Goal: Task Accomplishment & Management: Manage account settings

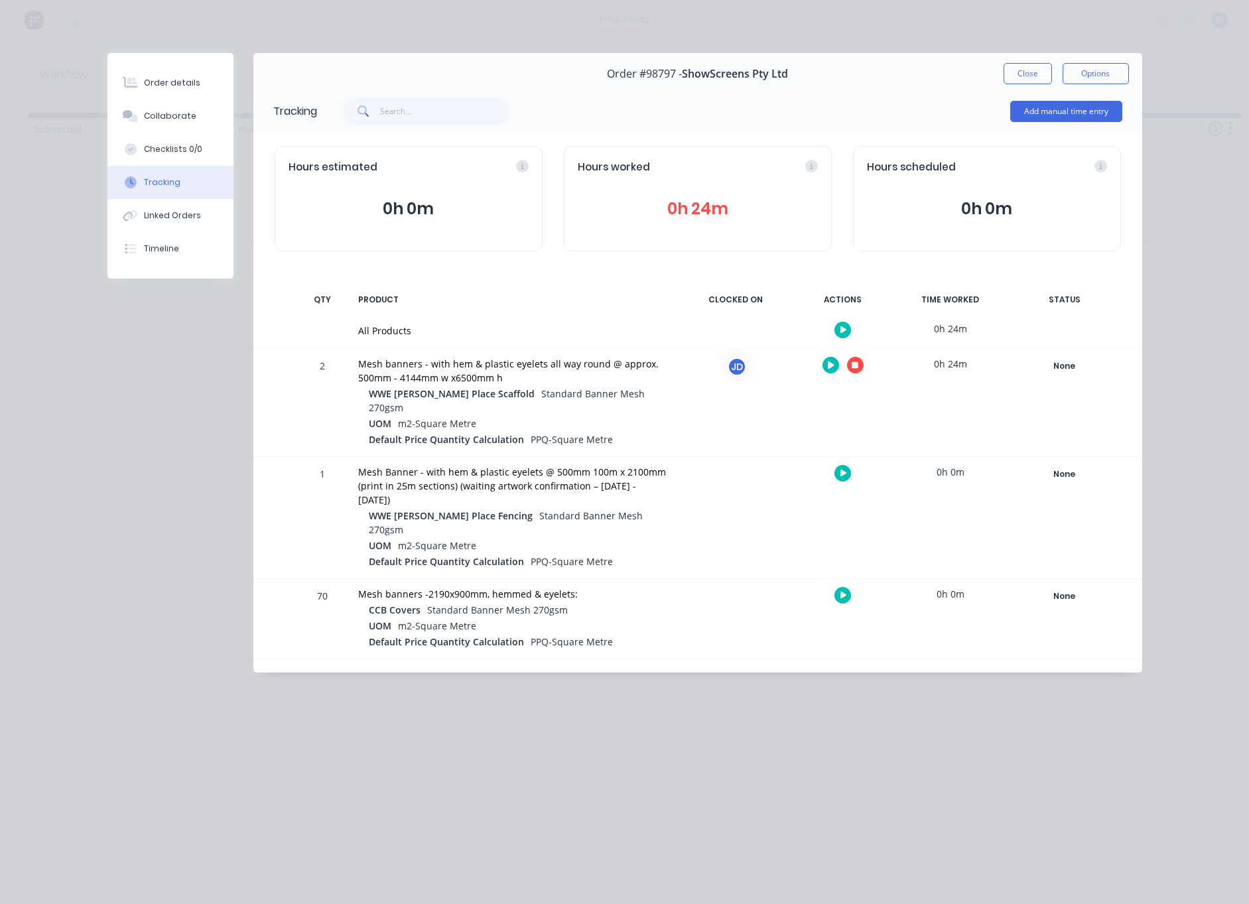
click at [853, 363] on icon "button" at bounding box center [855, 365] width 7 height 9
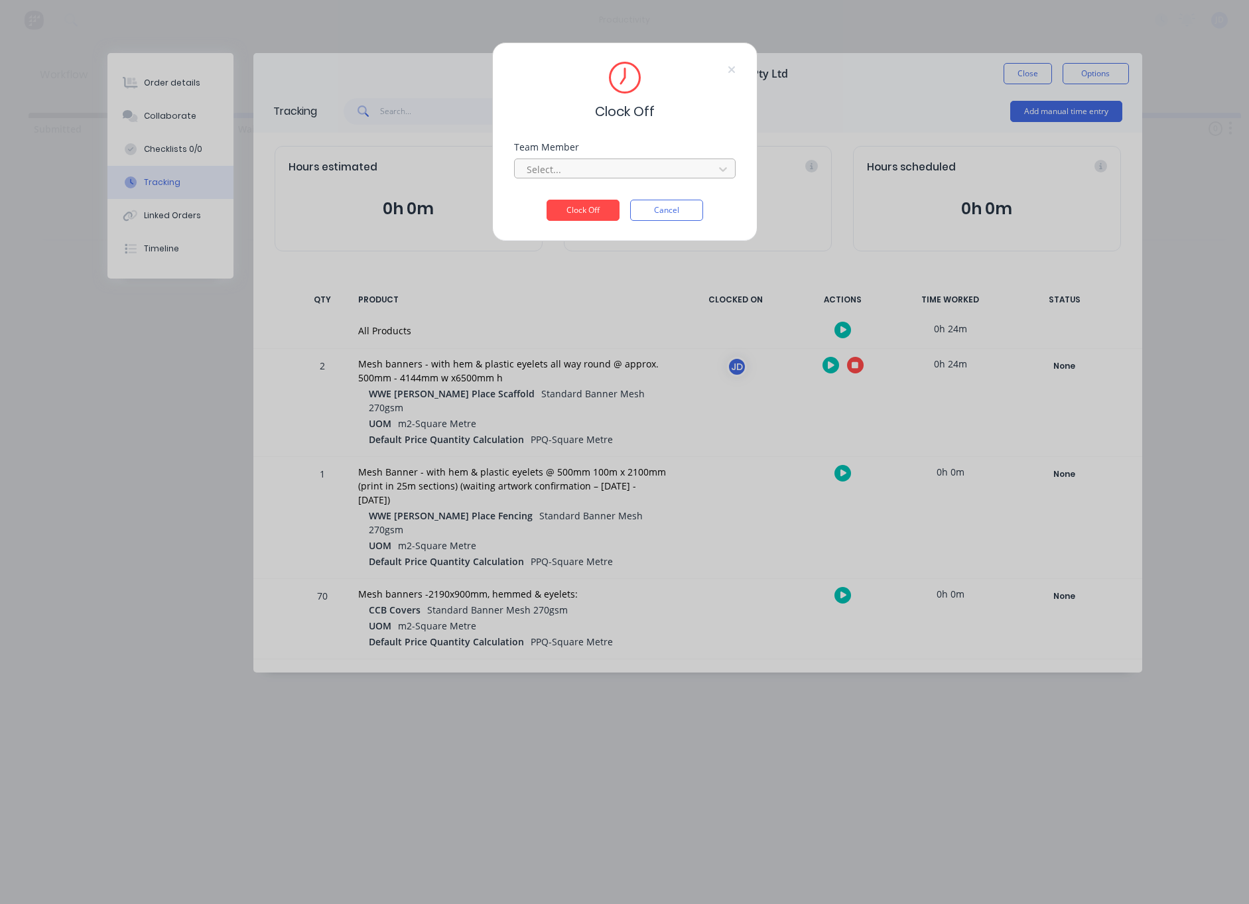
click at [571, 170] on div at bounding box center [617, 169] width 182 height 17
drag, startPoint x: 549, startPoint y: 200, endPoint x: 566, endPoint y: 216, distance: 22.5
click at [549, 200] on div "[PERSON_NAME]" at bounding box center [625, 198] width 222 height 25
click at [567, 216] on button "Clock Off" at bounding box center [583, 210] width 73 height 21
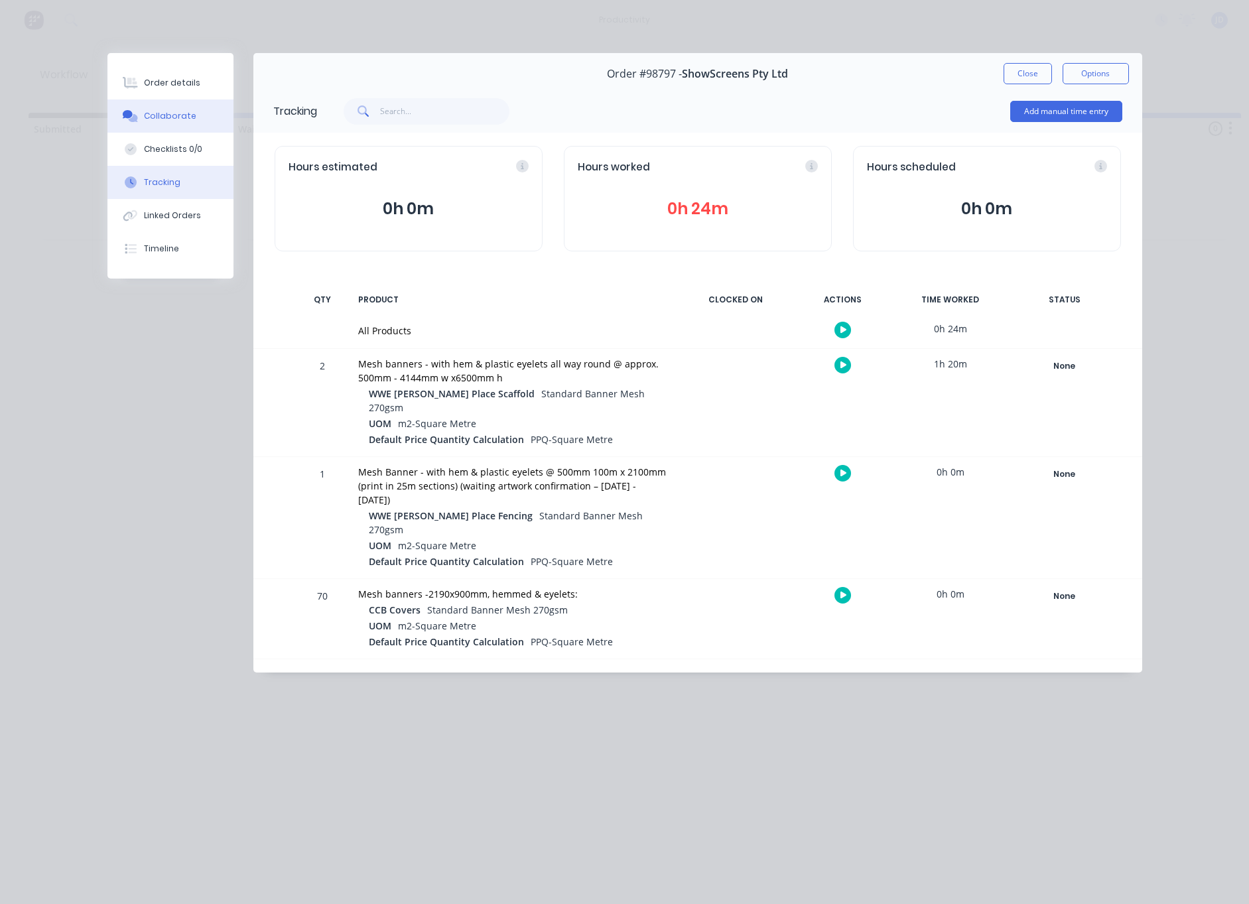
click at [153, 116] on div "Collaborate" at bounding box center [170, 116] width 52 height 12
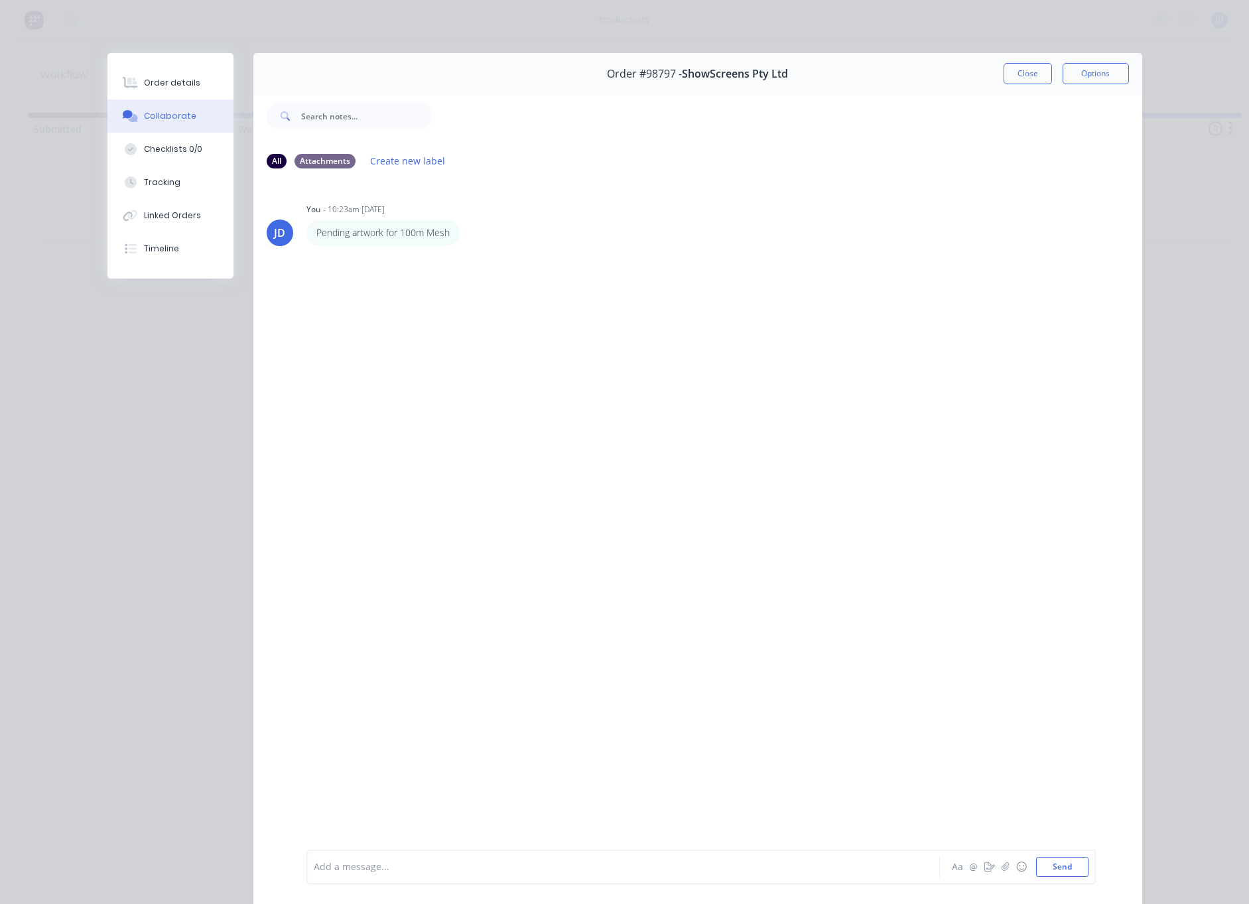
click at [395, 877] on div "Add a message... Aa @ ☺ Send" at bounding box center [702, 867] width 790 height 35
click at [385, 869] on div at bounding box center [605, 868] width 581 height 14
click at [383, 867] on div at bounding box center [605, 868] width 581 height 14
click at [1070, 865] on button "Send" at bounding box center [1062, 867] width 52 height 20
drag, startPoint x: 1018, startPoint y: 67, endPoint x: 1024, endPoint y: 72, distance: 8.0
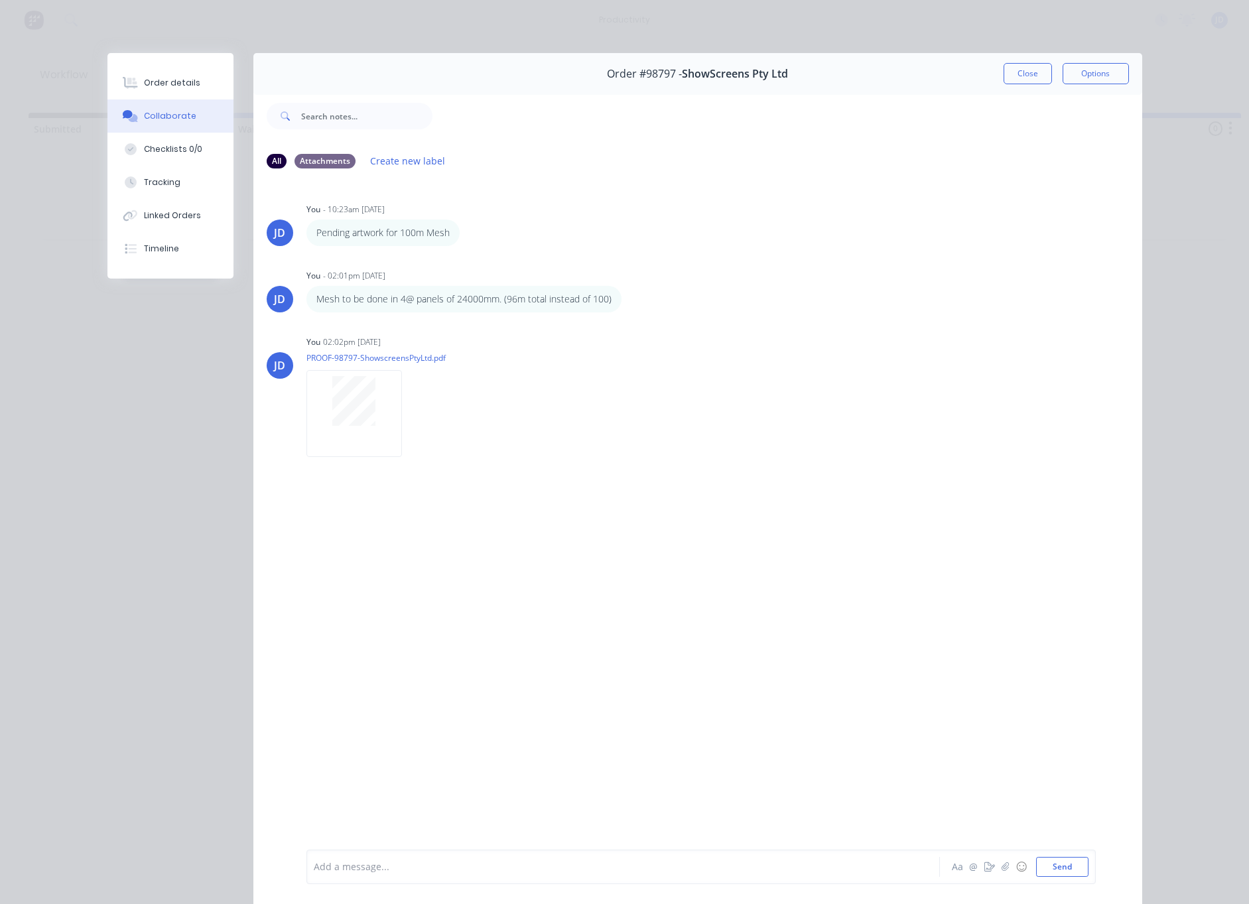
click at [1018, 67] on button "Close" at bounding box center [1028, 73] width 48 height 21
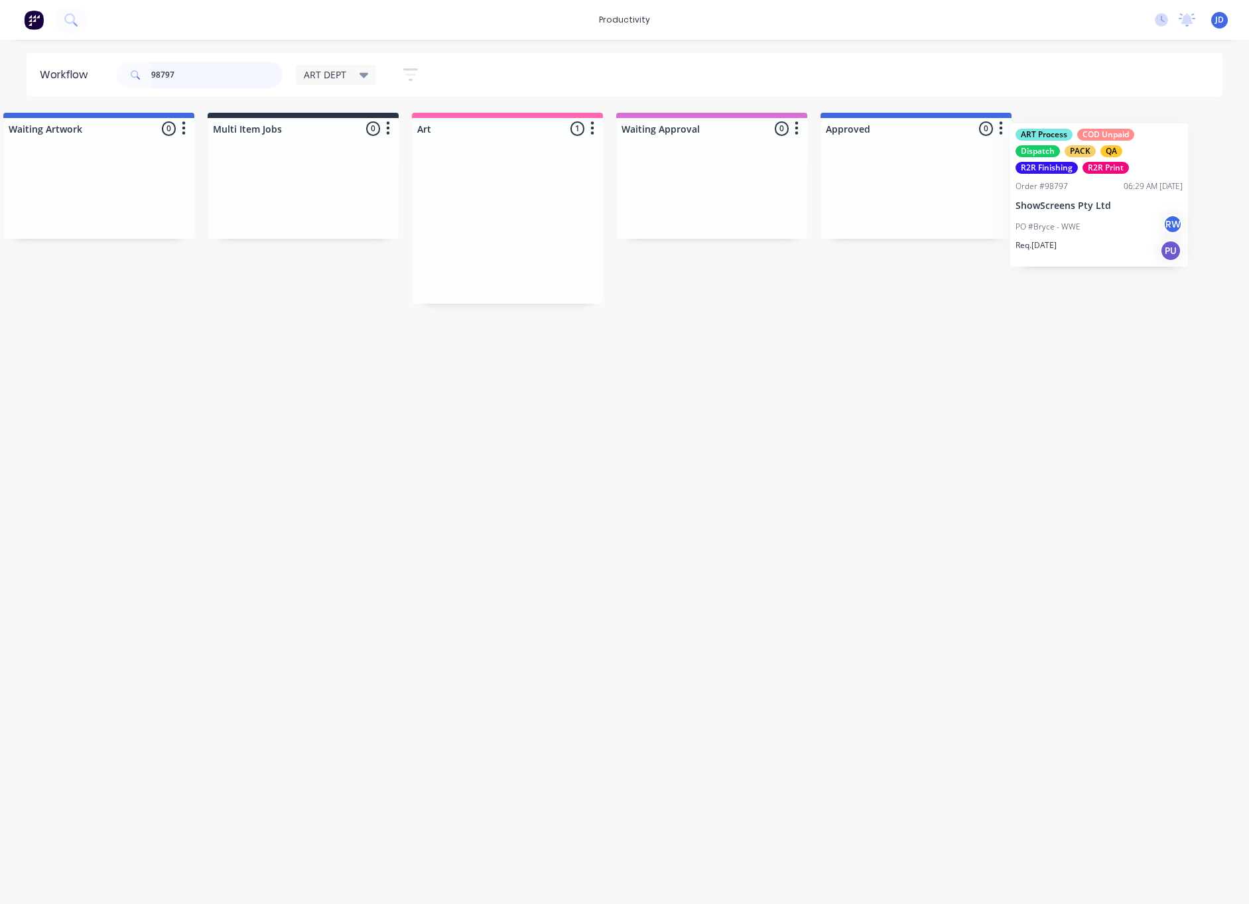
scroll to position [0, 248]
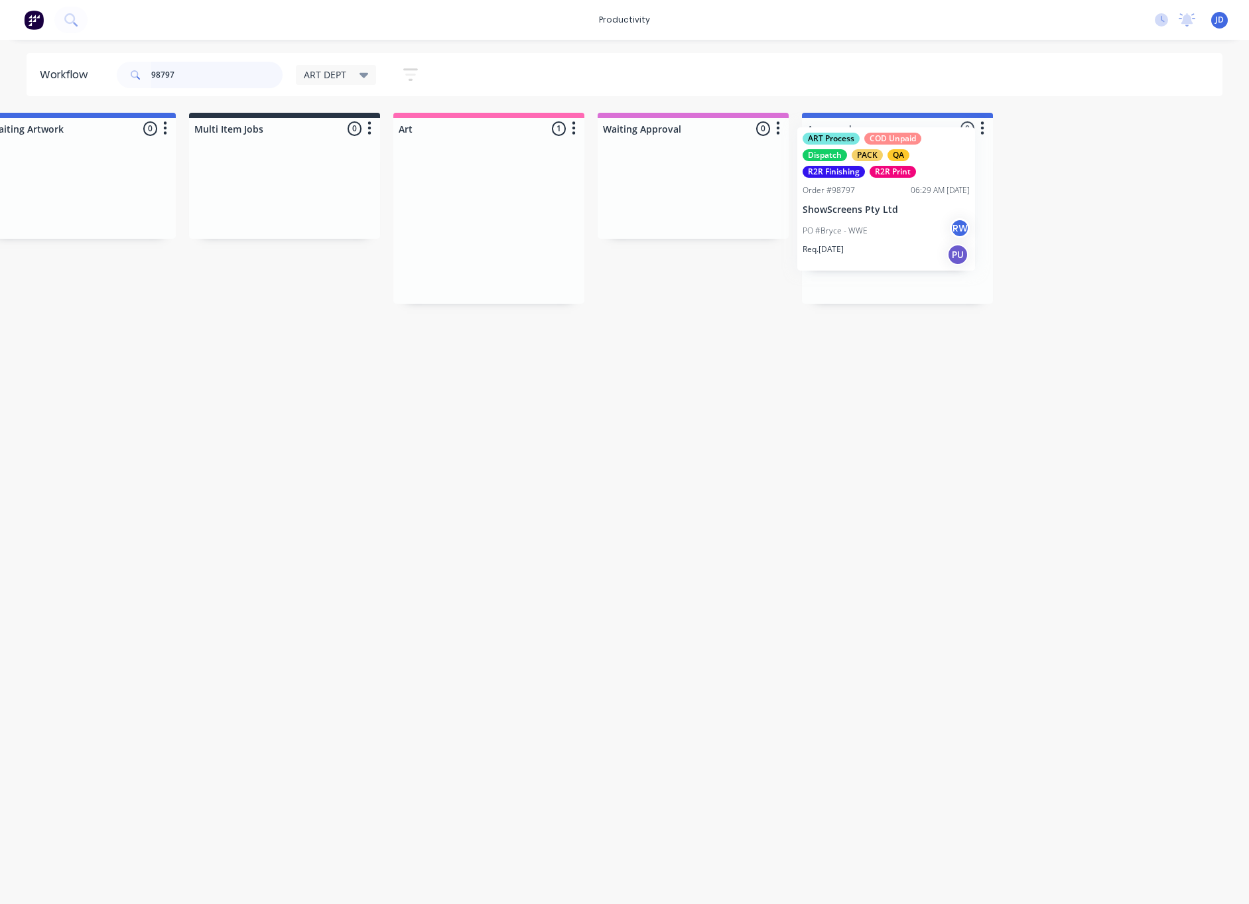
drag, startPoint x: 991, startPoint y: 206, endPoint x: 882, endPoint y: 198, distance: 109.8
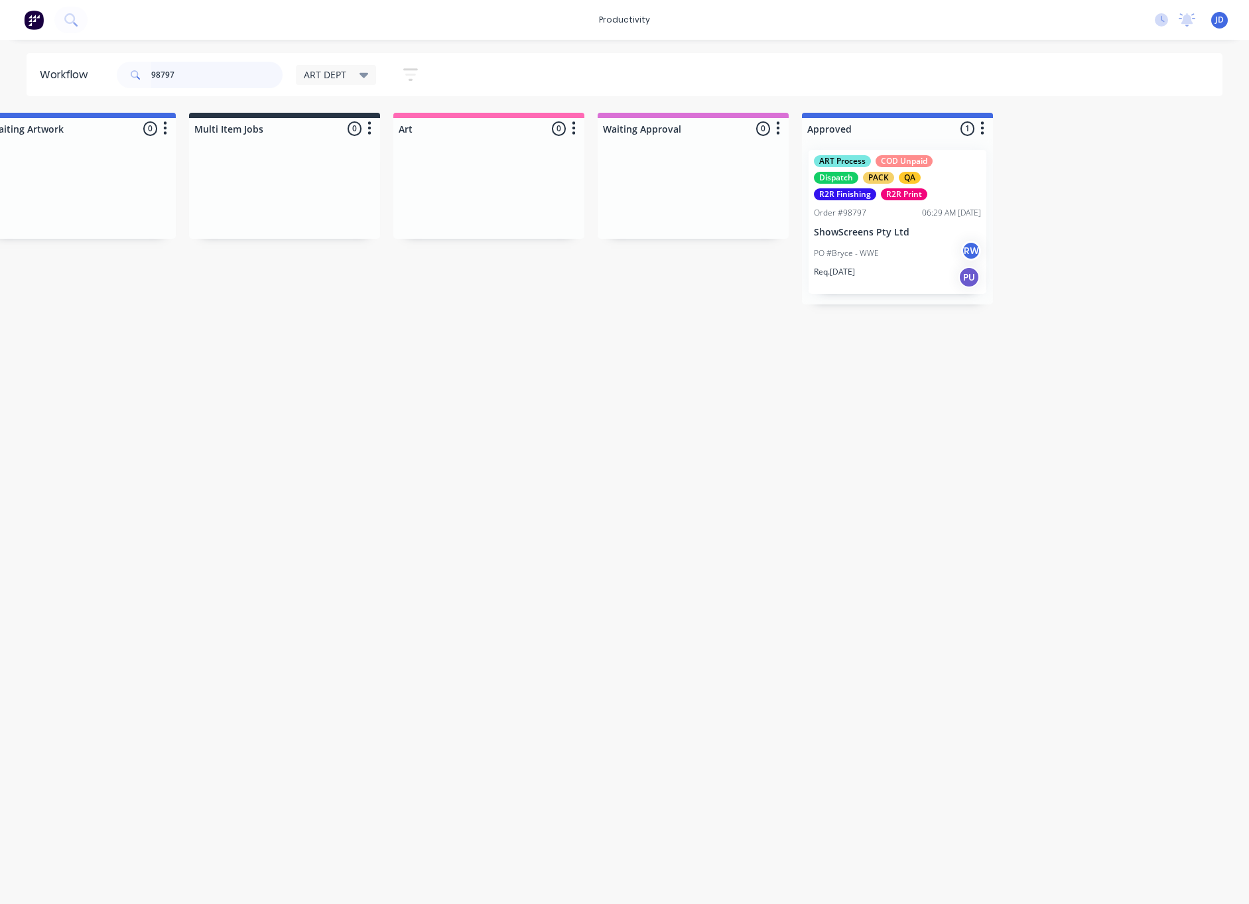
drag, startPoint x: 182, startPoint y: 73, endPoint x: 119, endPoint y: 73, distance: 63.0
click at [119, 73] on div "98797" at bounding box center [200, 75] width 166 height 27
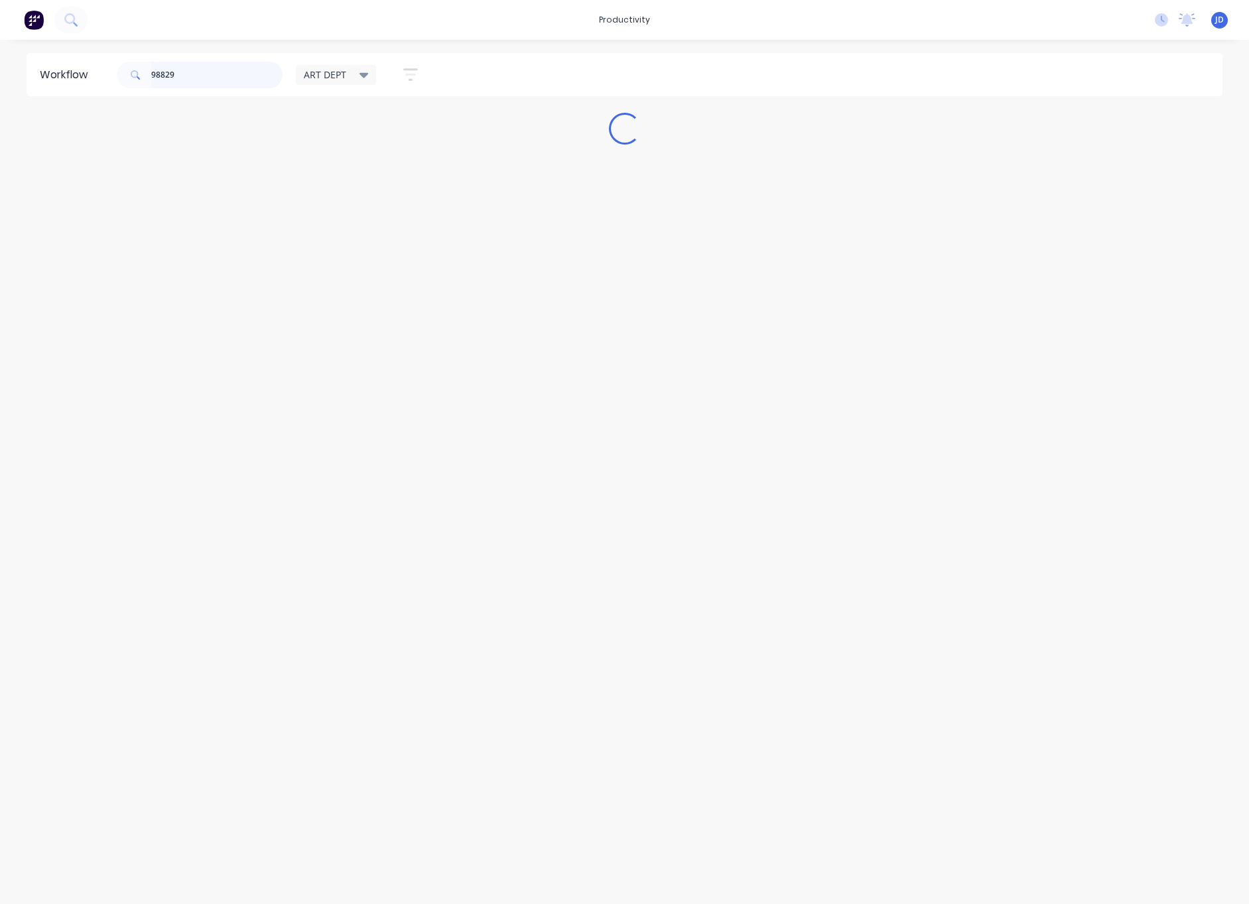
scroll to position [0, 0]
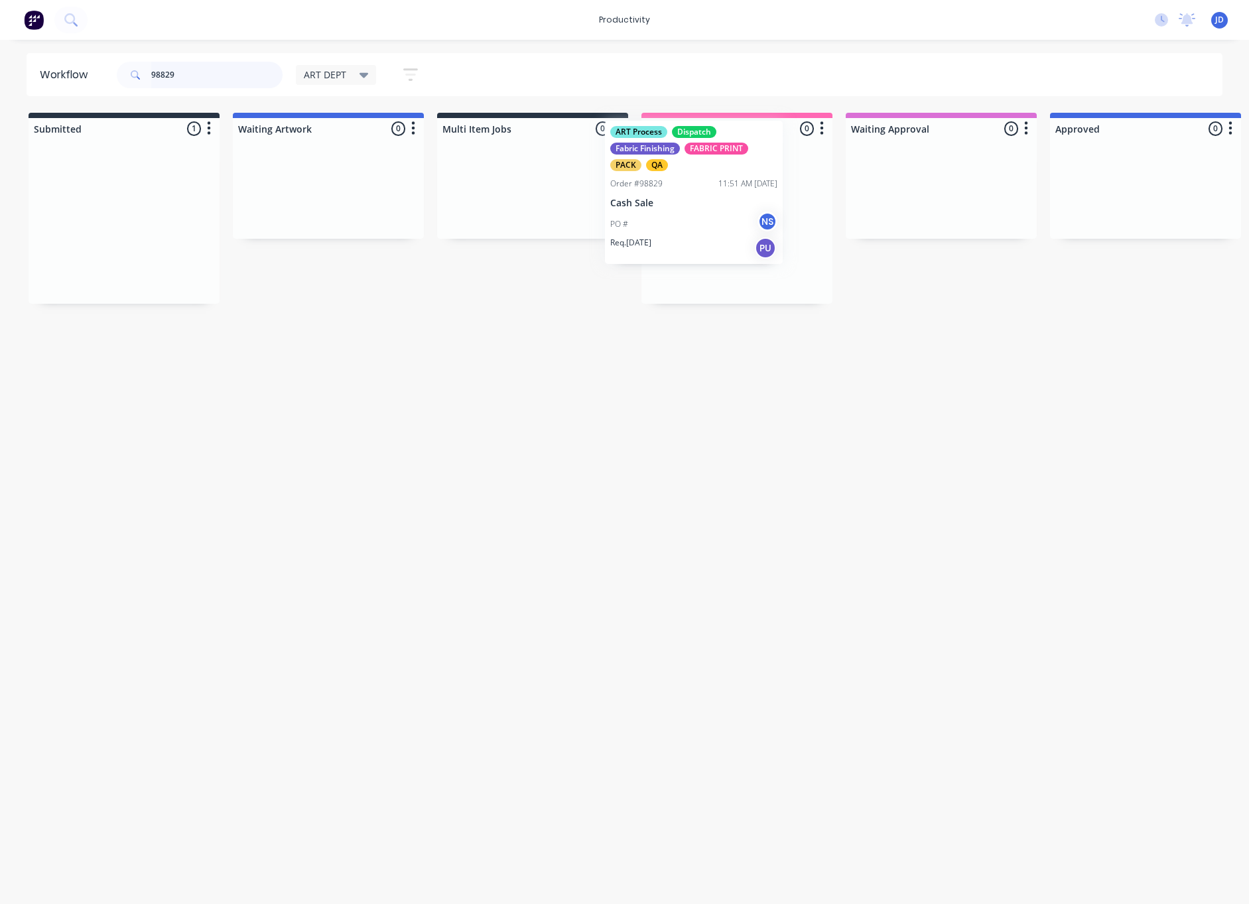
drag, startPoint x: 97, startPoint y: 226, endPoint x: 680, endPoint y: 198, distance: 584.0
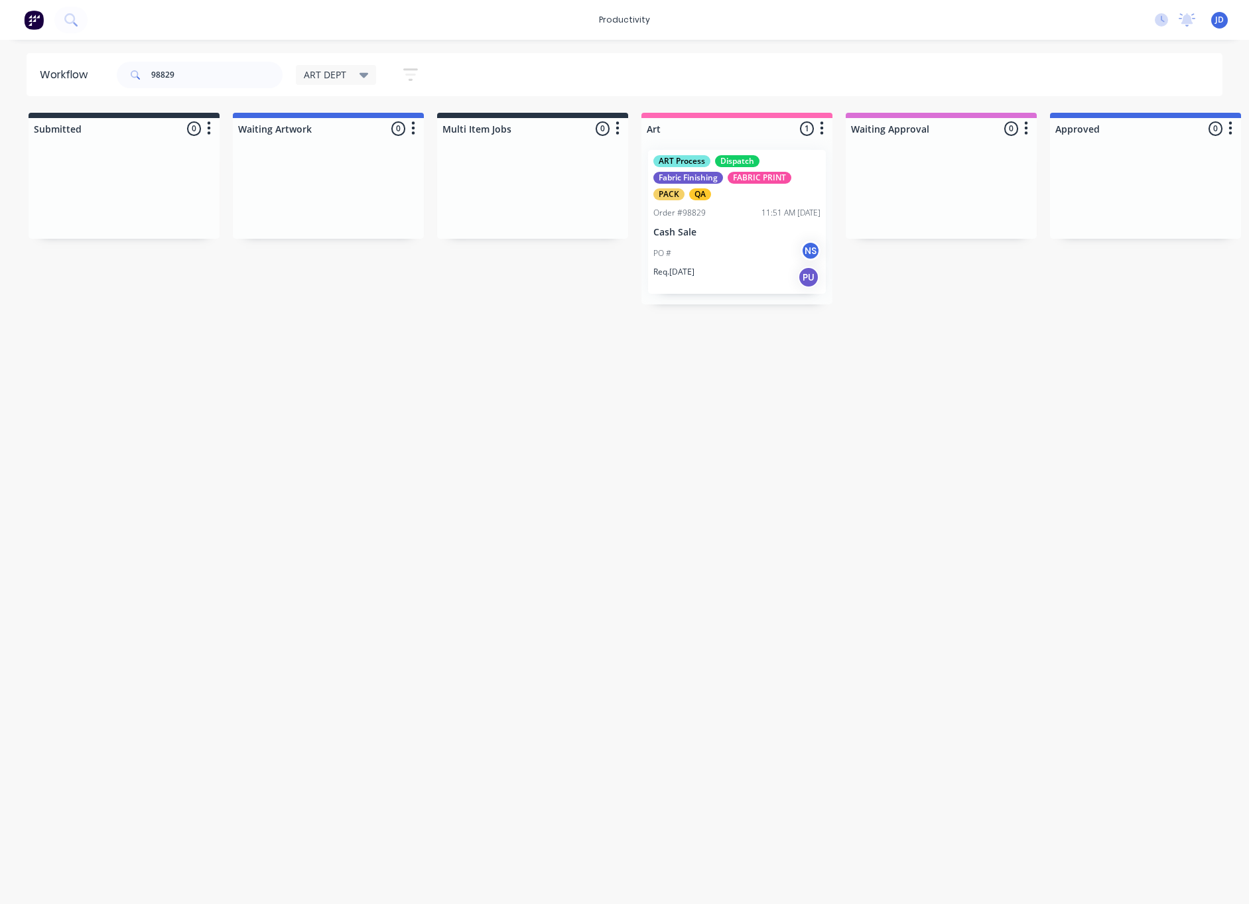
click at [660, 239] on div "ART Process Dispatch Fabric Finishing FABRIC PRINT PACK QA Order #98829 11:51 A…" at bounding box center [737, 222] width 178 height 144
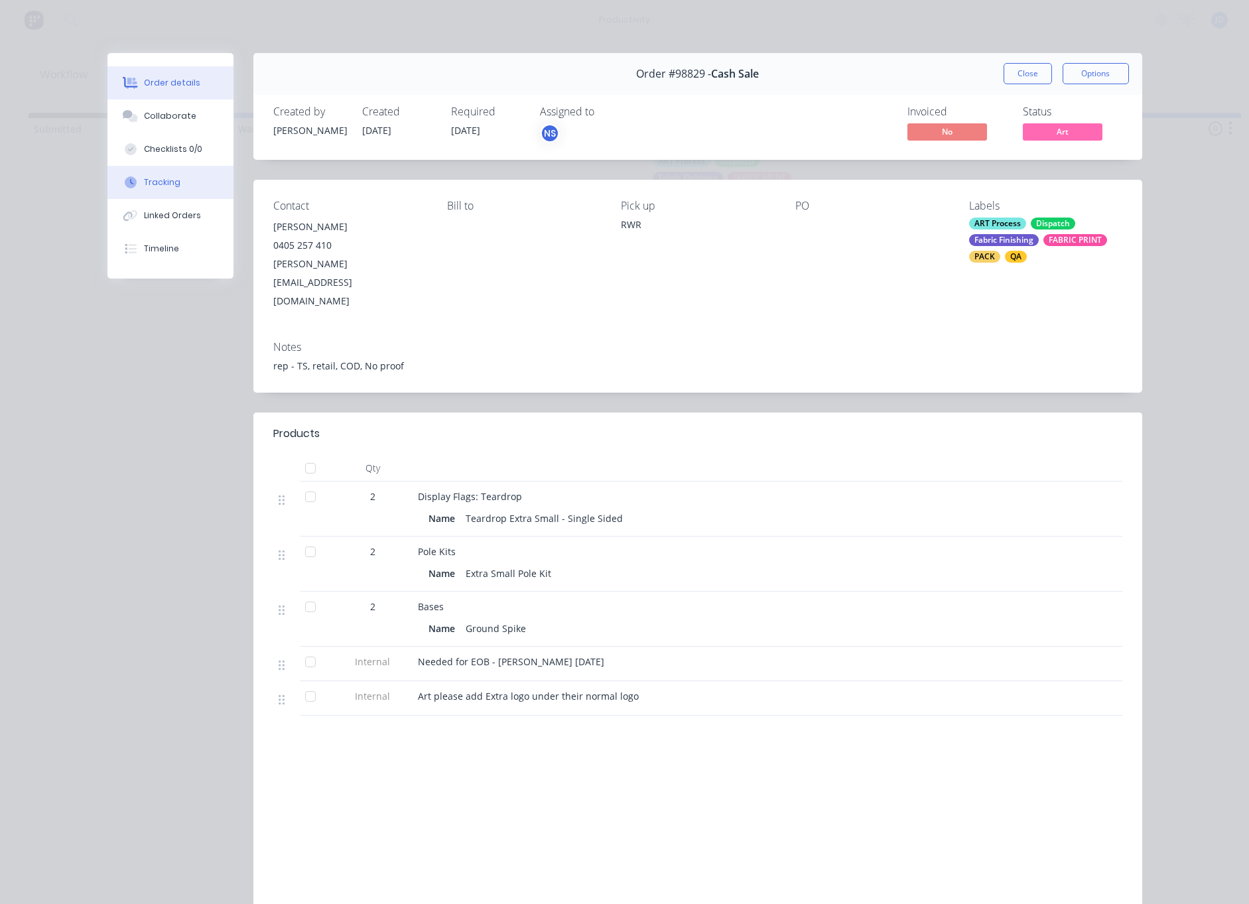
click at [163, 192] on button "Tracking" at bounding box center [170, 182] width 126 height 33
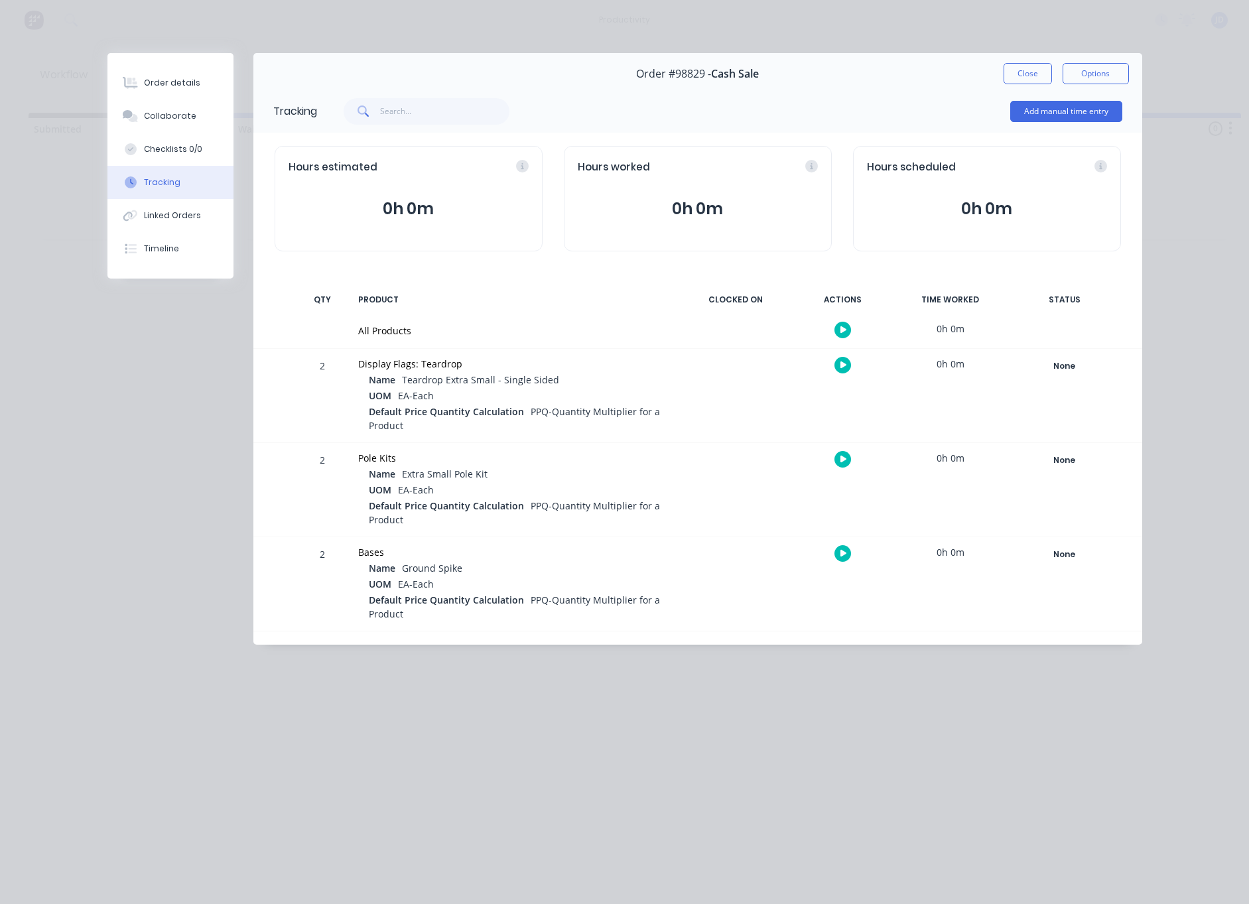
click at [849, 367] on button "button" at bounding box center [843, 365] width 17 height 17
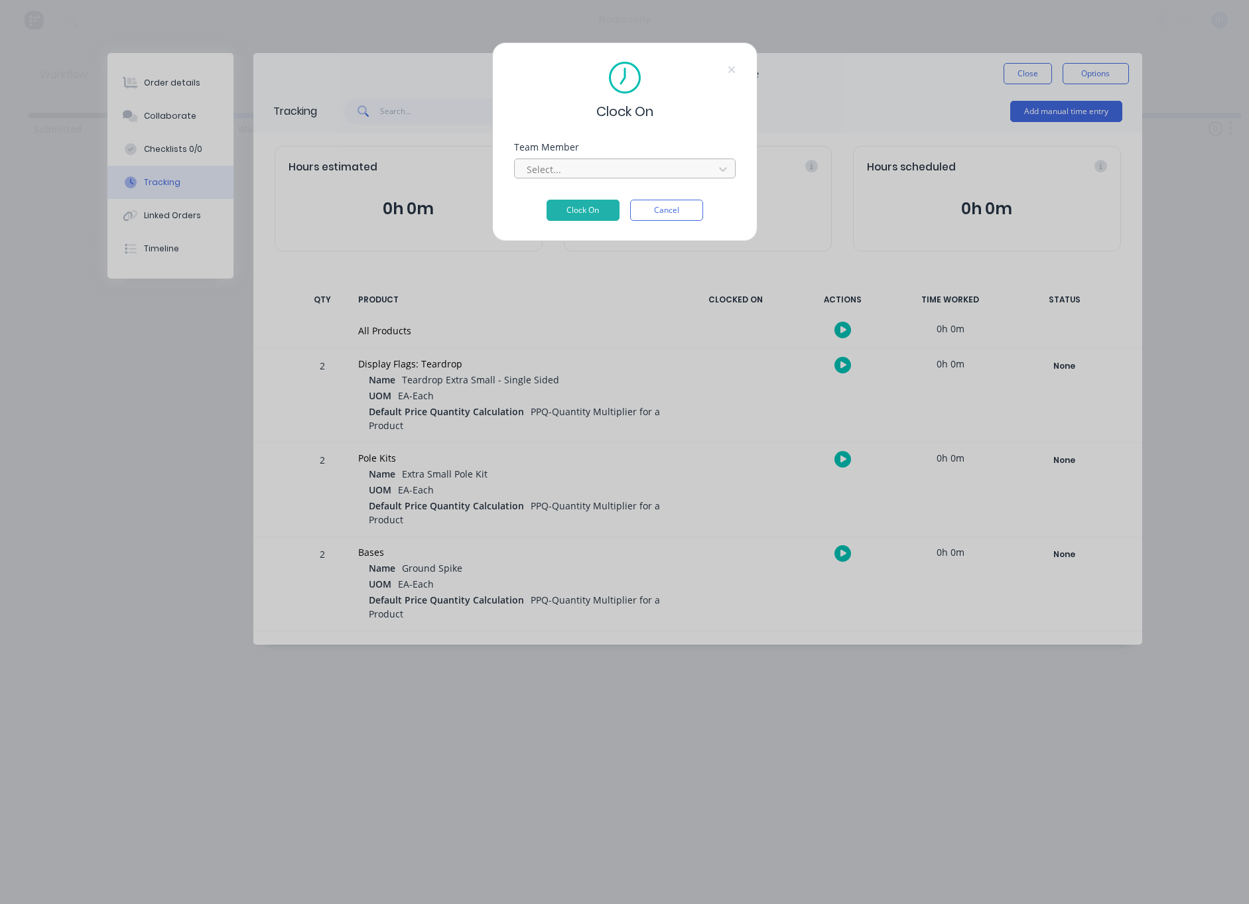
click at [571, 159] on div "Select..." at bounding box center [625, 169] width 222 height 20
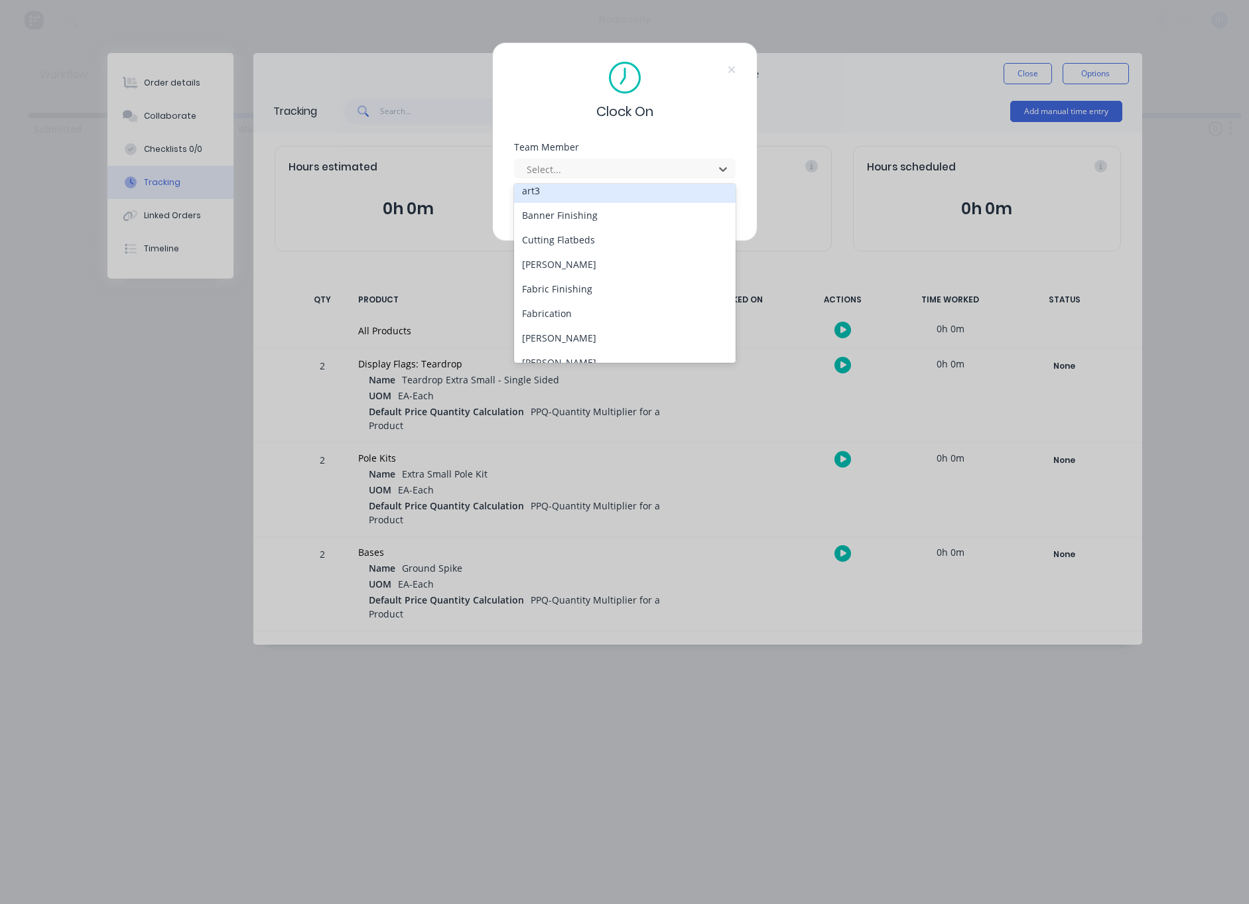
scroll to position [80, 0]
click at [556, 332] on div "[PERSON_NAME]" at bounding box center [625, 339] width 222 height 25
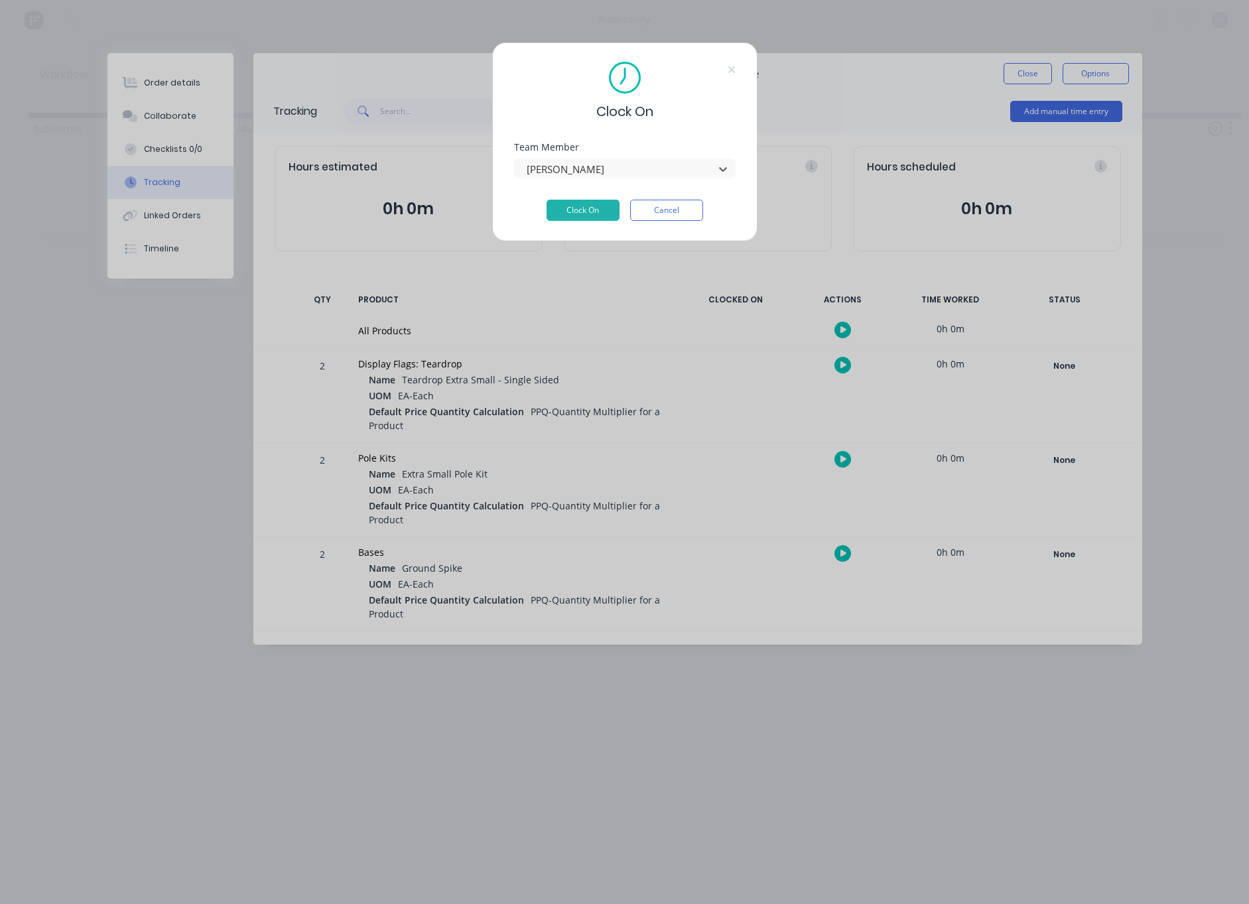
drag, startPoint x: 584, startPoint y: 217, endPoint x: 837, endPoint y: 156, distance: 260.1
click at [584, 217] on button "Clock On" at bounding box center [583, 210] width 73 height 21
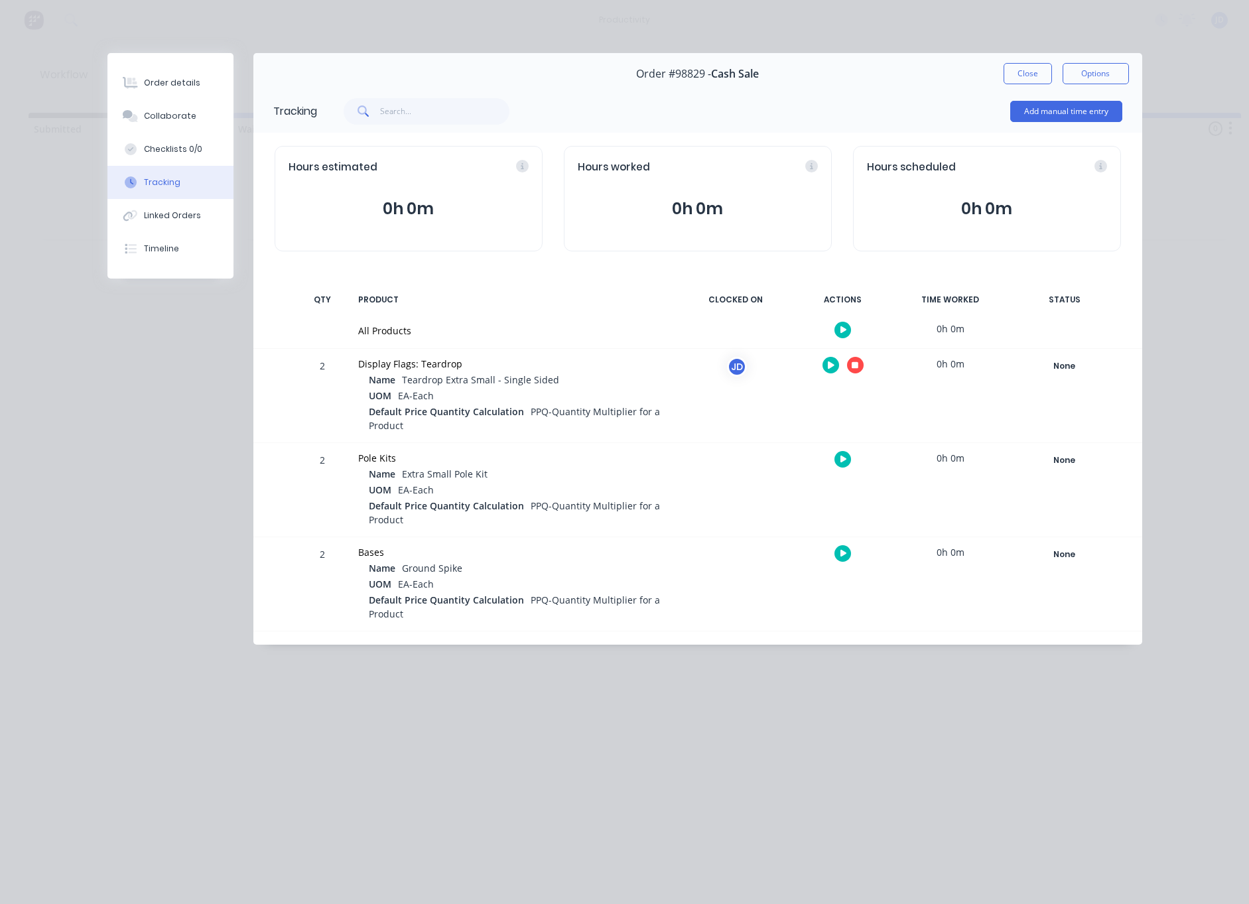
click at [853, 364] on icon "button" at bounding box center [855, 365] width 7 height 7
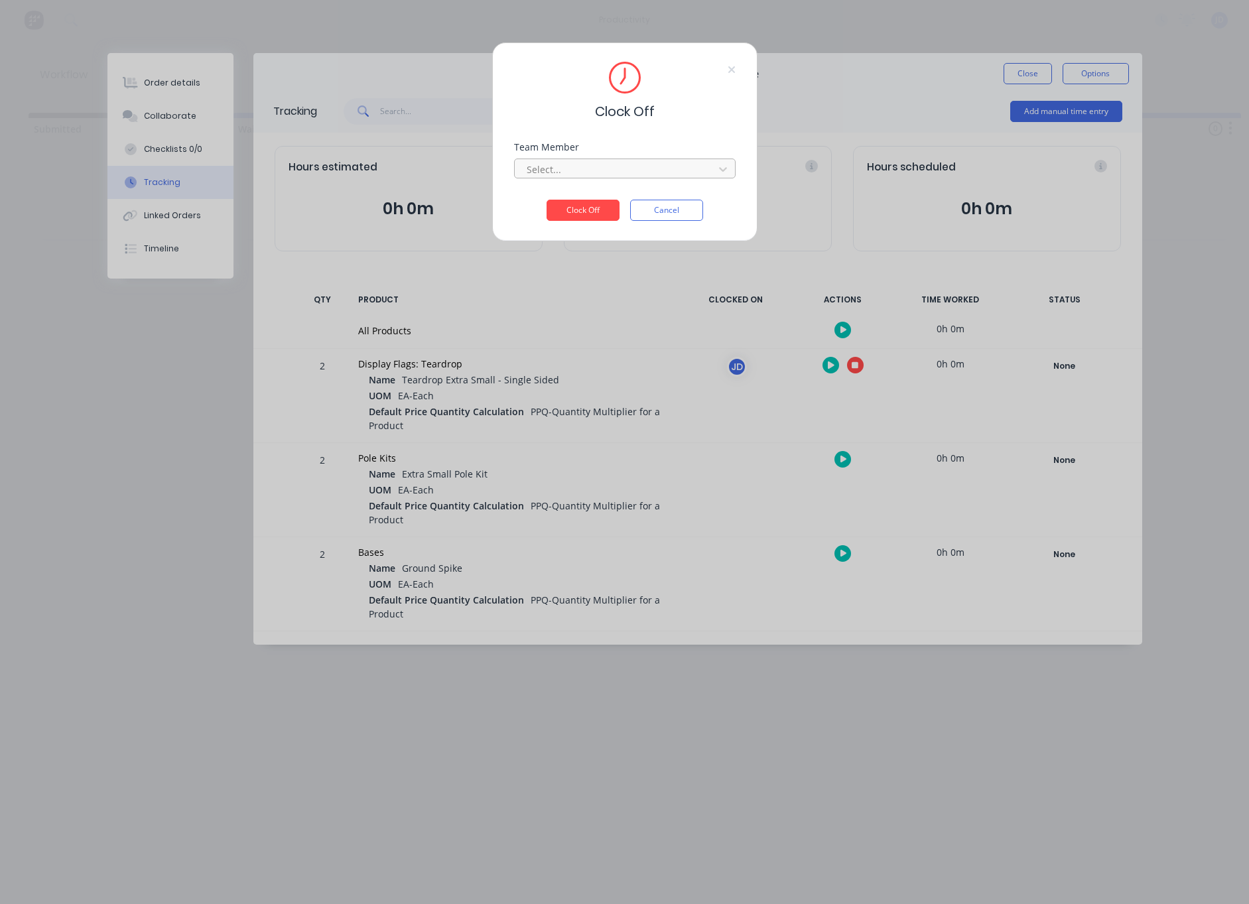
click at [620, 175] on div at bounding box center [617, 169] width 182 height 17
drag, startPoint x: 575, startPoint y: 198, endPoint x: 575, endPoint y: 210, distance: 12.0
click at [575, 198] on div "[PERSON_NAME]" at bounding box center [625, 198] width 222 height 25
click at [577, 214] on button "Clock Off" at bounding box center [583, 210] width 73 height 21
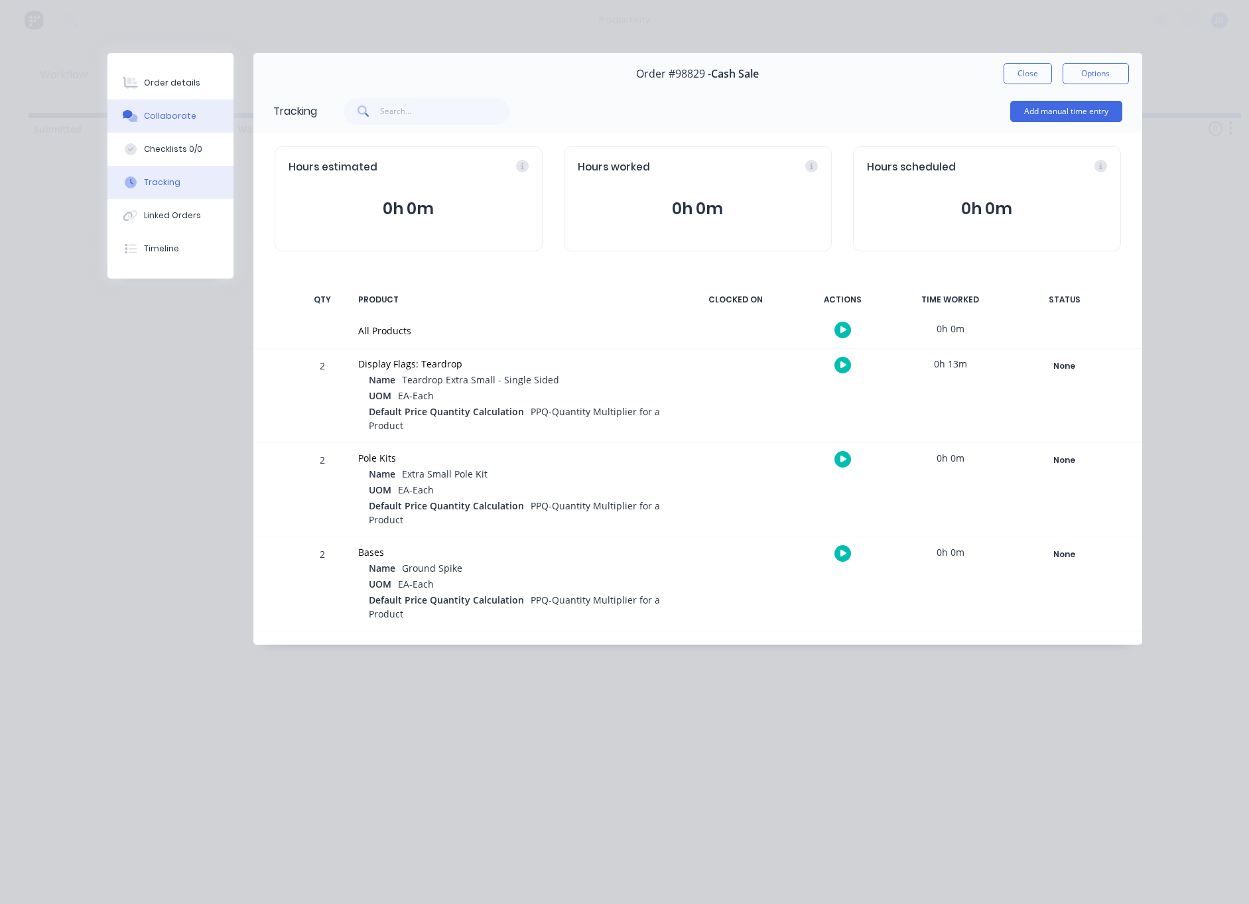
click at [160, 113] on div "Collaborate" at bounding box center [170, 116] width 52 height 12
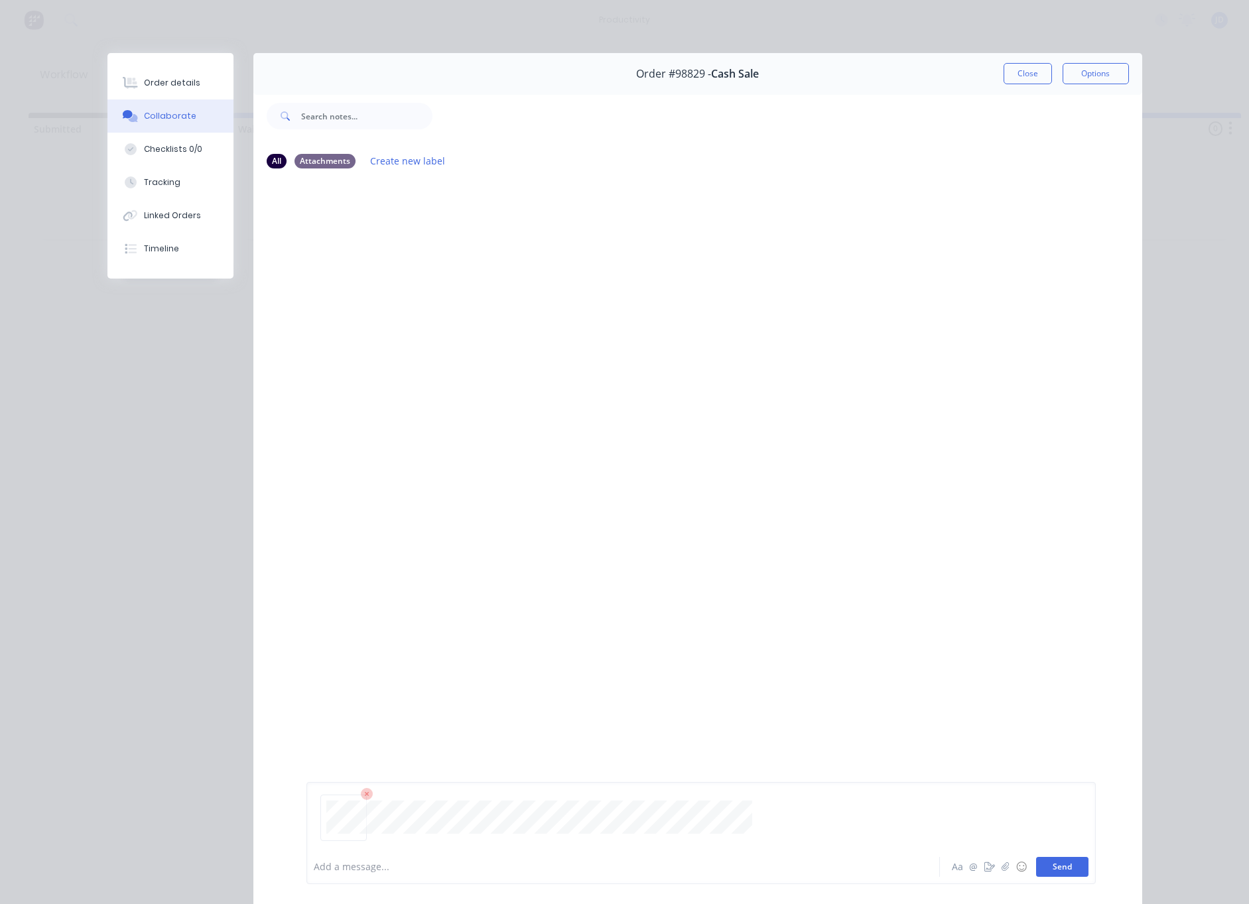
click at [1064, 861] on button "Send" at bounding box center [1062, 867] width 52 height 20
click at [1019, 68] on button "Close" at bounding box center [1028, 73] width 48 height 21
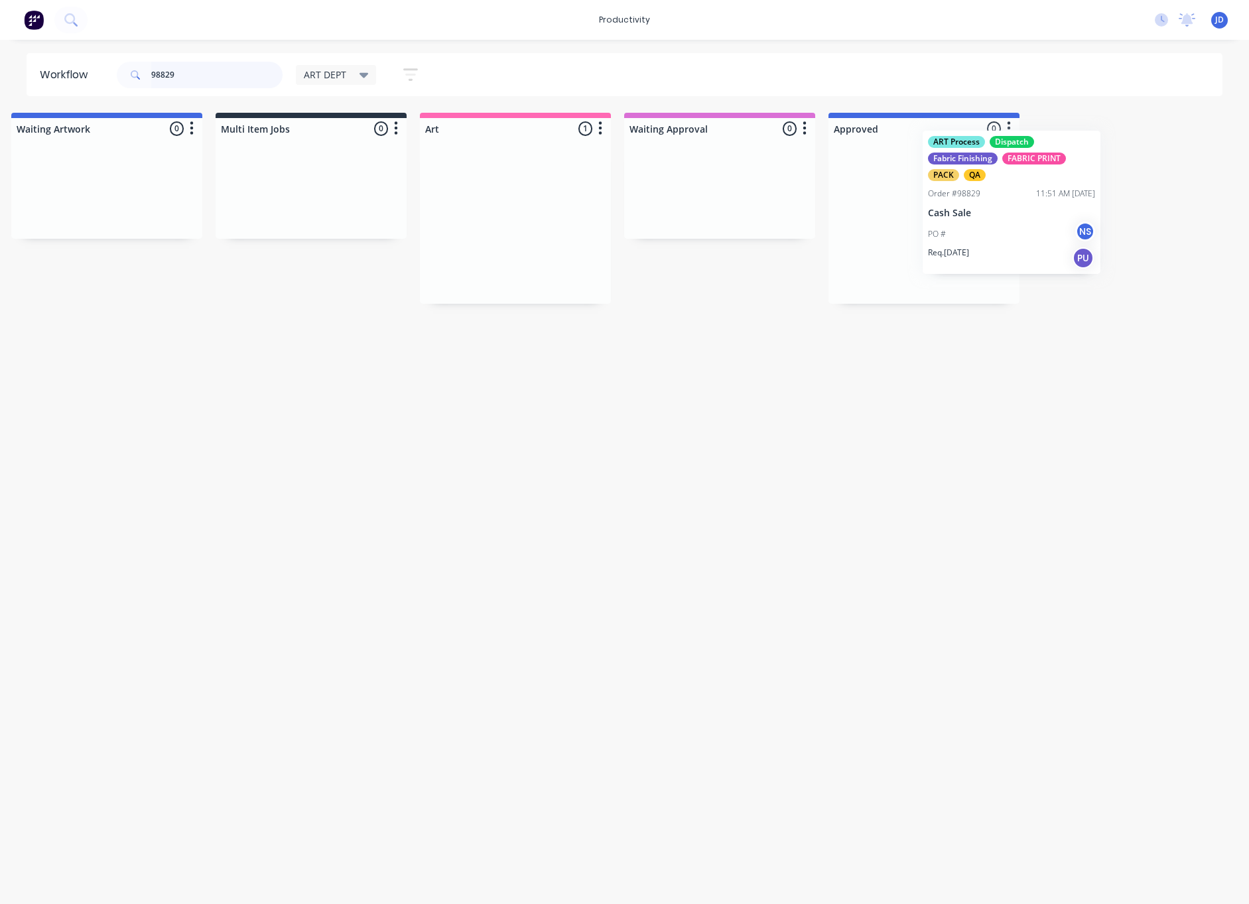
scroll to position [0, 227]
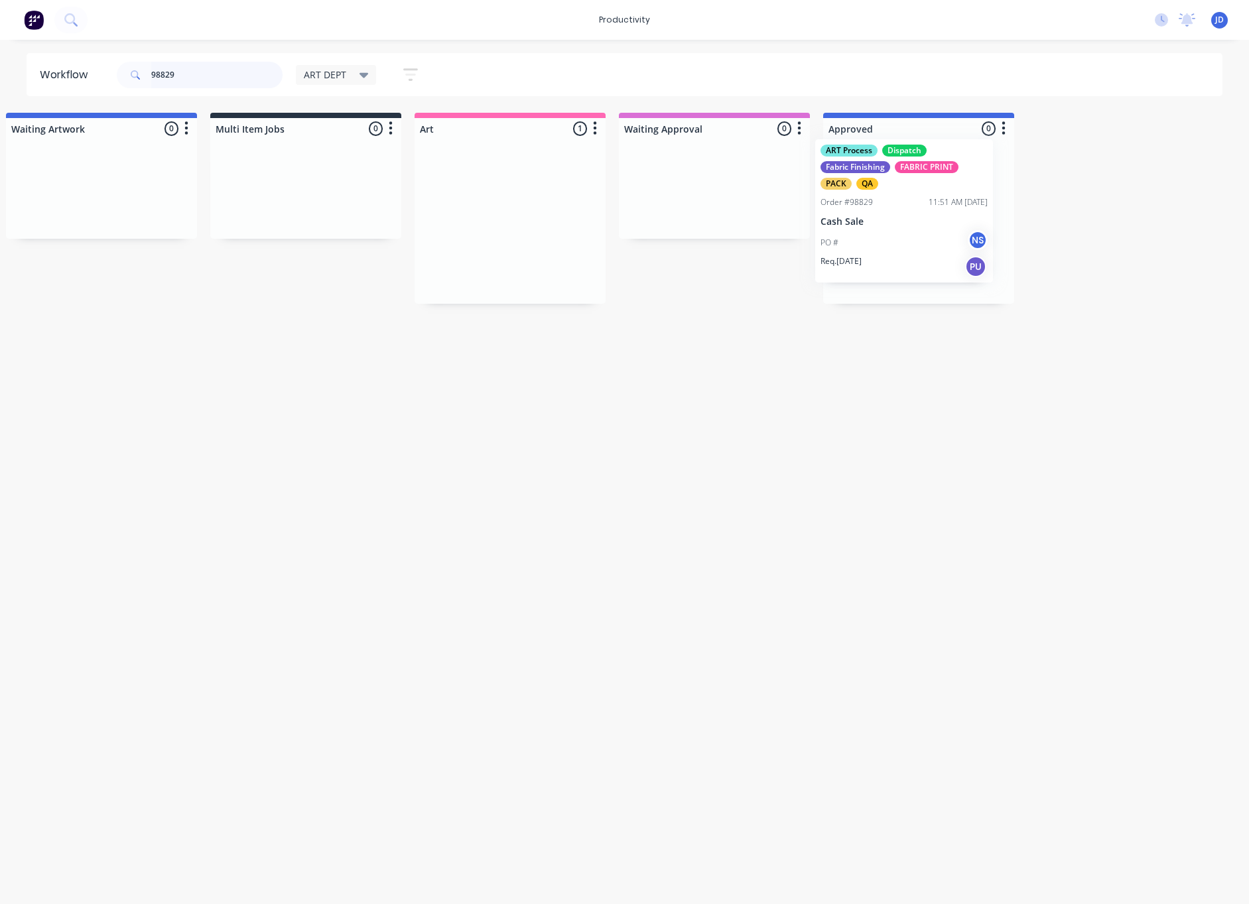
drag, startPoint x: 975, startPoint y: 214, endPoint x: 884, endPoint y: 225, distance: 92.3
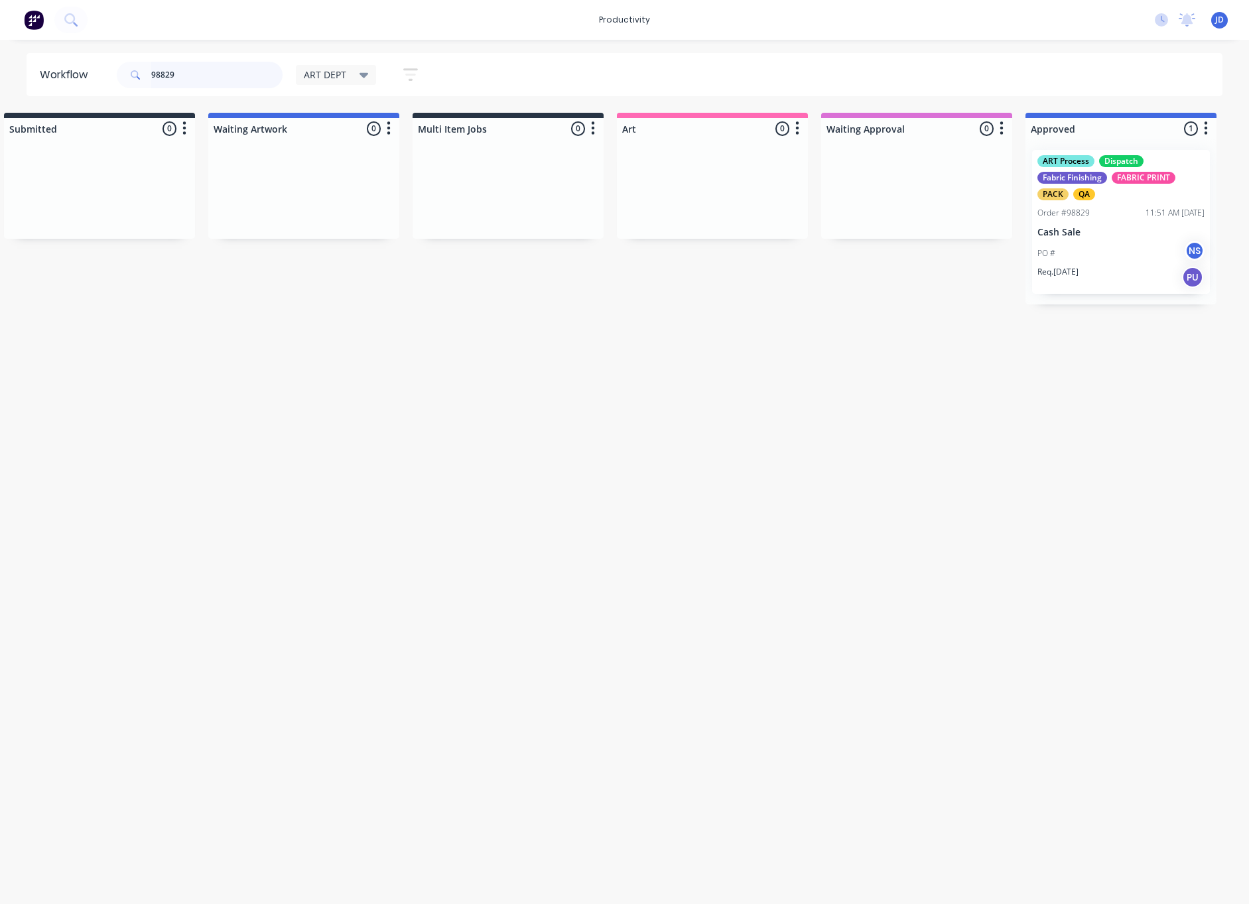
scroll to position [0, 27]
drag, startPoint x: 198, startPoint y: 74, endPoint x: 56, endPoint y: 55, distance: 143.2
click at [56, 55] on header "Workflow 98829 ART DEPT Save new view None edit ART DEPT (Default) edit Banner …" at bounding box center [625, 74] width 1197 height 43
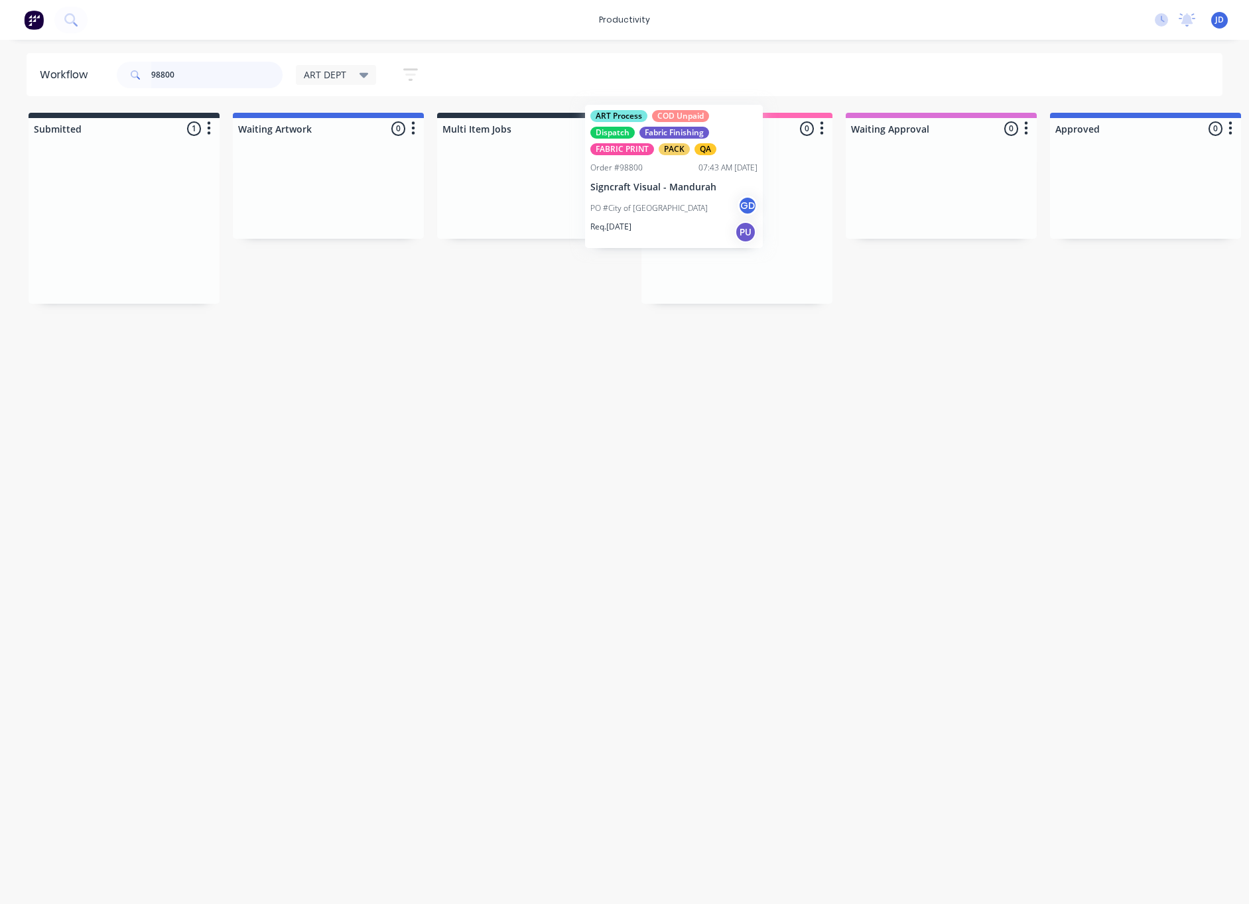
drag, startPoint x: 317, startPoint y: 241, endPoint x: 684, endPoint y: 221, distance: 368.2
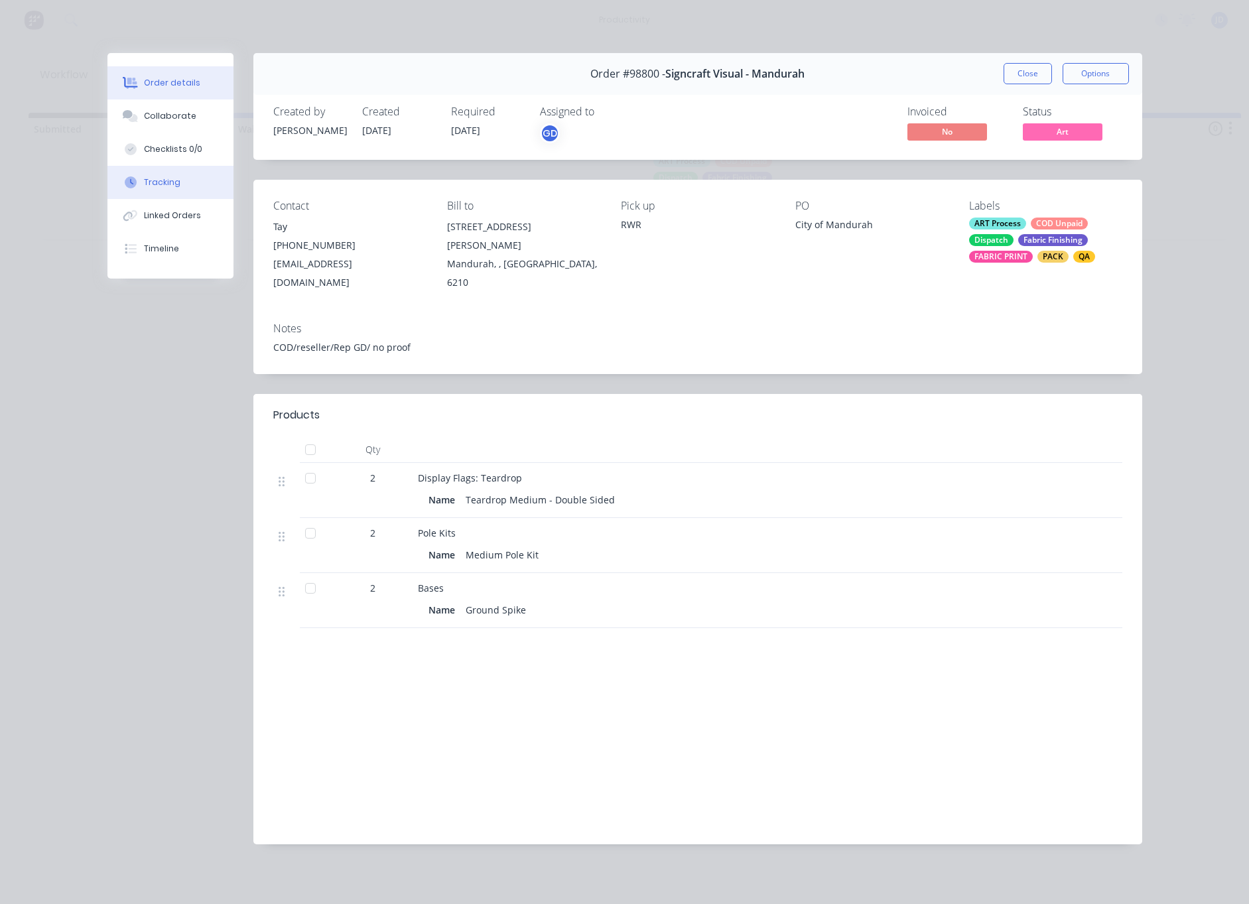
click at [201, 190] on button "Tracking" at bounding box center [170, 182] width 126 height 33
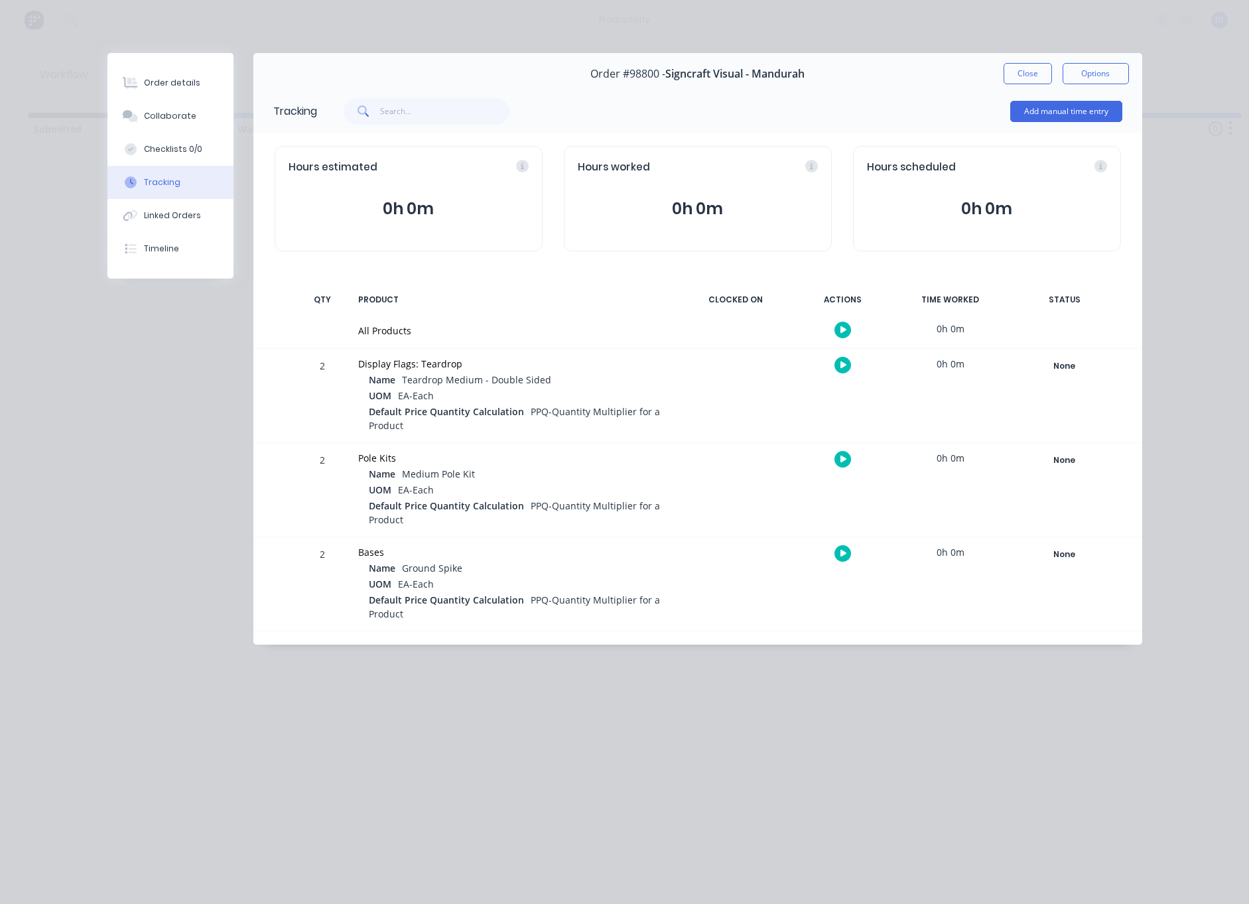
click at [843, 370] on icon "button" at bounding box center [844, 365] width 7 height 9
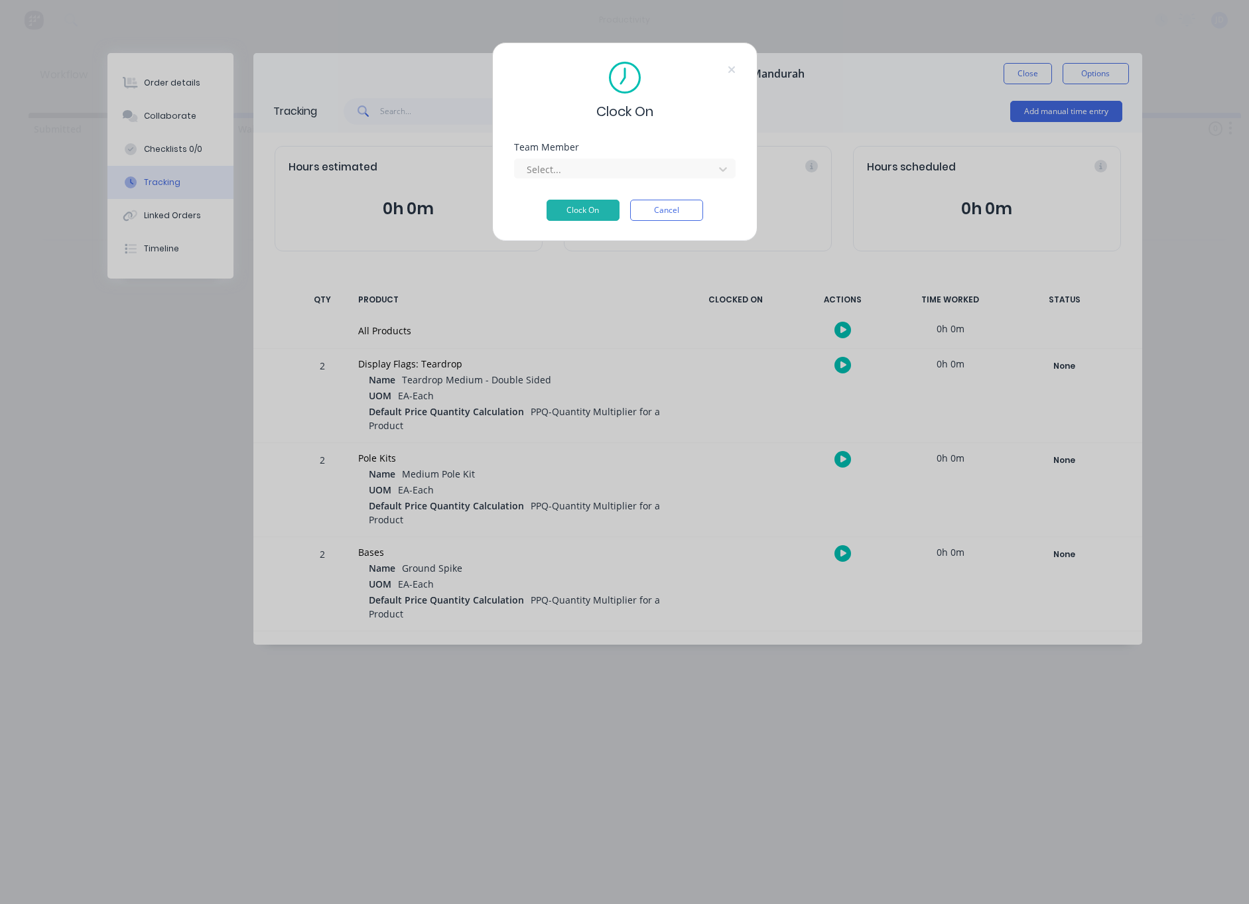
click at [535, 182] on div "Team Member Select..." at bounding box center [625, 171] width 222 height 57
click at [536, 175] on div "Select..." at bounding box center [616, 170] width 179 height 14
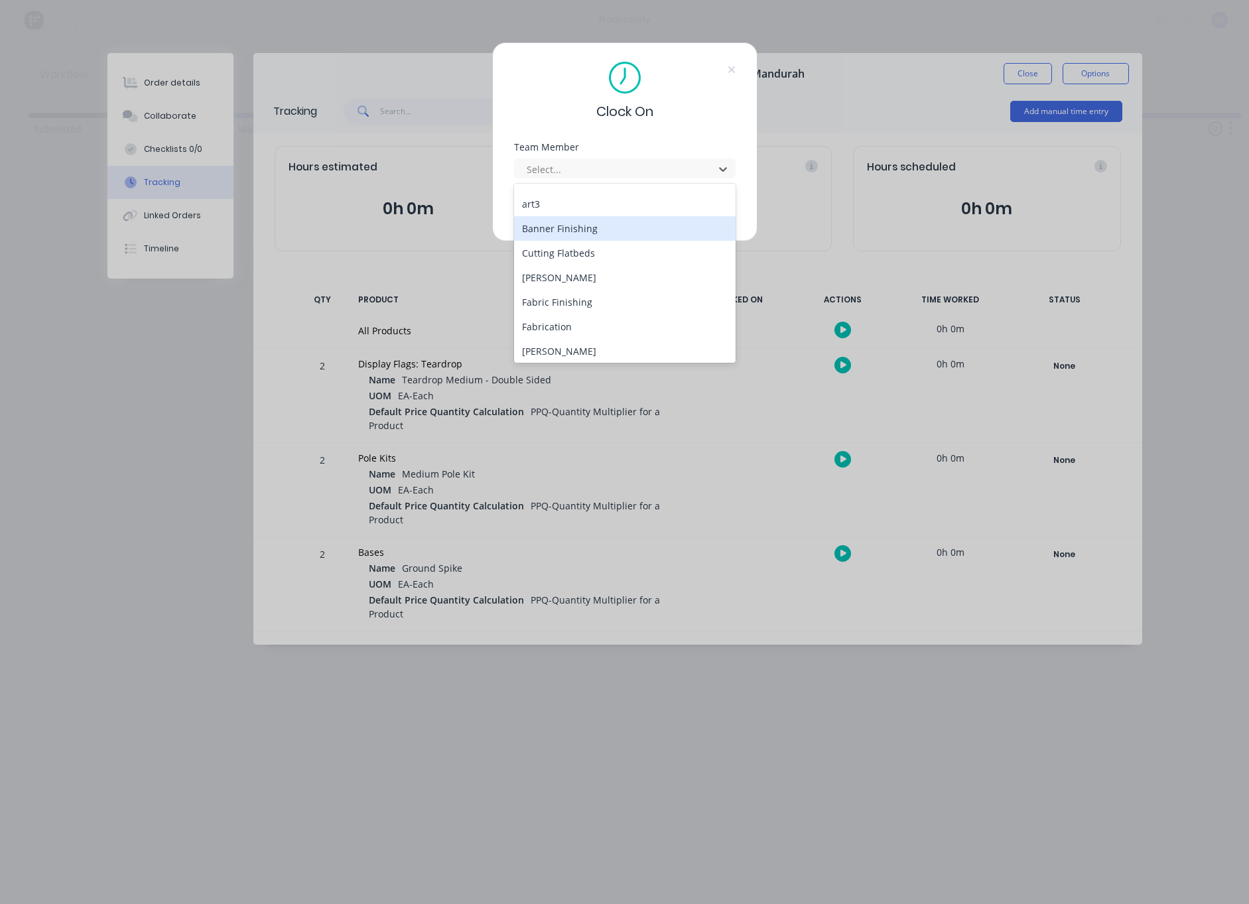
scroll to position [67, 0]
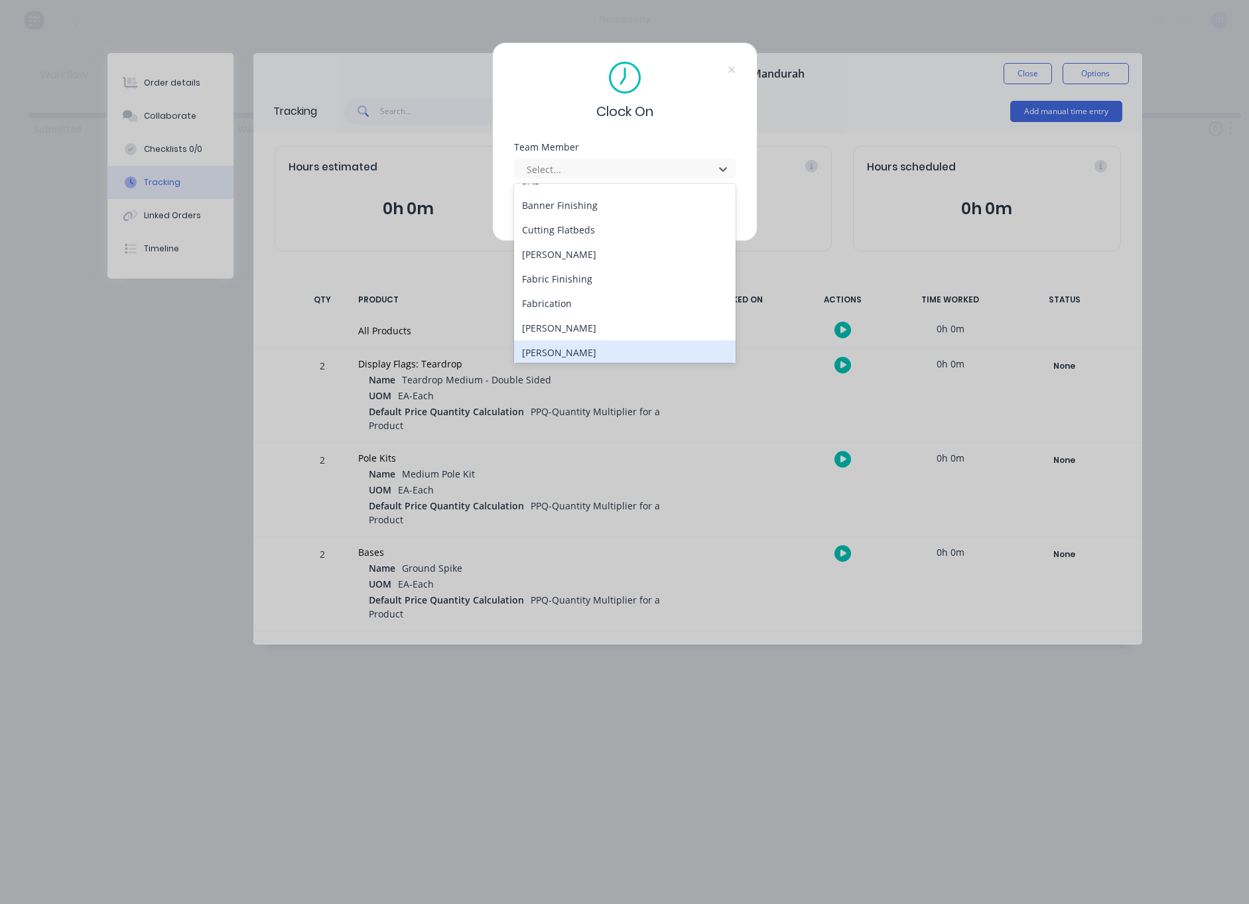
click at [561, 350] on div "[PERSON_NAME]" at bounding box center [625, 352] width 222 height 25
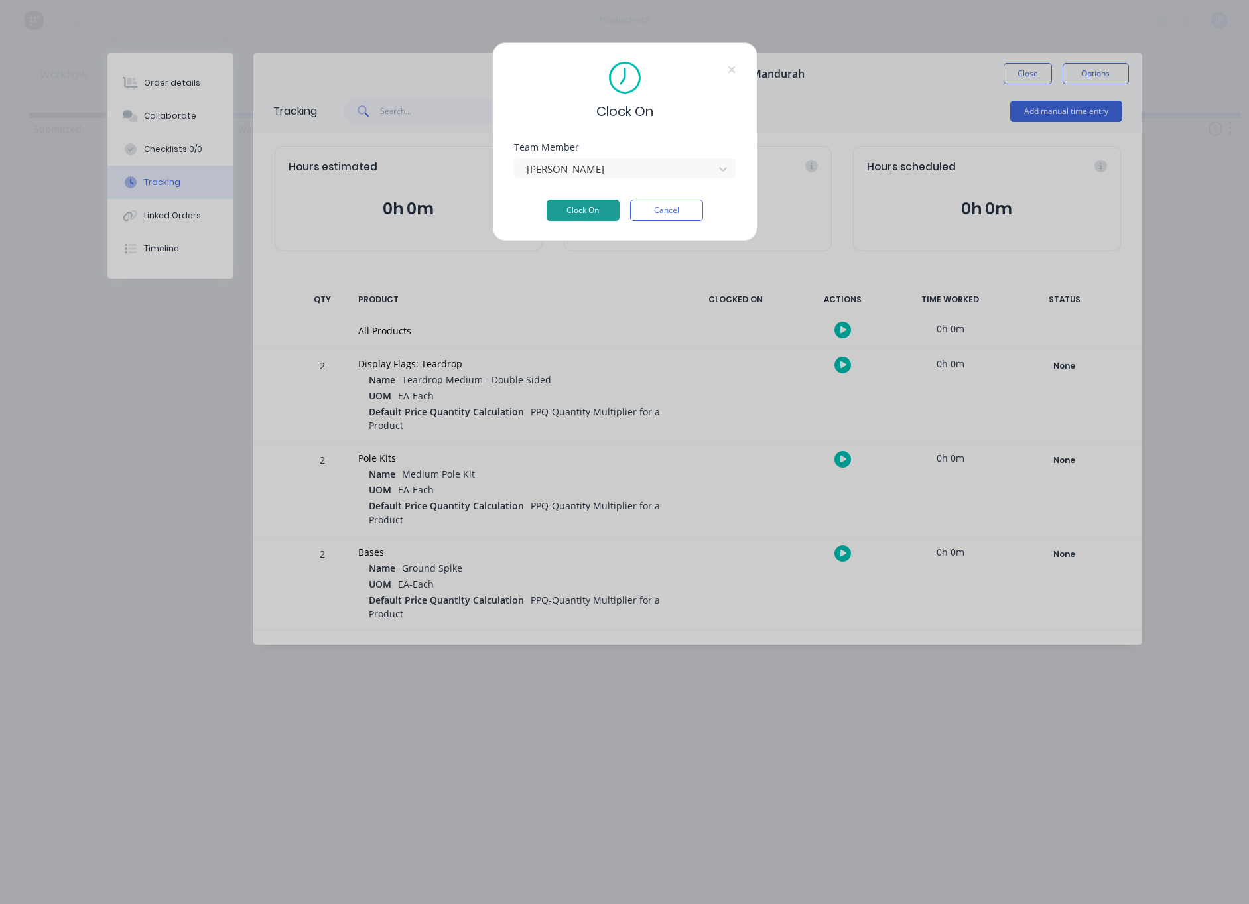
click at [603, 200] on button "Clock On" at bounding box center [583, 210] width 73 height 21
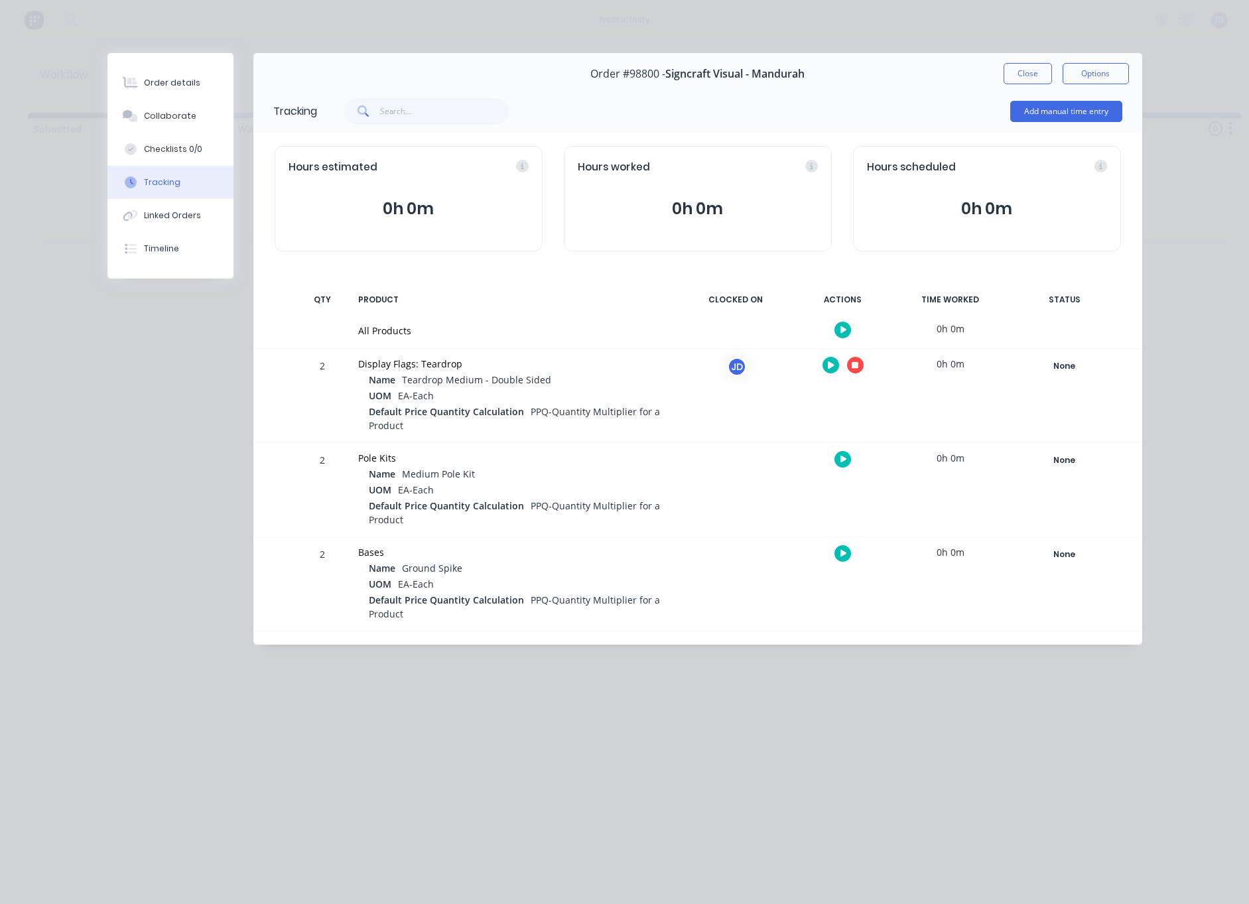
click at [854, 367] on icon "button" at bounding box center [855, 365] width 7 height 7
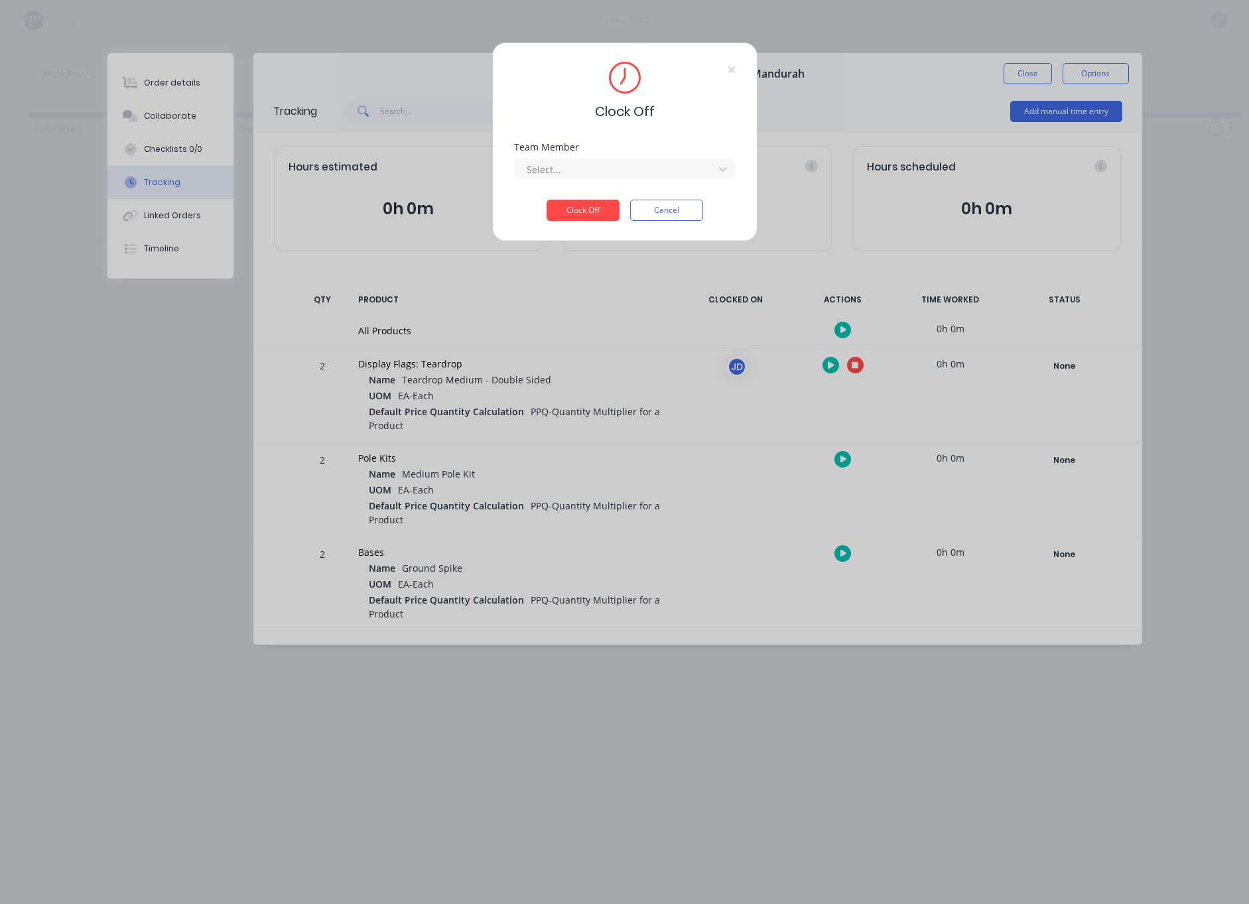
drag, startPoint x: 687, startPoint y: 170, endPoint x: 599, endPoint y: 182, distance: 89.8
click at [684, 170] on div at bounding box center [617, 169] width 182 height 17
click at [547, 194] on div "[PERSON_NAME]" at bounding box center [625, 198] width 222 height 25
click at [567, 220] on button "Clock Off" at bounding box center [583, 210] width 73 height 21
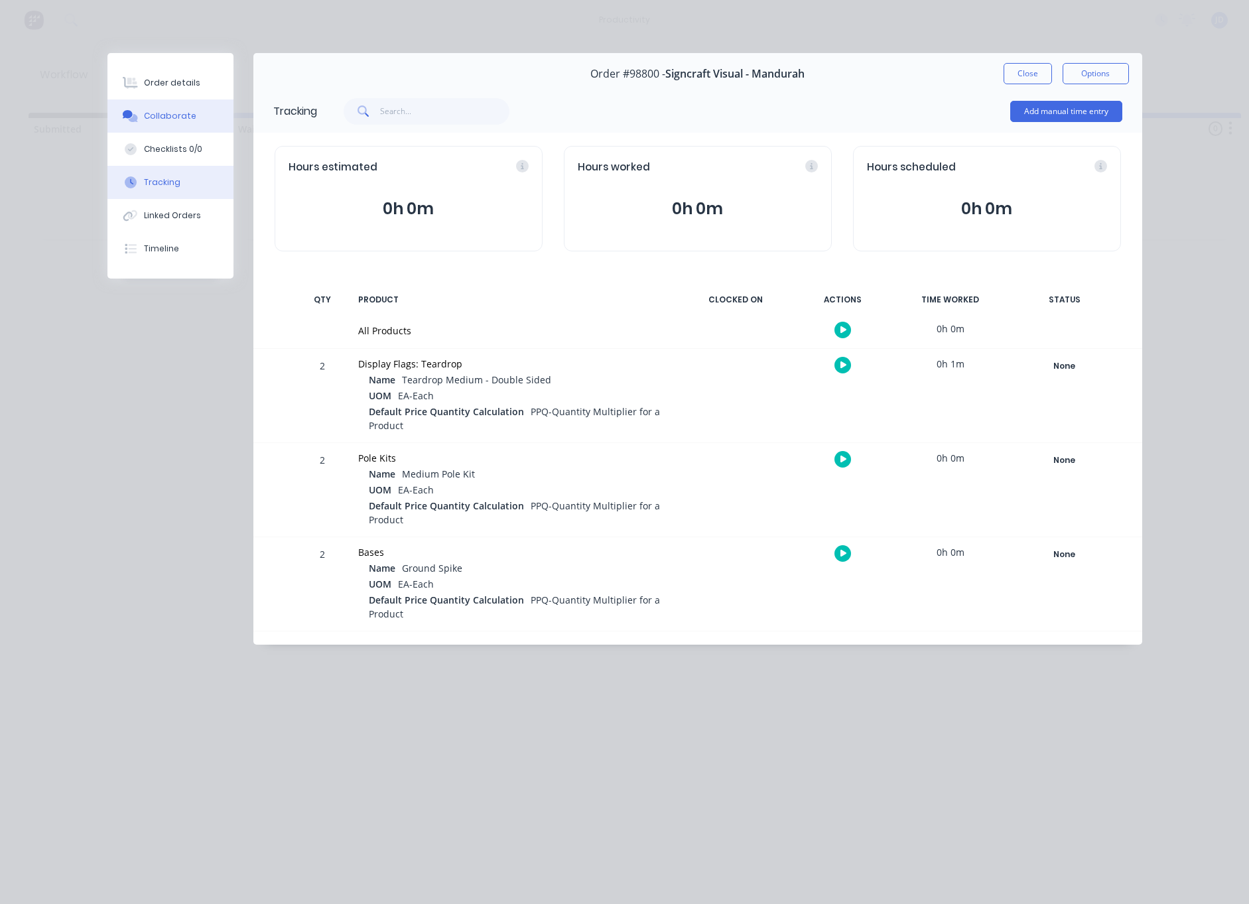
click at [155, 113] on div "Collaborate" at bounding box center [170, 116] width 52 height 12
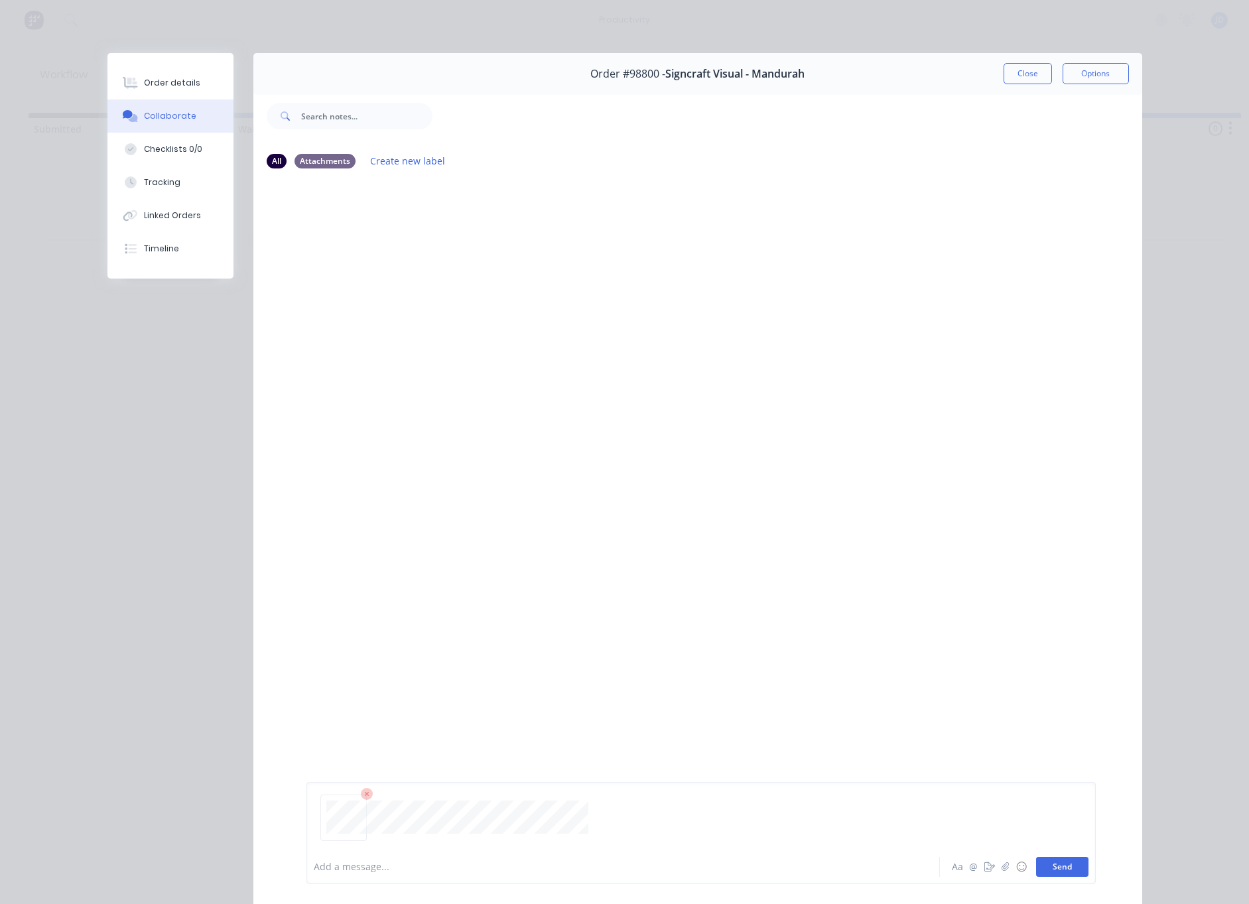
click at [1054, 863] on button "Send" at bounding box center [1062, 867] width 52 height 20
drag, startPoint x: 820, startPoint y: 92, endPoint x: 973, endPoint y: 86, distance: 153.4
click at [823, 92] on div at bounding box center [788, 115] width 710 height 53
click at [1003, 84] on div "Order #98800 - Signcraft Visual - Mandurah Close Options" at bounding box center [697, 73] width 889 height 42
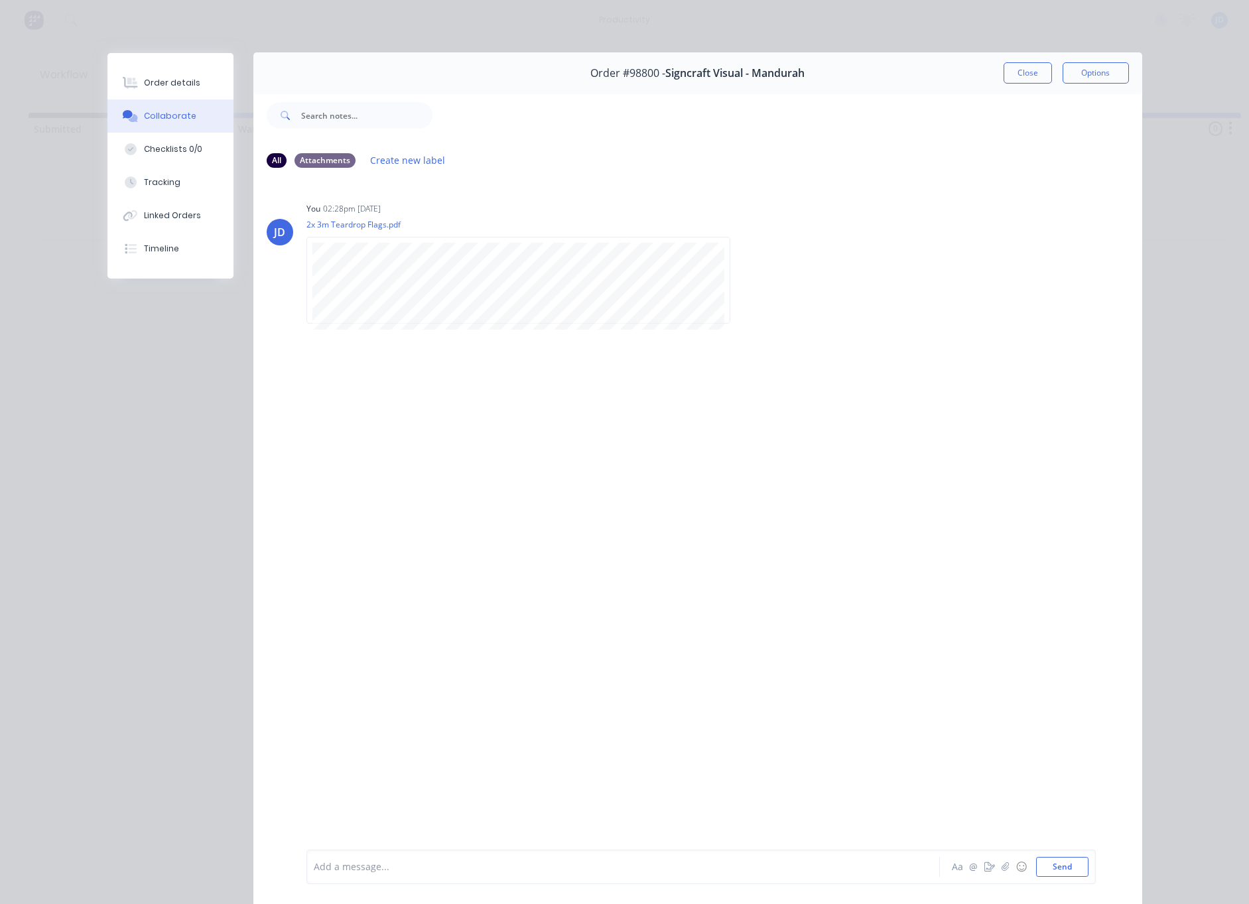
click at [1022, 80] on button "Close" at bounding box center [1028, 72] width 48 height 21
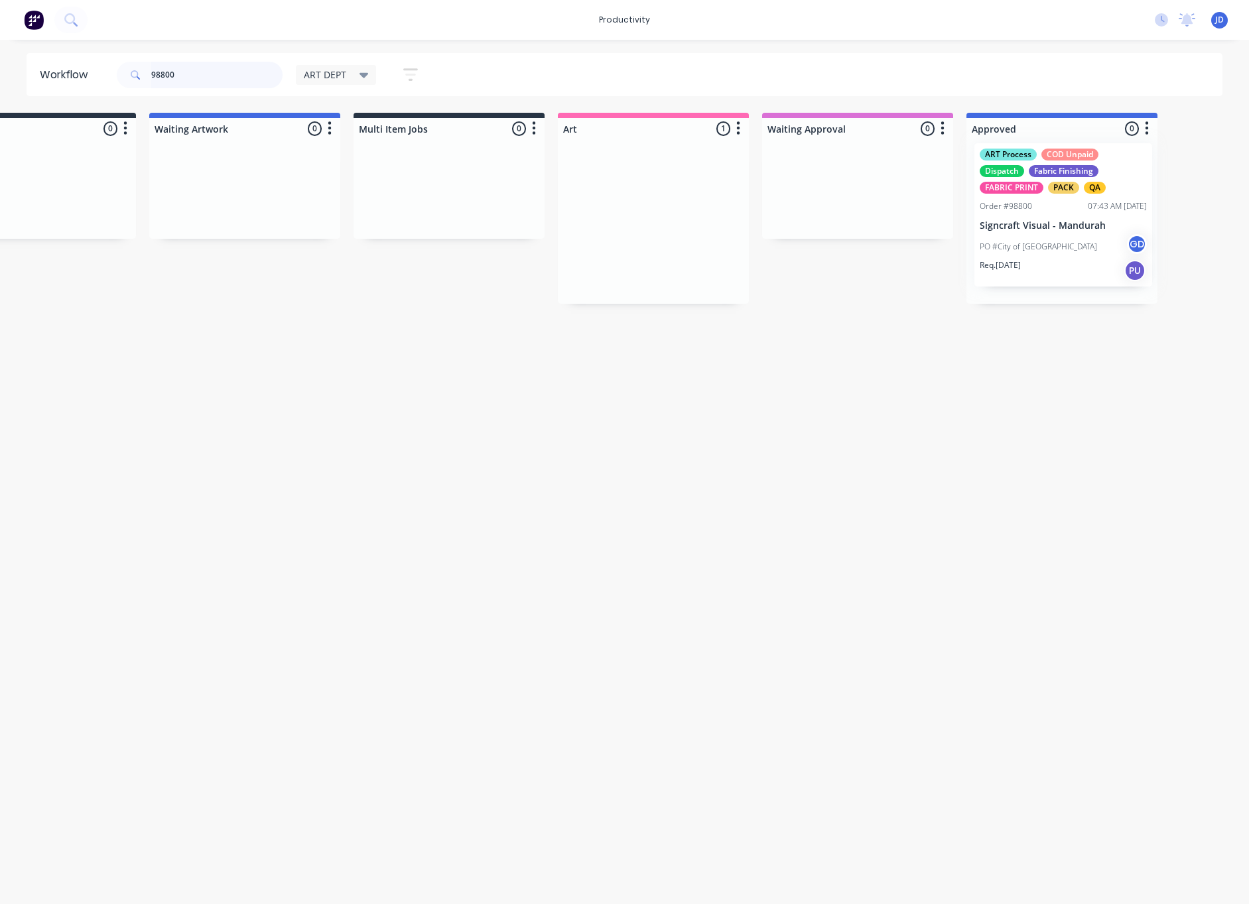
drag, startPoint x: 707, startPoint y: 252, endPoint x: 1034, endPoint y: 246, distance: 326.5
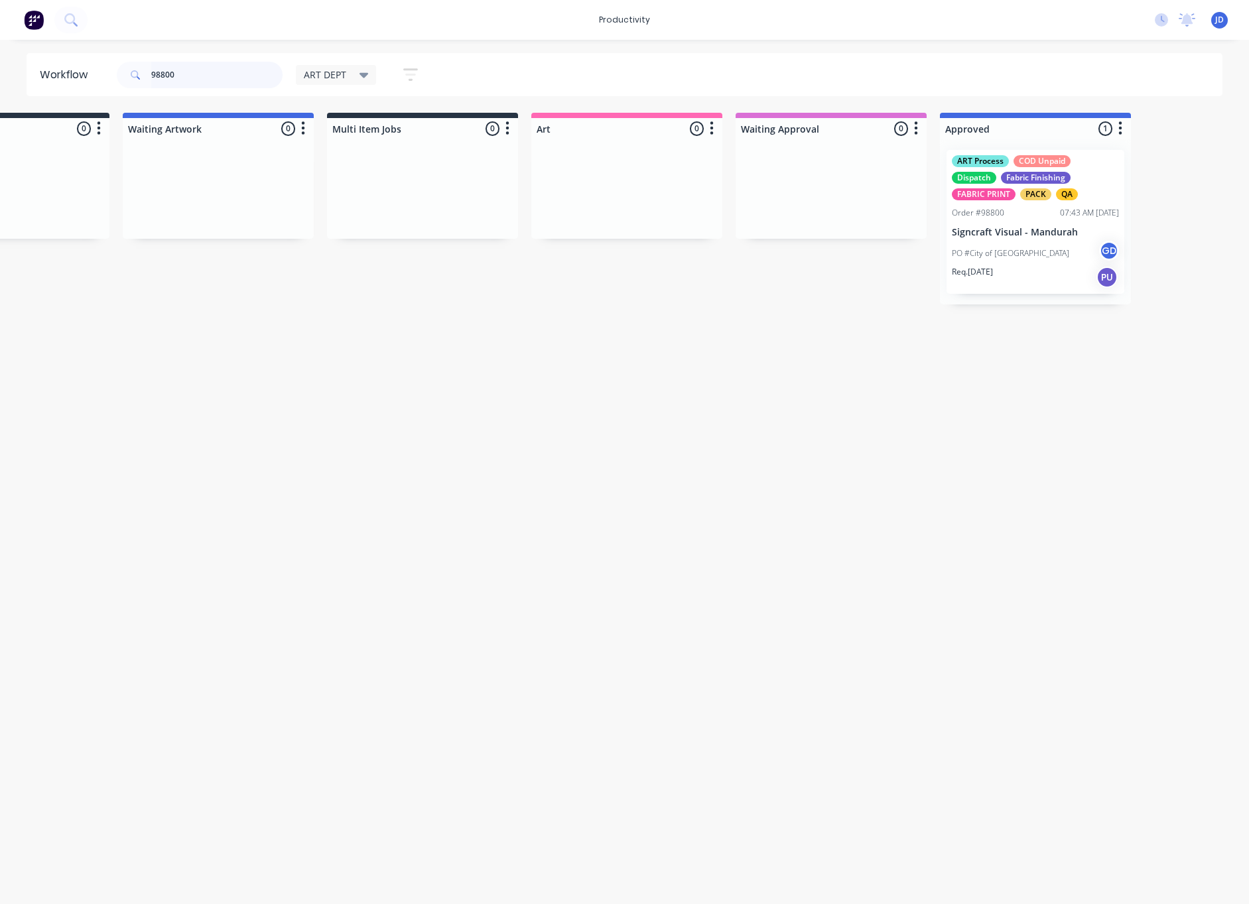
drag, startPoint x: 127, startPoint y: 74, endPoint x: 56, endPoint y: 74, distance: 71.0
click at [56, 74] on header "Workflow 98800 ART DEPT Save new view None edit ART DEPT (Default) edit Banner …" at bounding box center [625, 74] width 1197 height 43
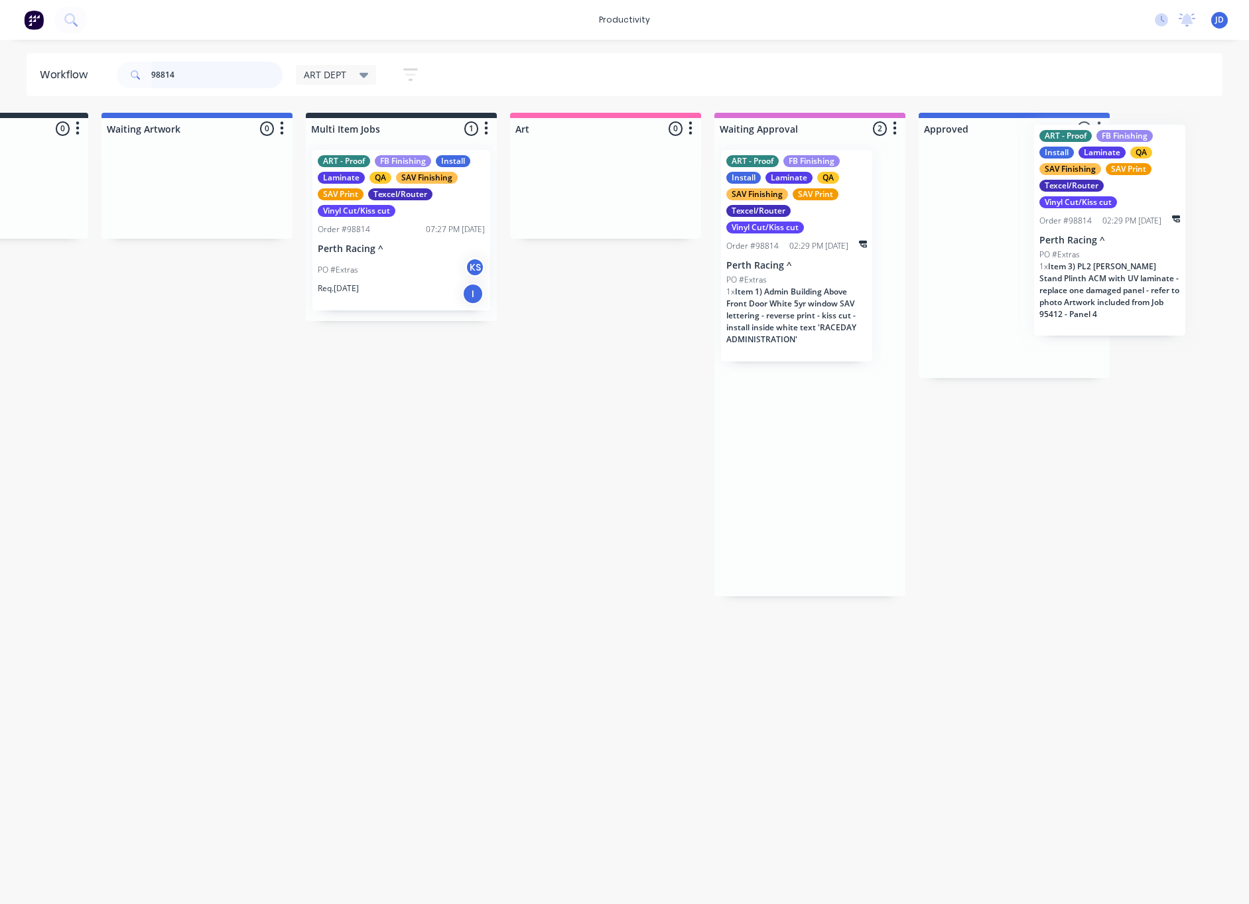
scroll to position [0, 196]
drag, startPoint x: 906, startPoint y: 316, endPoint x: 1078, endPoint y: 290, distance: 173.8
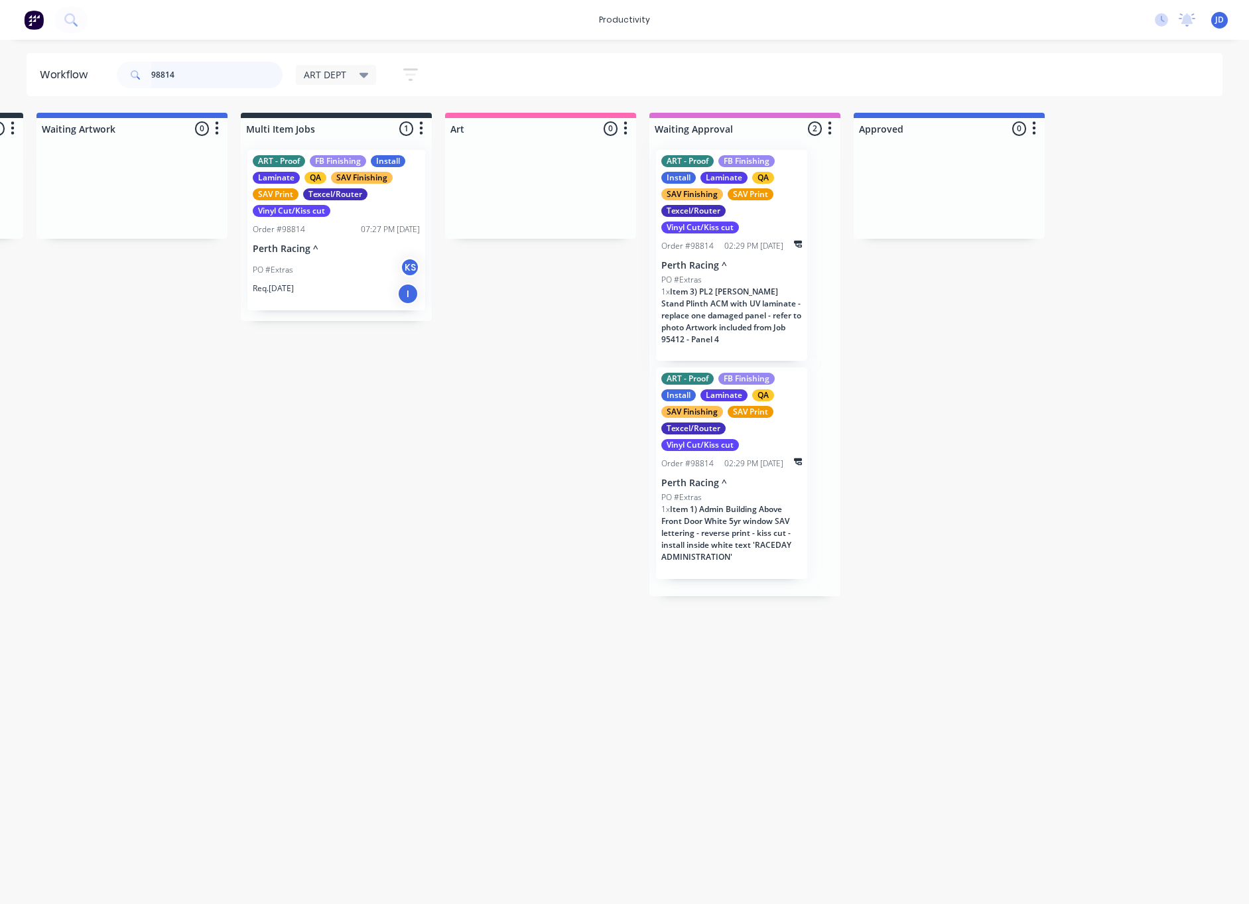
scroll to position [0, 0]
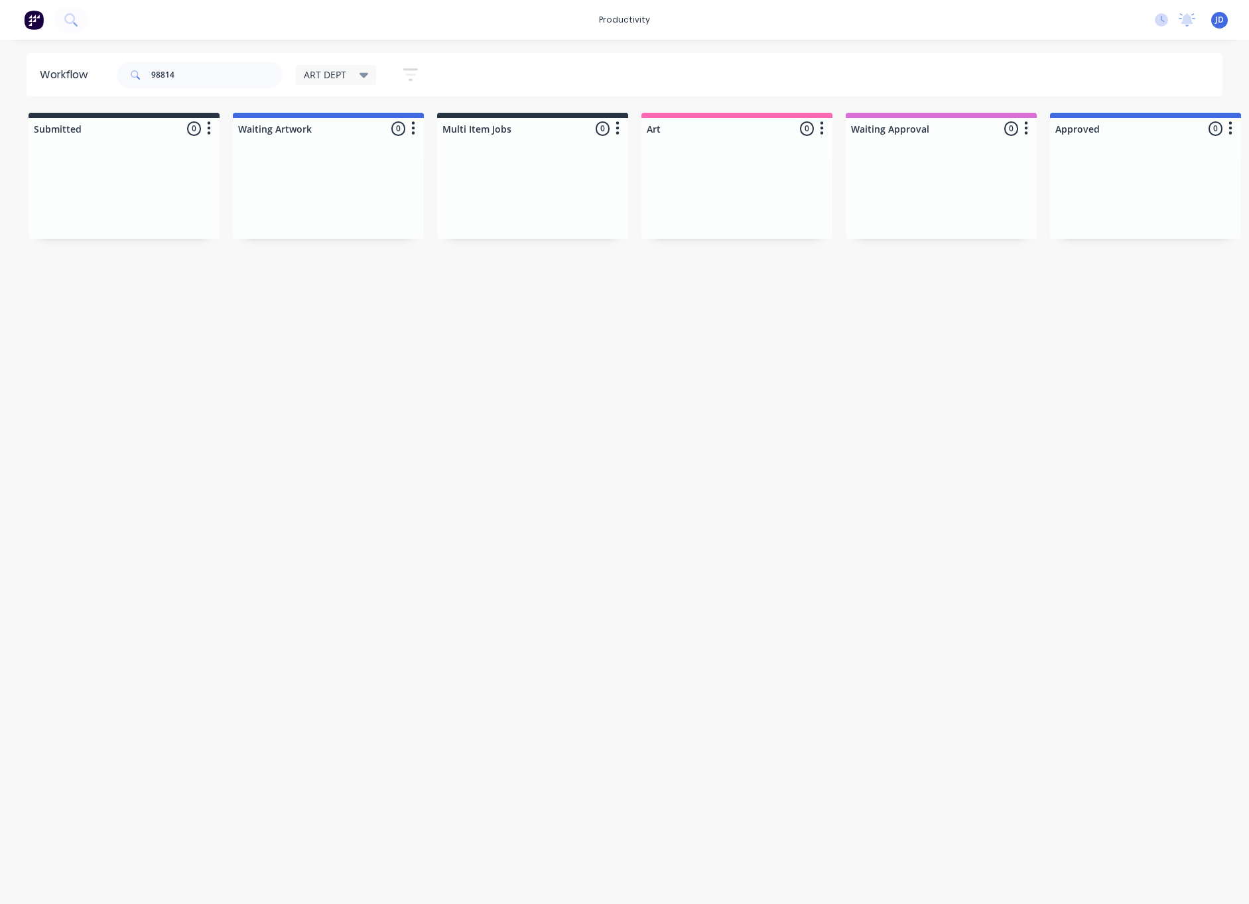
click at [727, 243] on div "Workflow 98814 ART DEPT Save new view None edit ART DEPT (Default) edit Banner …" at bounding box center [624, 465] width 1249 height 825
drag, startPoint x: 194, startPoint y: 92, endPoint x: 192, endPoint y: 79, distance: 12.7
click at [194, 92] on div "98814" at bounding box center [200, 75] width 166 height 40
click at [193, 73] on input "98814" at bounding box center [216, 75] width 131 height 27
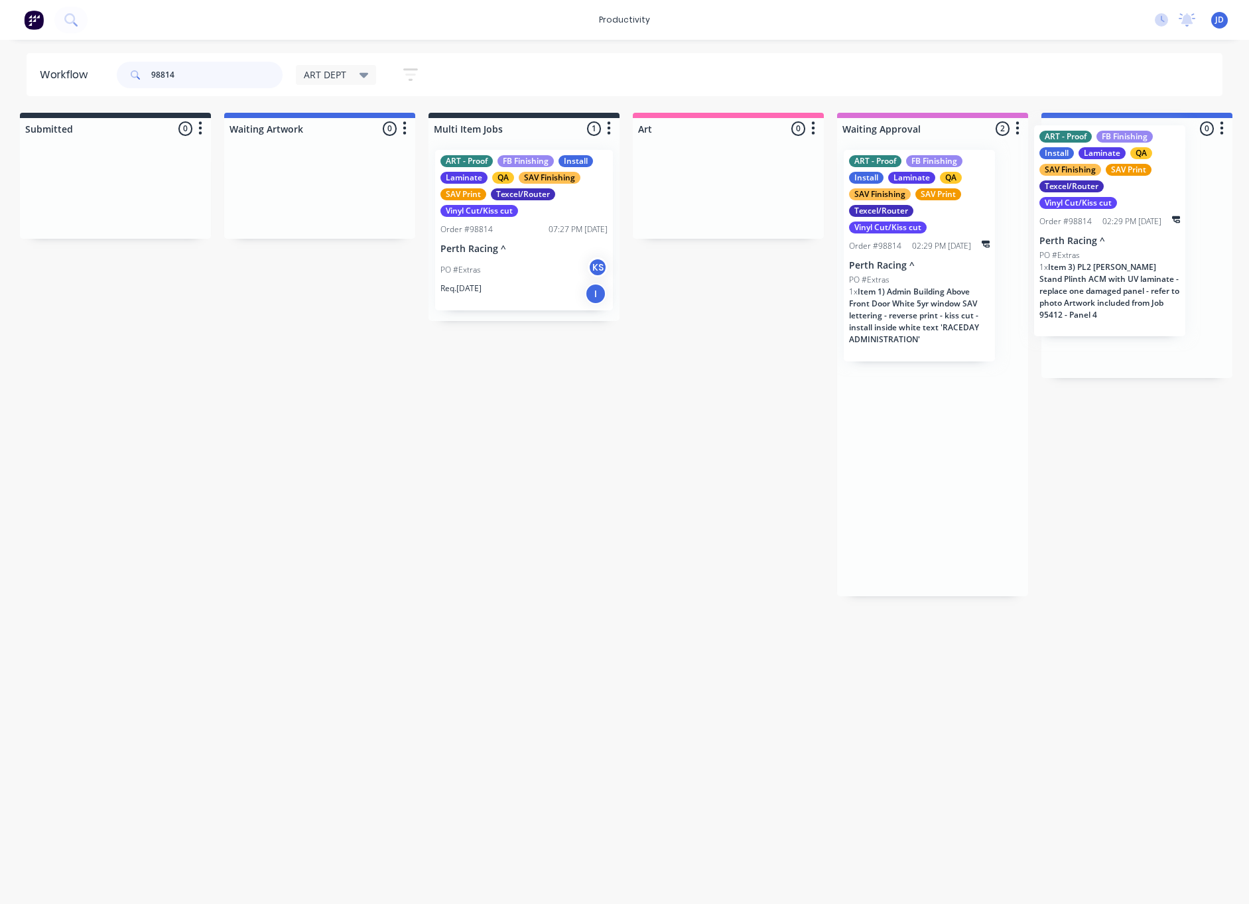
scroll to position [0, 16]
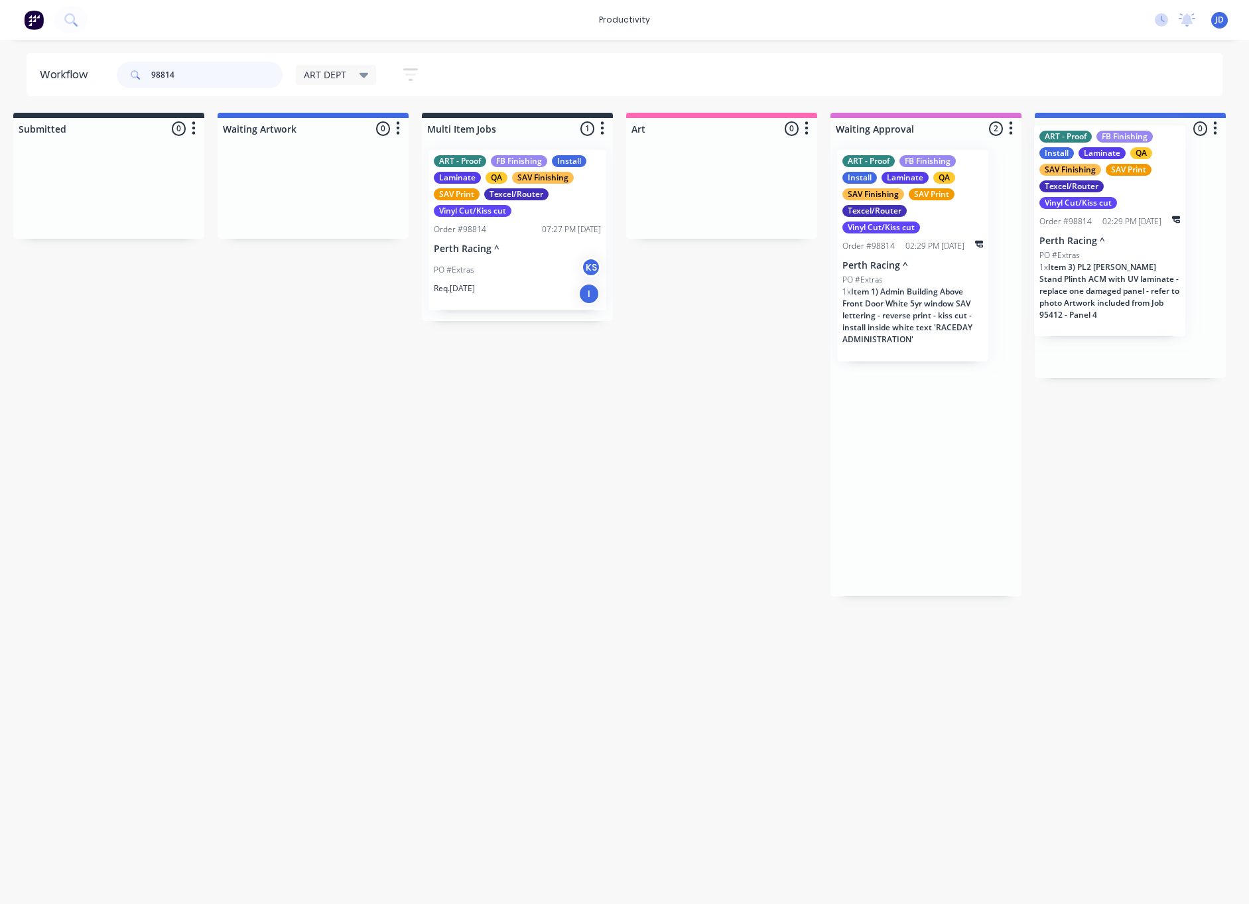
drag, startPoint x: 934, startPoint y: 280, endPoint x: 1119, endPoint y: 255, distance: 186.8
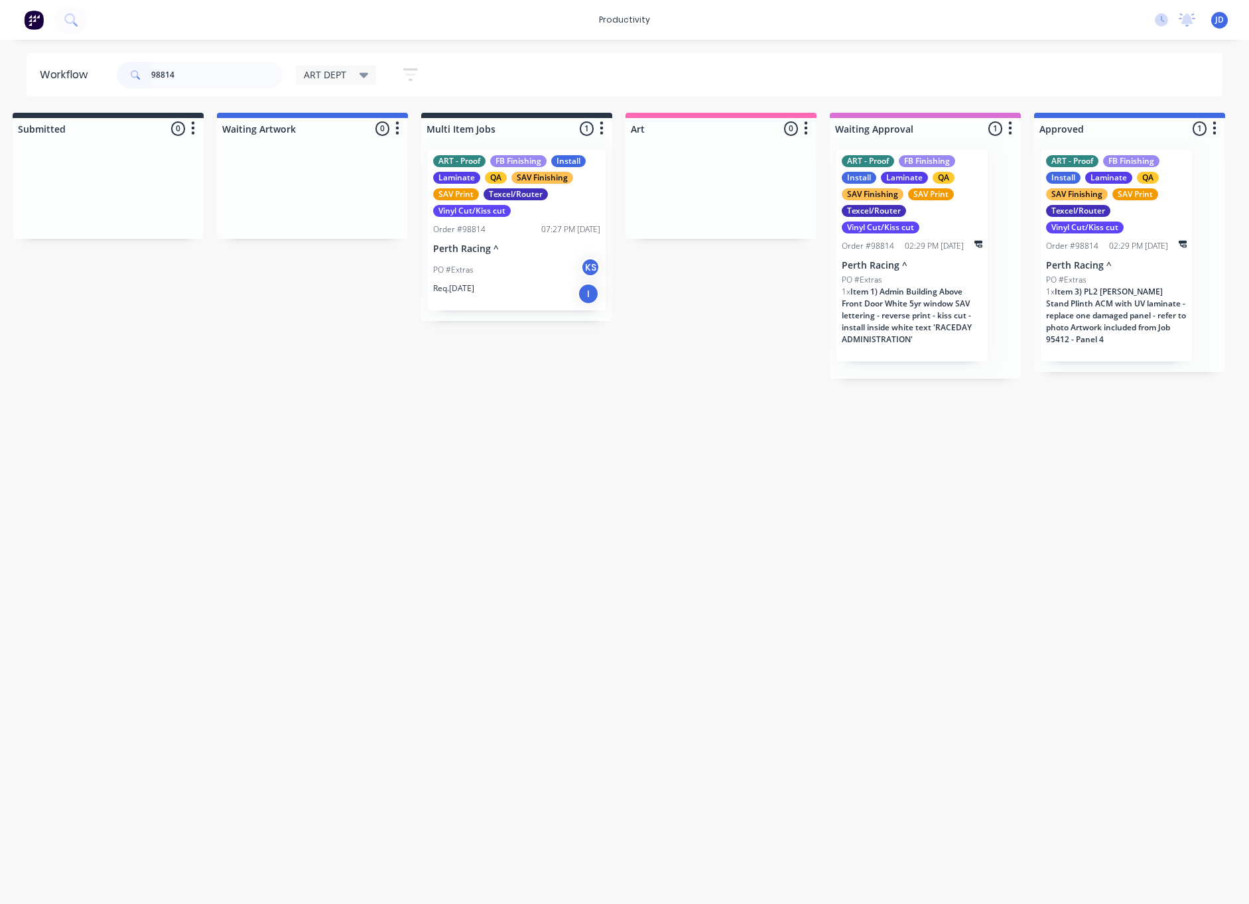
click at [1088, 305] on span "Item 3) PL2 [PERSON_NAME] Stand Plinth ACM with UV laminate - replace one damag…" at bounding box center [1116, 315] width 140 height 59
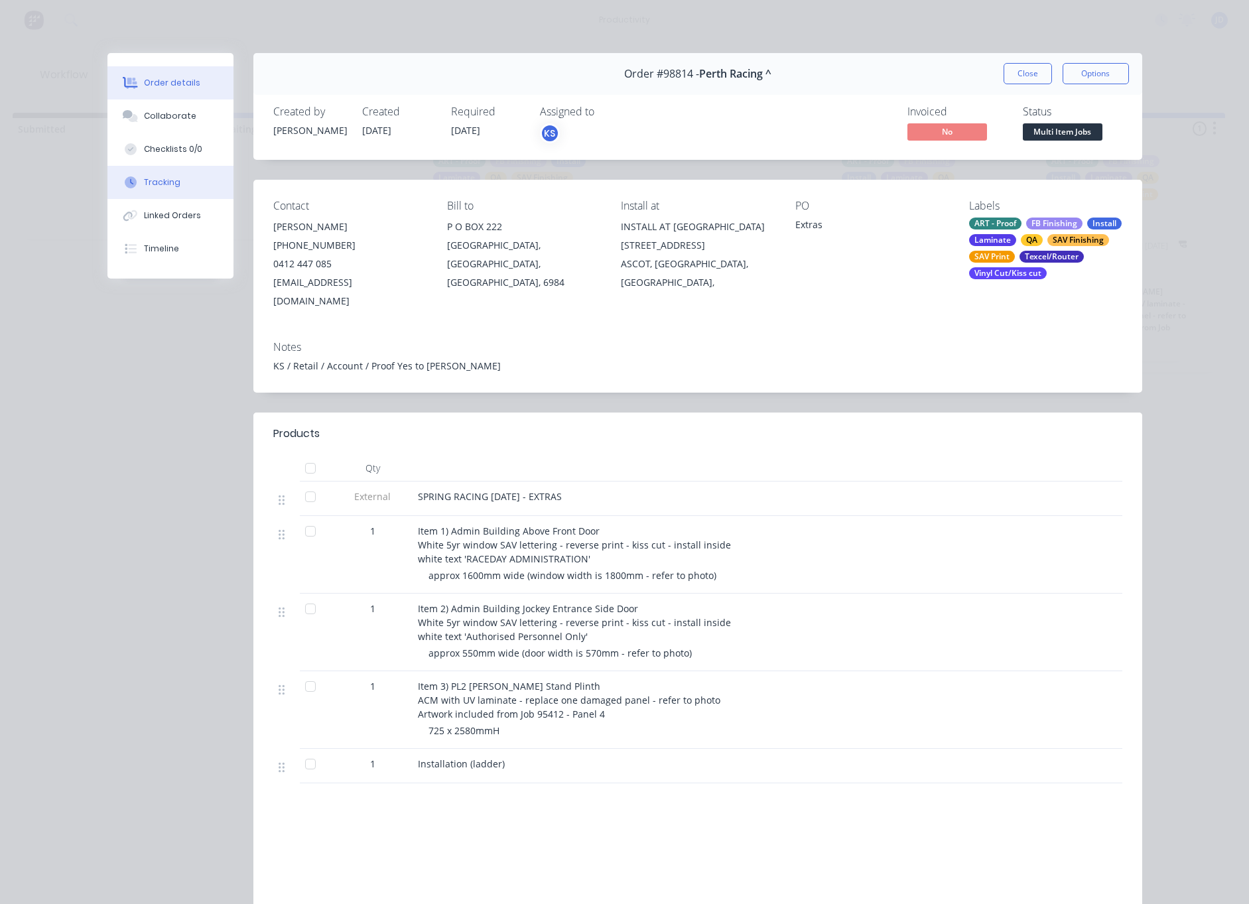
click at [141, 180] on button "Tracking" at bounding box center [170, 182] width 126 height 33
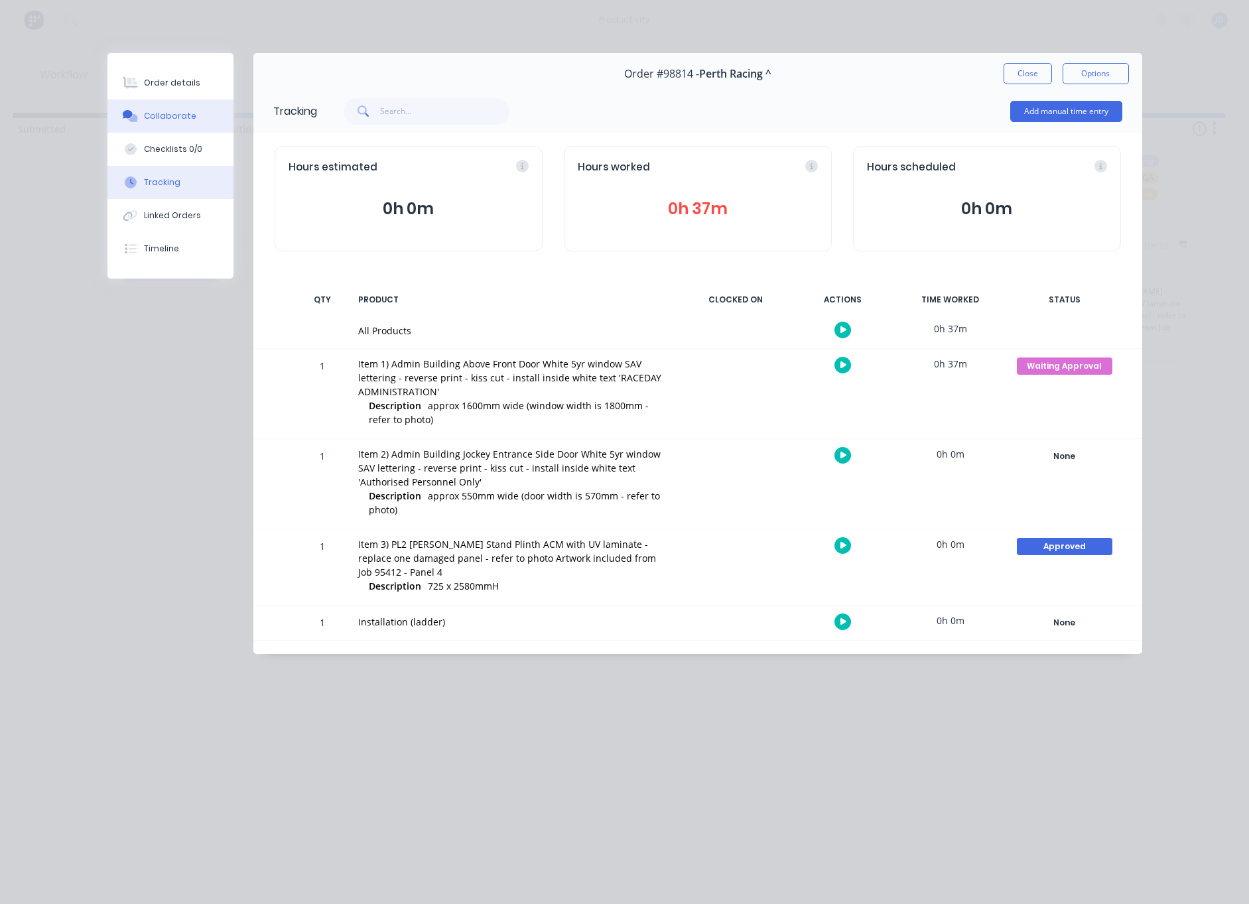
drag, startPoint x: 175, startPoint y: 119, endPoint x: 147, endPoint y: 125, distance: 28.6
click at [174, 119] on div "Collaborate" at bounding box center [170, 116] width 52 height 12
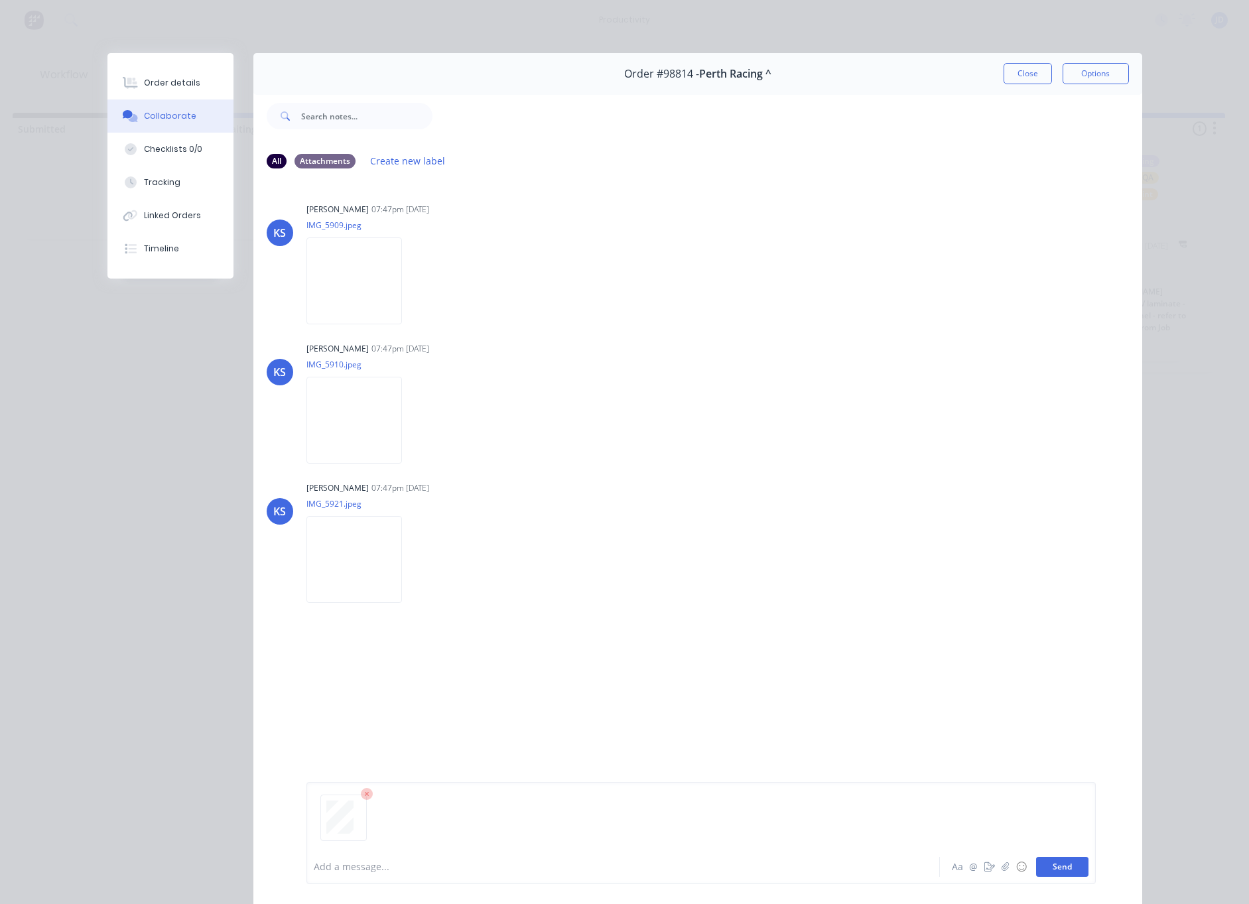
click at [1067, 865] on button "Send" at bounding box center [1062, 867] width 52 height 20
click at [1024, 76] on button "Close" at bounding box center [1028, 73] width 48 height 21
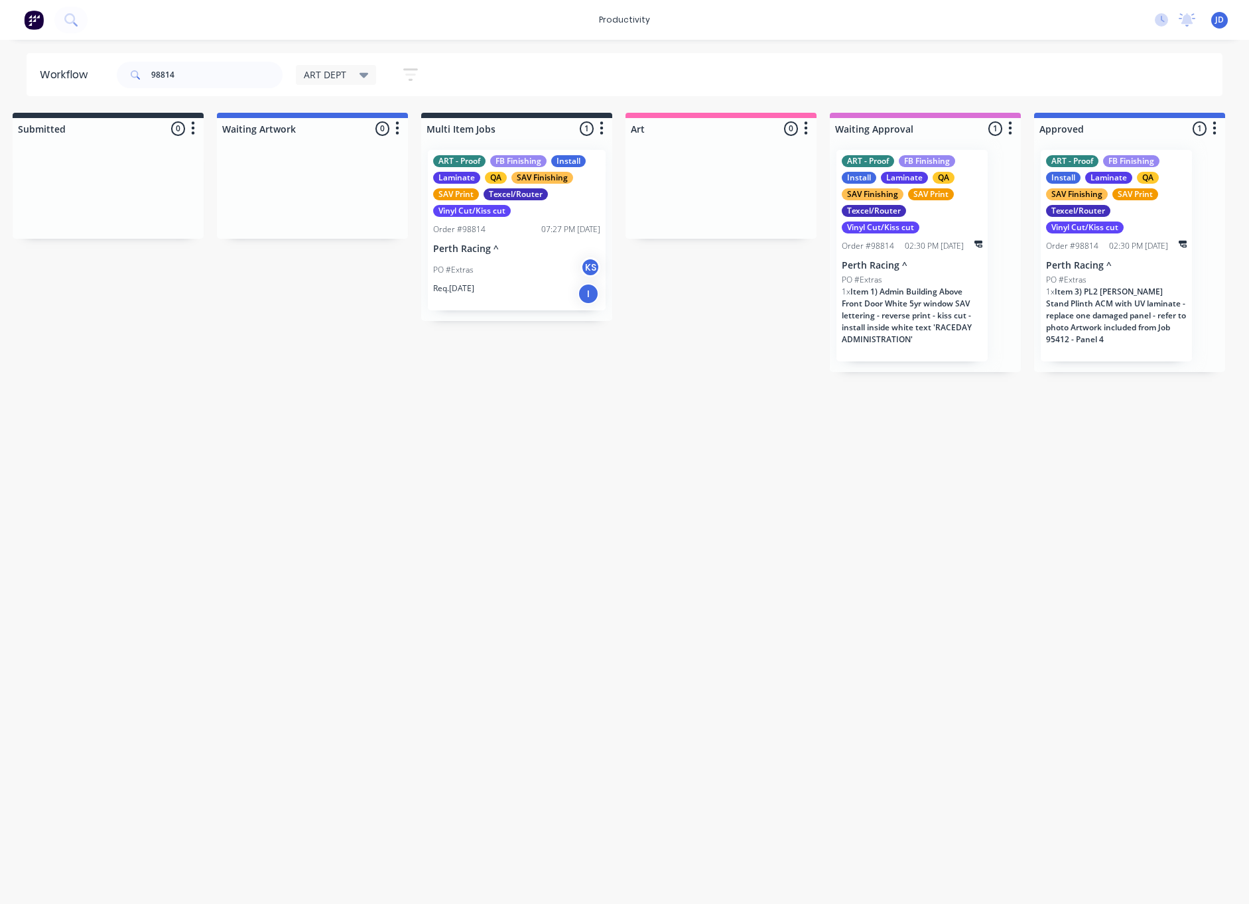
click at [198, 70] on input "98814" at bounding box center [216, 75] width 131 height 27
drag, startPoint x: 148, startPoint y: 69, endPoint x: 107, endPoint y: 65, distance: 40.7
click at [107, 65] on header "Workflow 98814 ART DEPT Save new view None edit ART DEPT (Default) edit Banner …" at bounding box center [625, 74] width 1197 height 43
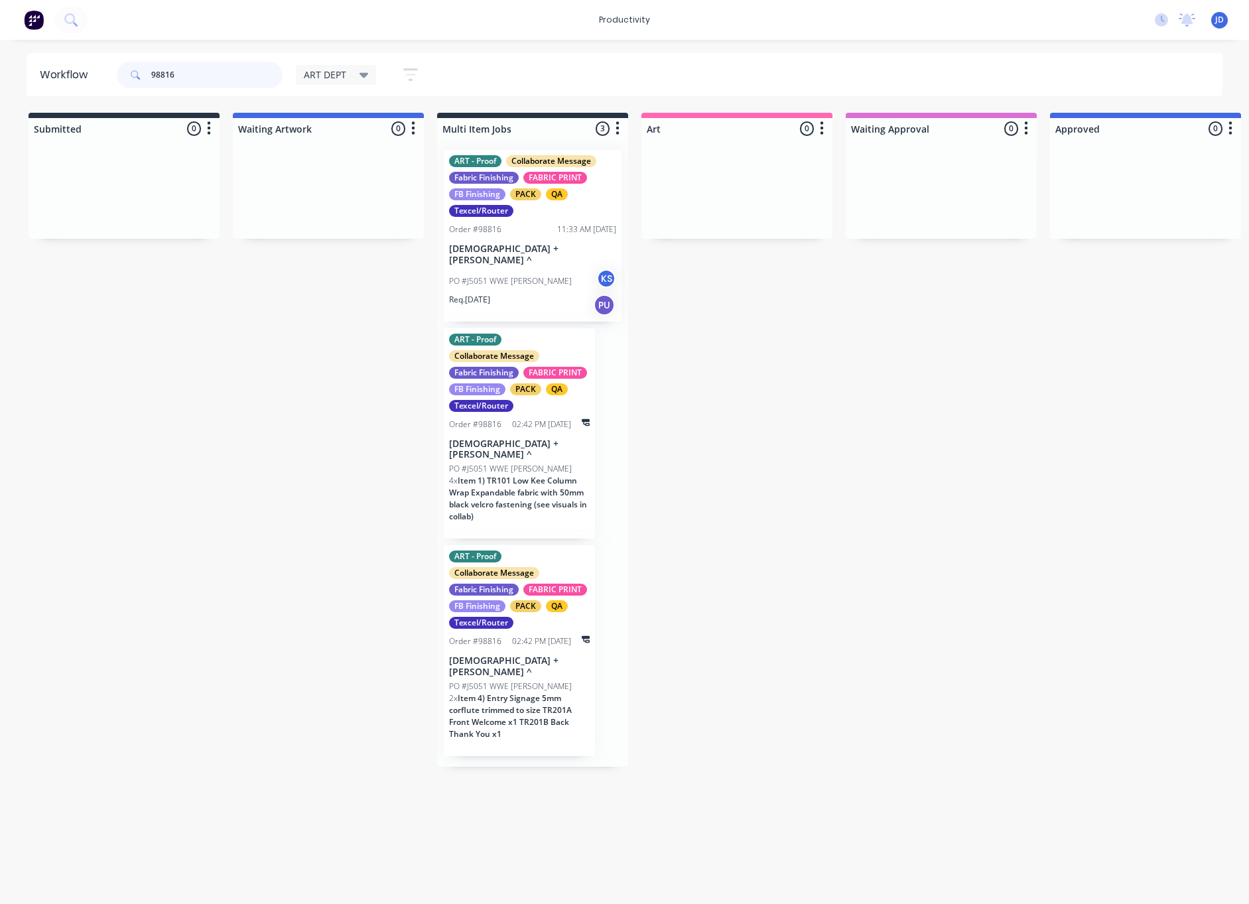
scroll to position [0, 1]
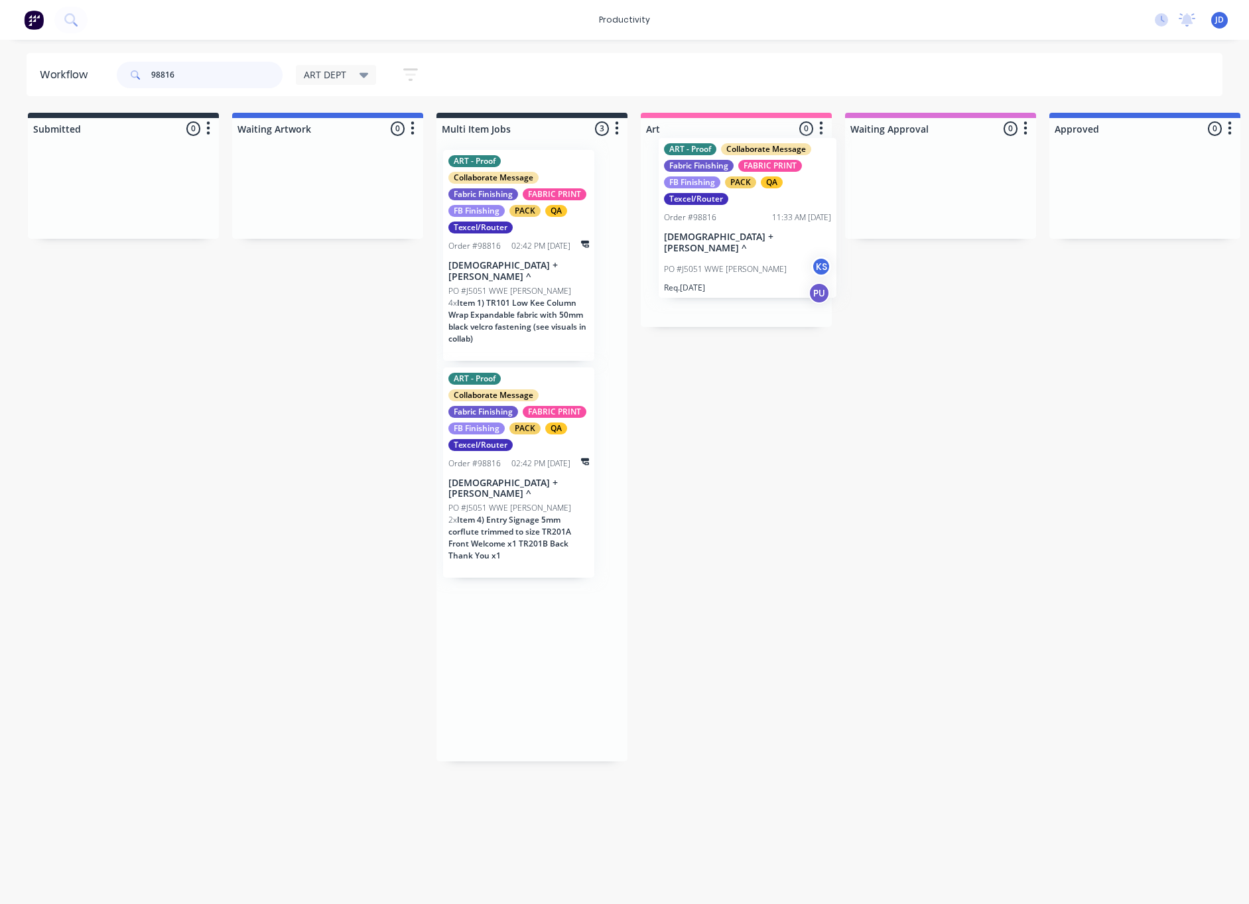
drag, startPoint x: 608, startPoint y: 263, endPoint x: 721, endPoint y: 251, distance: 113.4
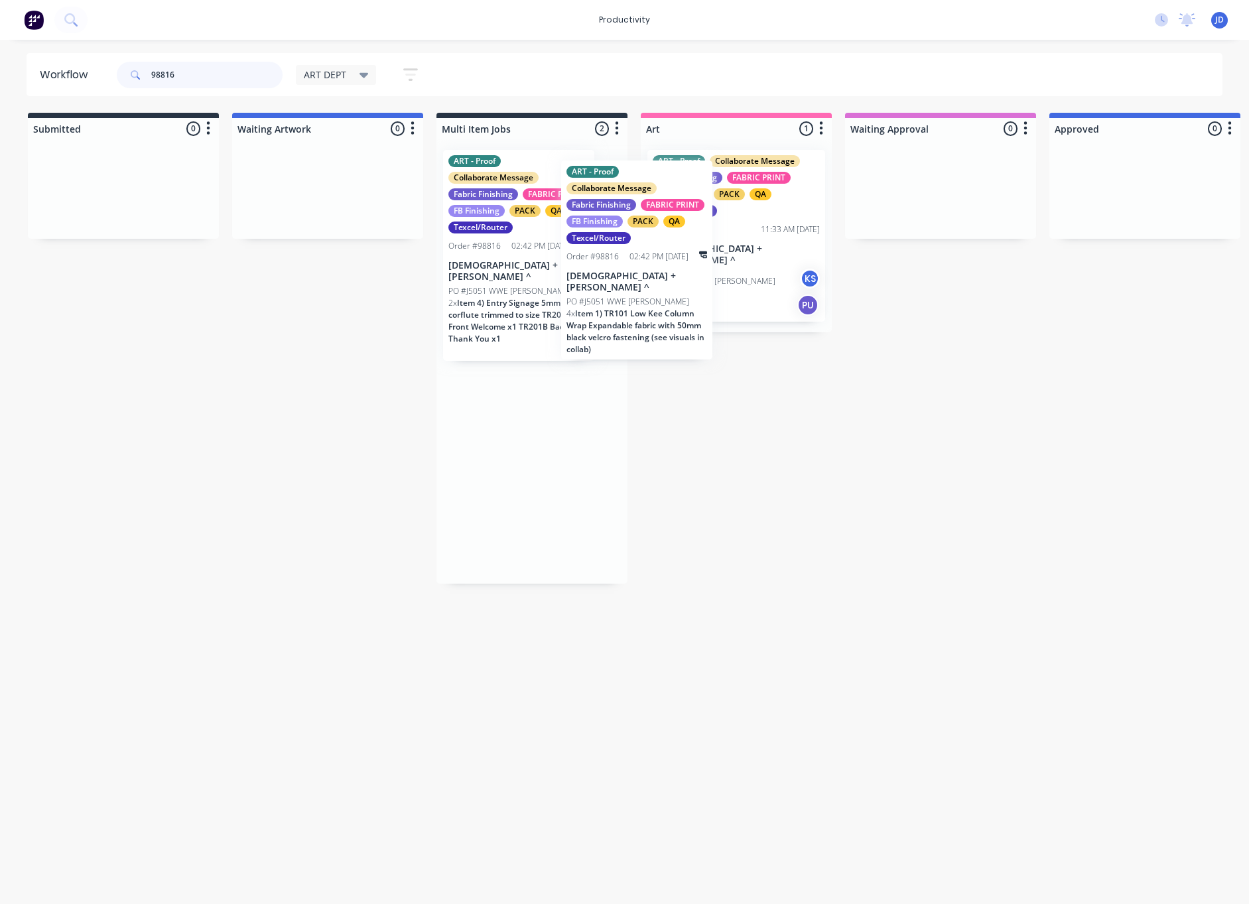
drag, startPoint x: 530, startPoint y: 283, endPoint x: 660, endPoint y: 296, distance: 131.3
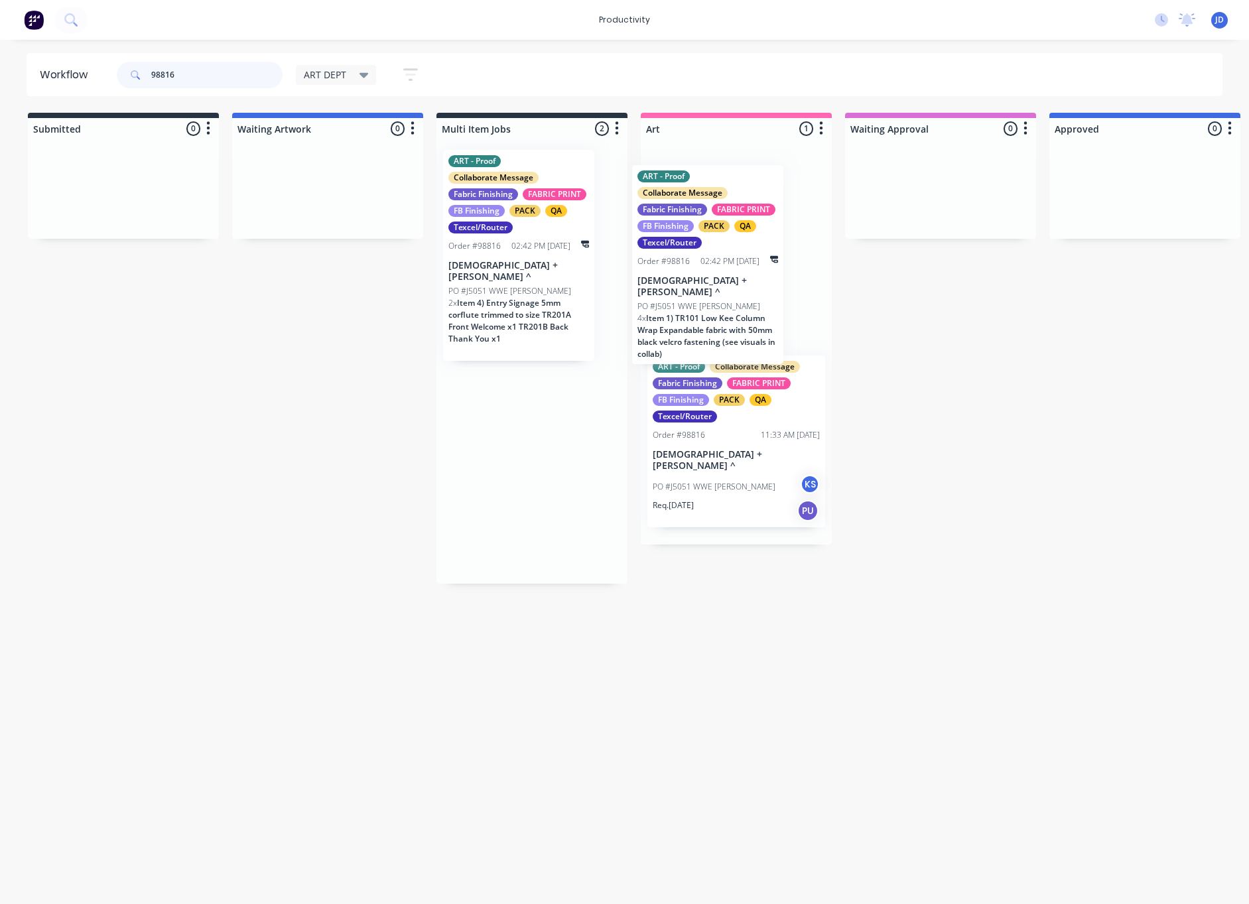
drag, startPoint x: 635, startPoint y: 313, endPoint x: 712, endPoint y: 320, distance: 77.3
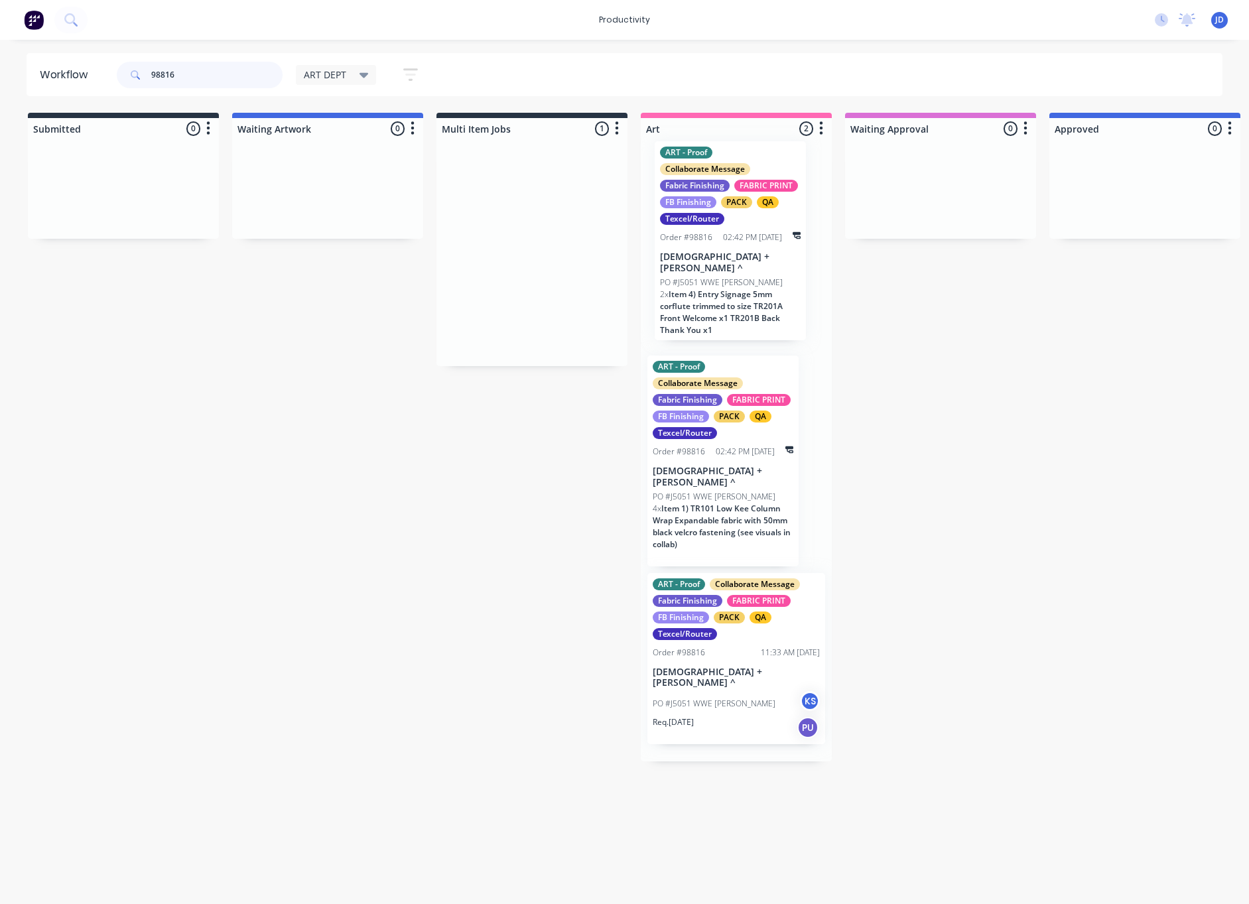
drag, startPoint x: 599, startPoint y: 308, endPoint x: 752, endPoint y: 299, distance: 154.2
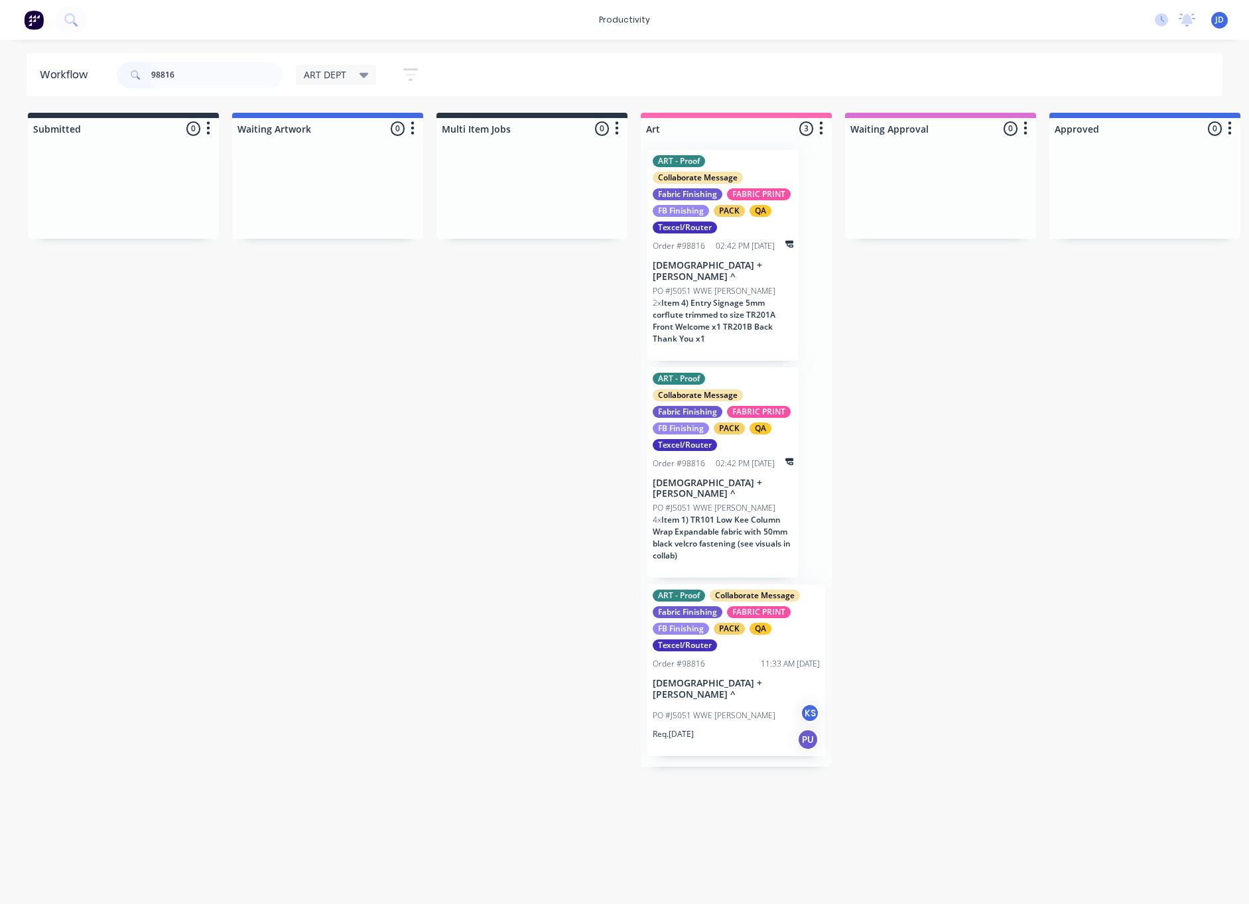
click at [724, 710] on p "PO #J5051 WWE [PERSON_NAME]" at bounding box center [714, 716] width 123 height 12
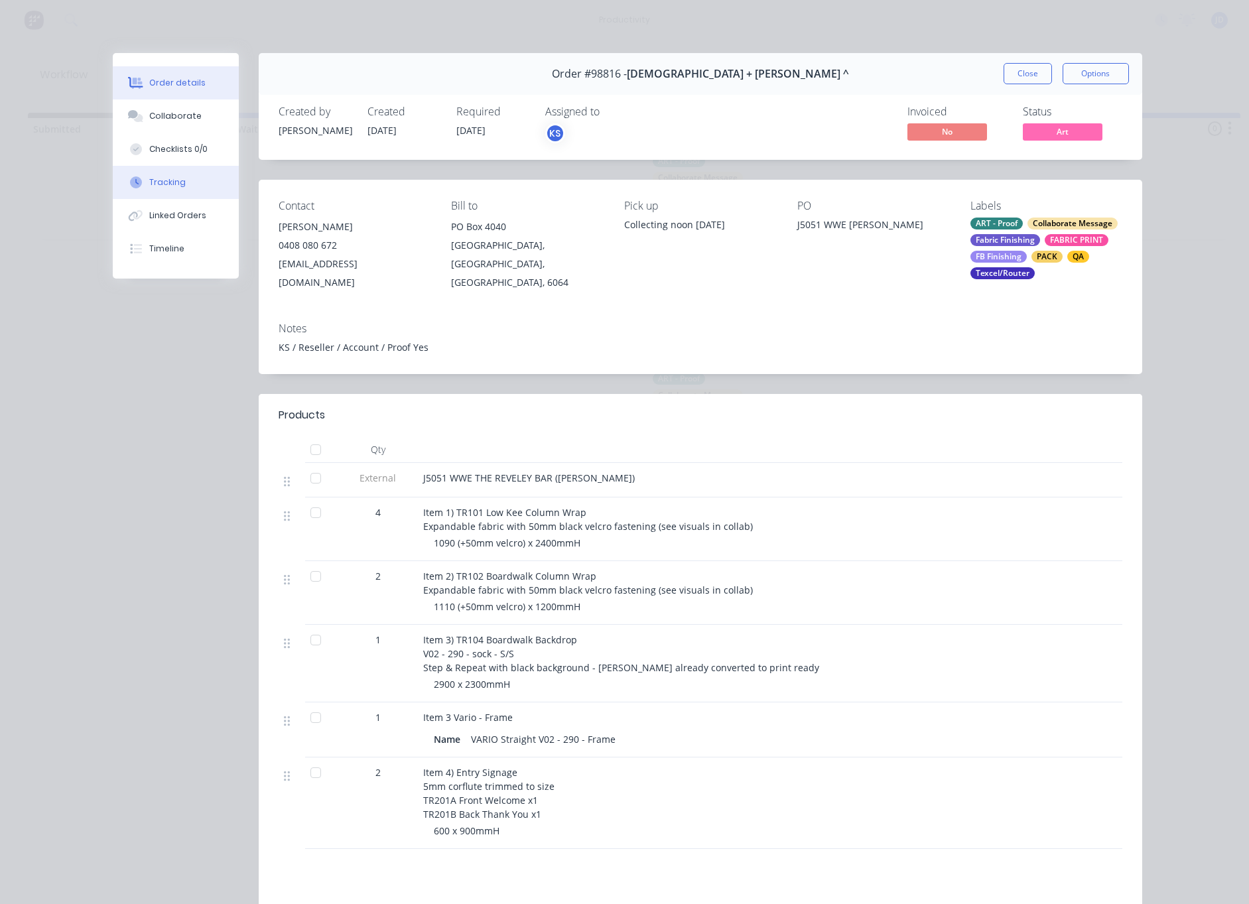
click at [168, 190] on button "Tracking" at bounding box center [176, 182] width 126 height 33
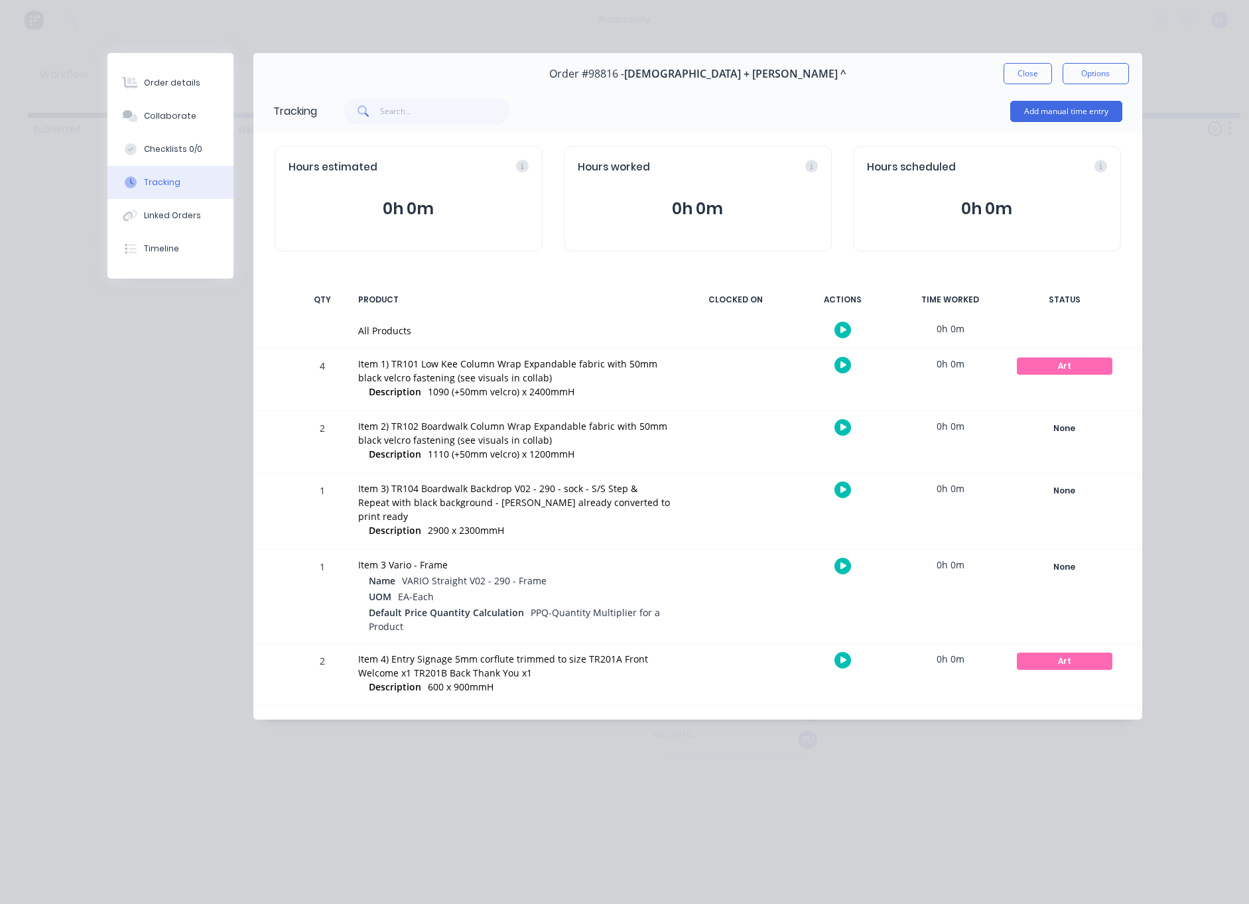
click at [841, 368] on icon "button" at bounding box center [844, 365] width 7 height 7
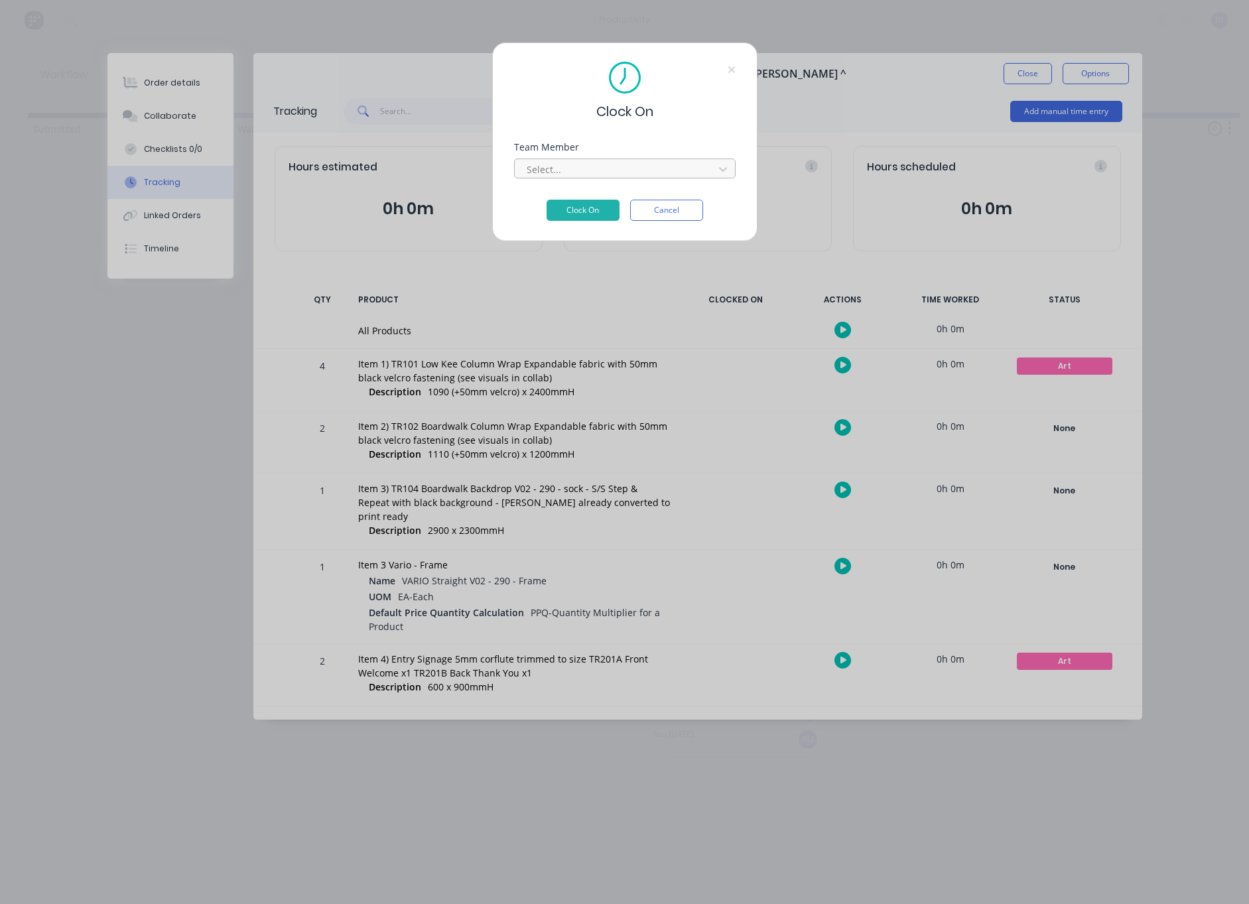
click at [573, 165] on div at bounding box center [617, 169] width 182 height 17
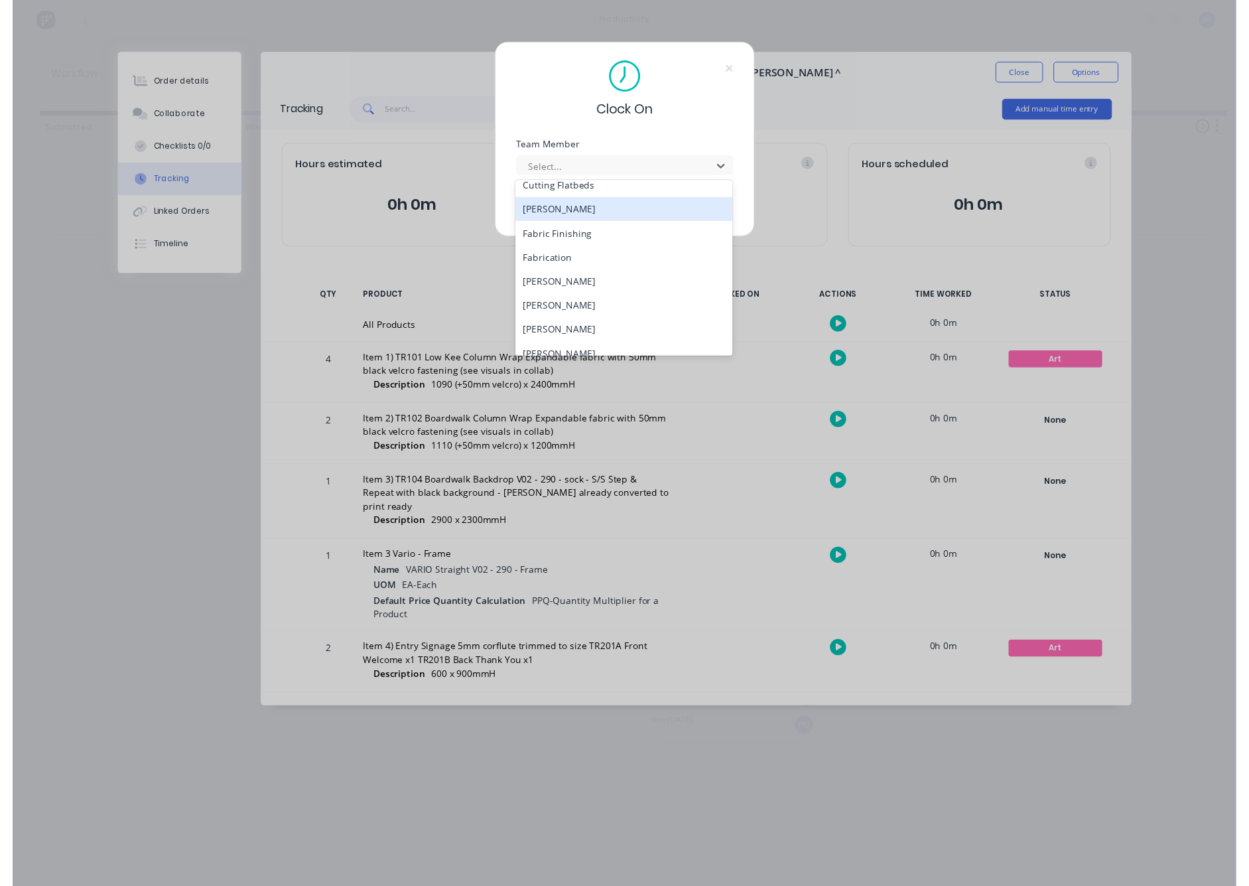
scroll to position [107, 0]
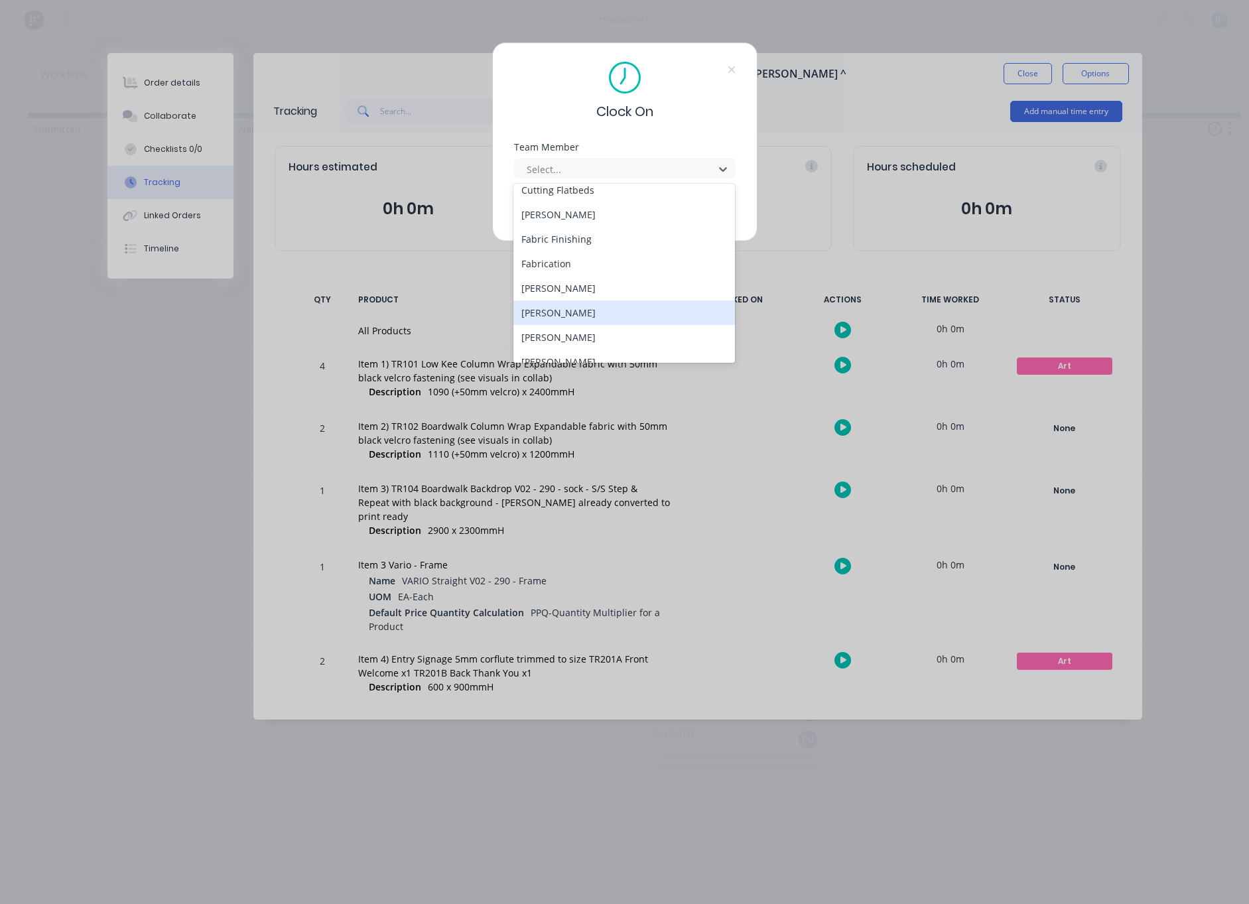
click at [543, 314] on div "[PERSON_NAME]" at bounding box center [625, 313] width 222 height 25
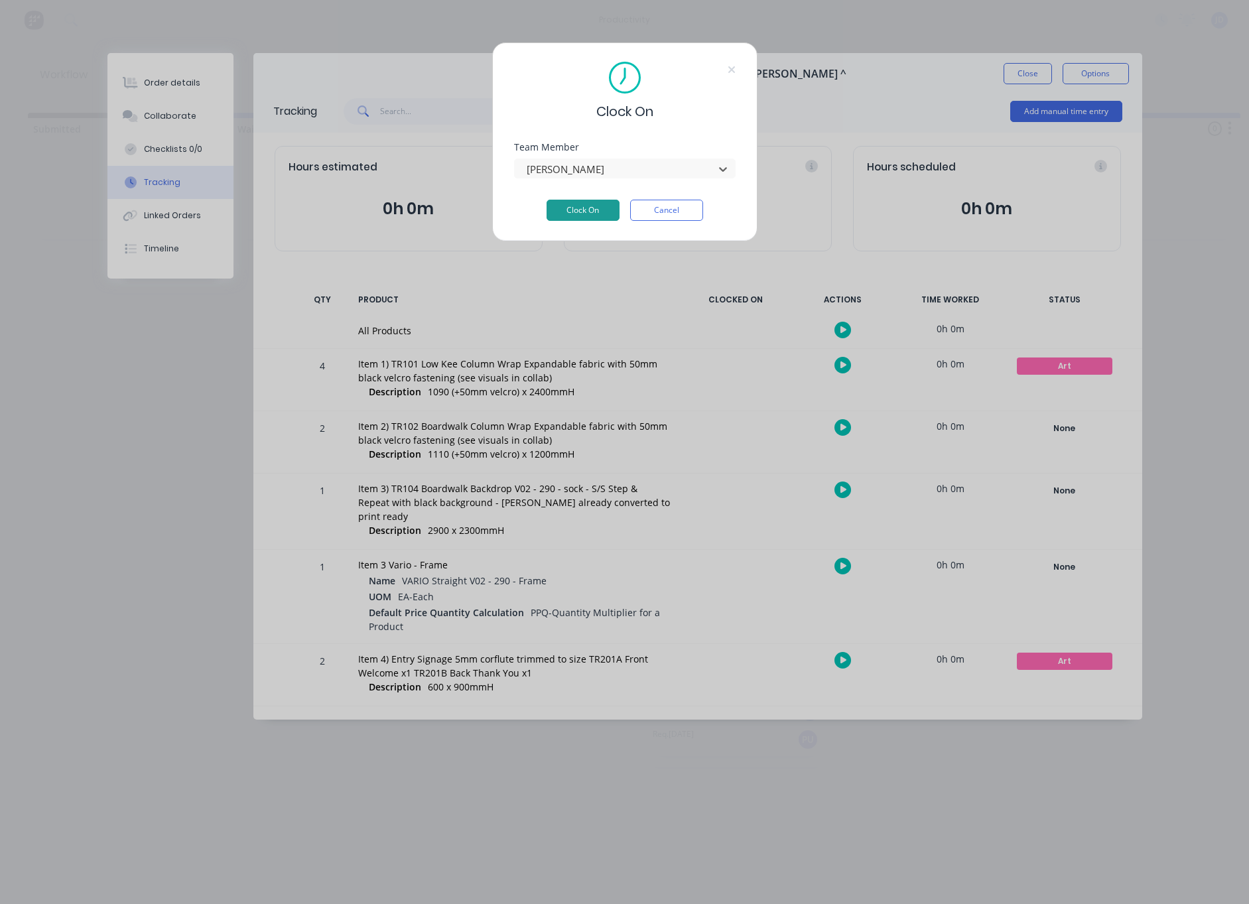
click at [580, 214] on button "Clock On" at bounding box center [583, 210] width 73 height 21
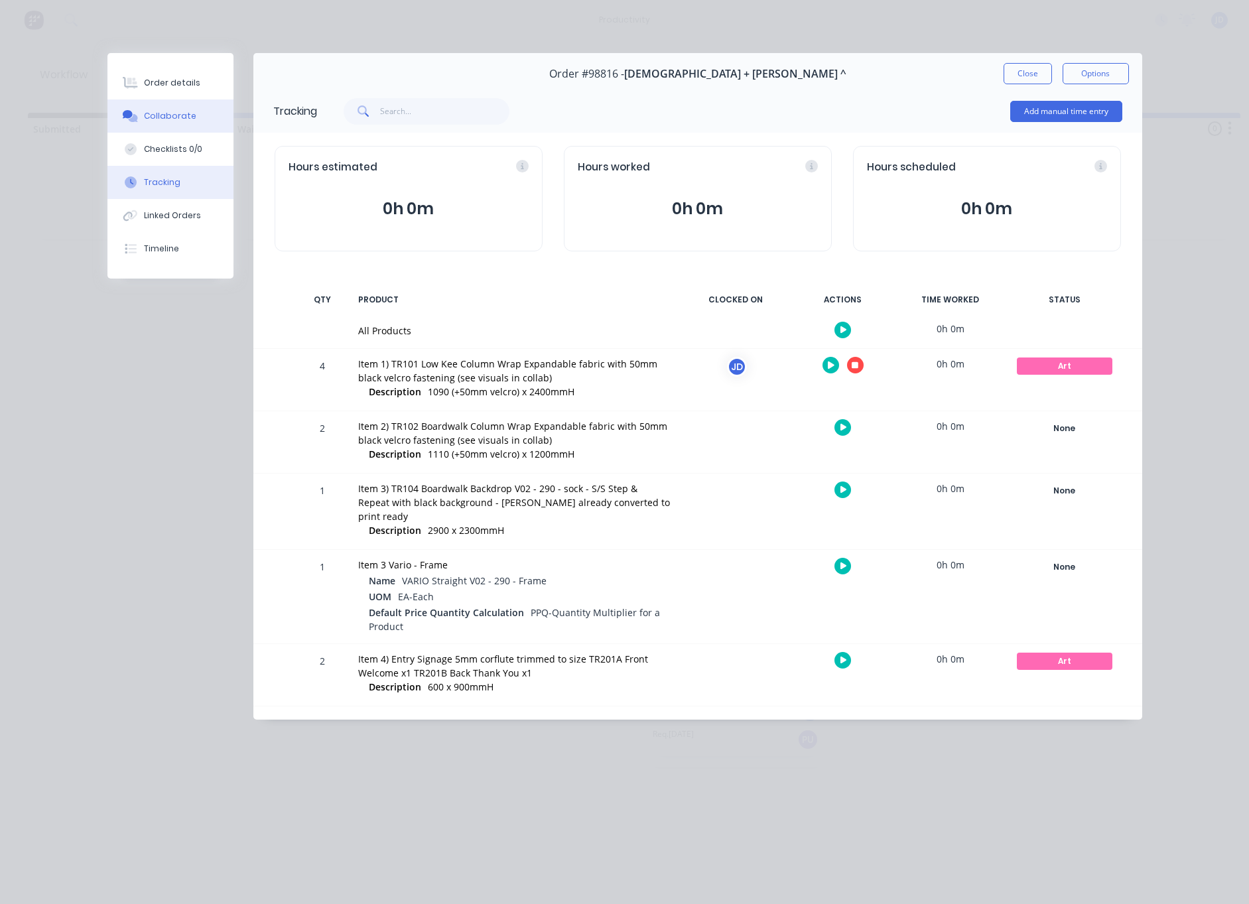
click at [190, 115] on div "Collaborate" at bounding box center [170, 116] width 52 height 12
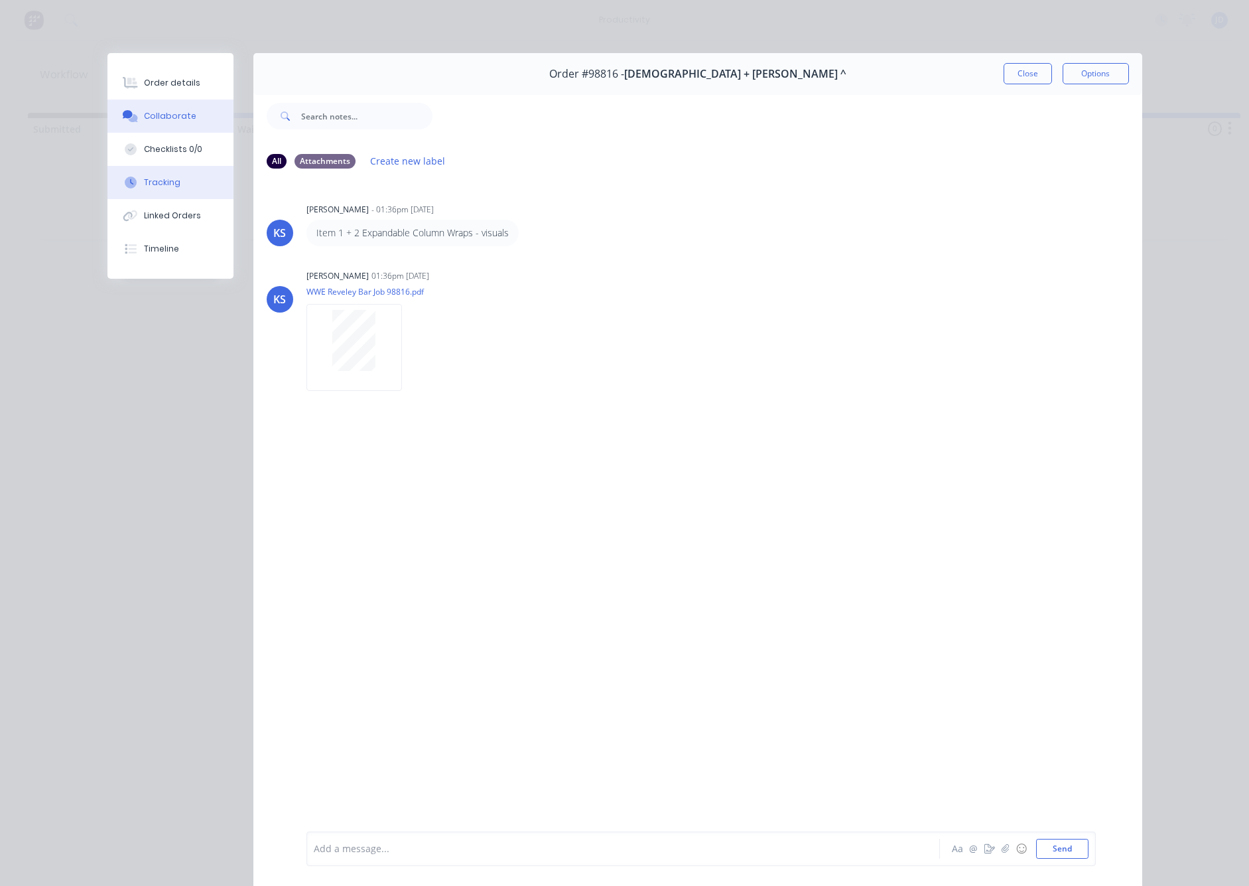
click at [188, 173] on button "Tracking" at bounding box center [170, 182] width 126 height 33
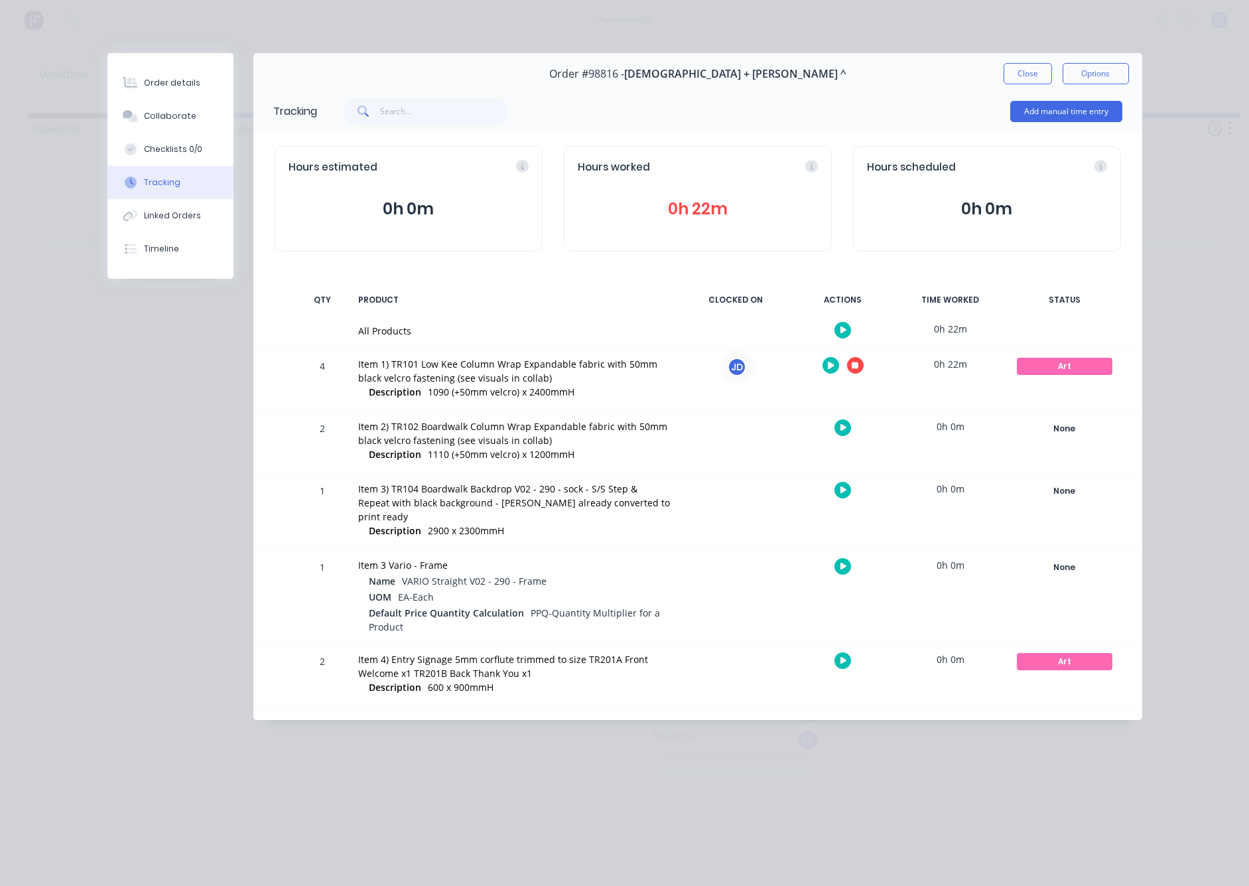
click at [855, 366] on icon "button" at bounding box center [855, 365] width 7 height 7
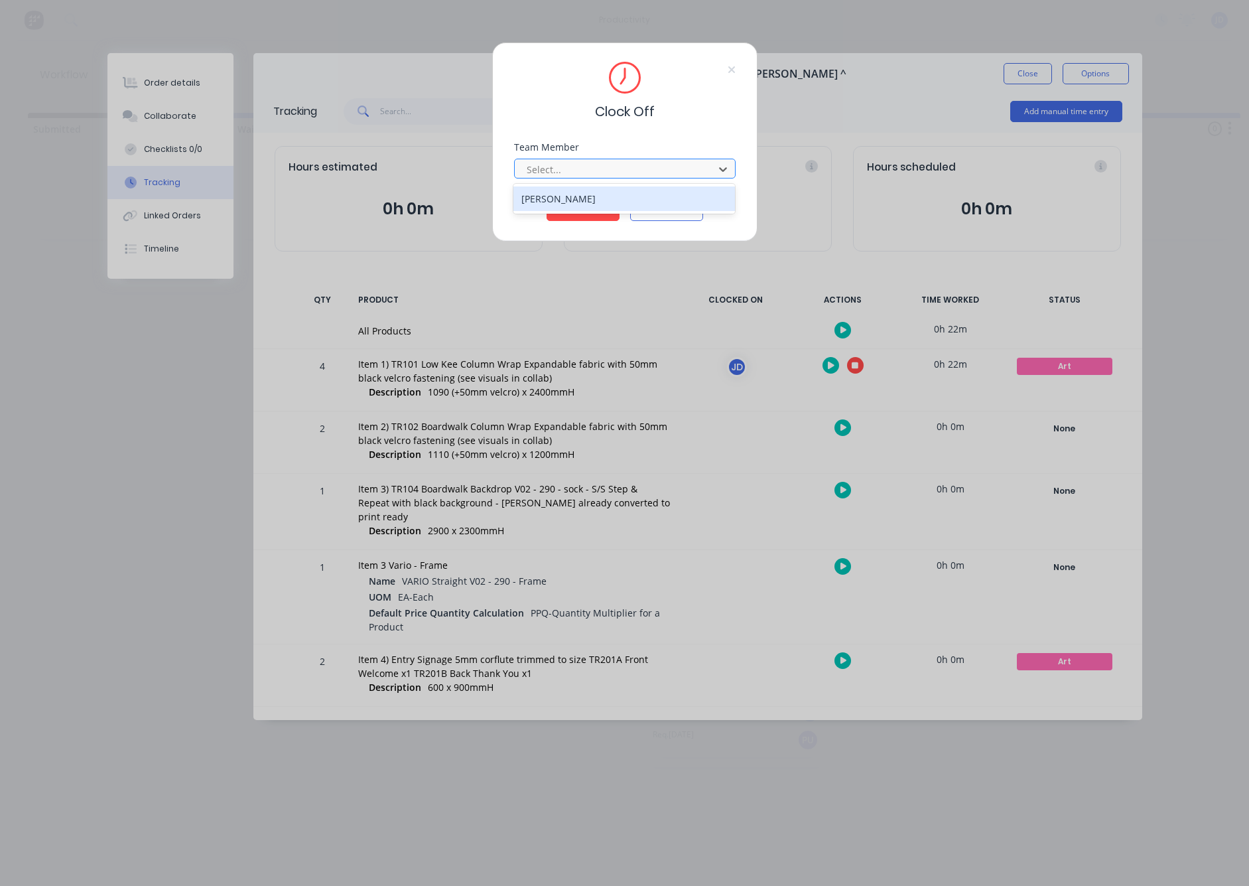
click at [620, 171] on div at bounding box center [617, 169] width 182 height 17
click at [561, 196] on div "[PERSON_NAME]" at bounding box center [625, 198] width 222 height 25
click at [570, 210] on button "Clock Off" at bounding box center [583, 210] width 73 height 21
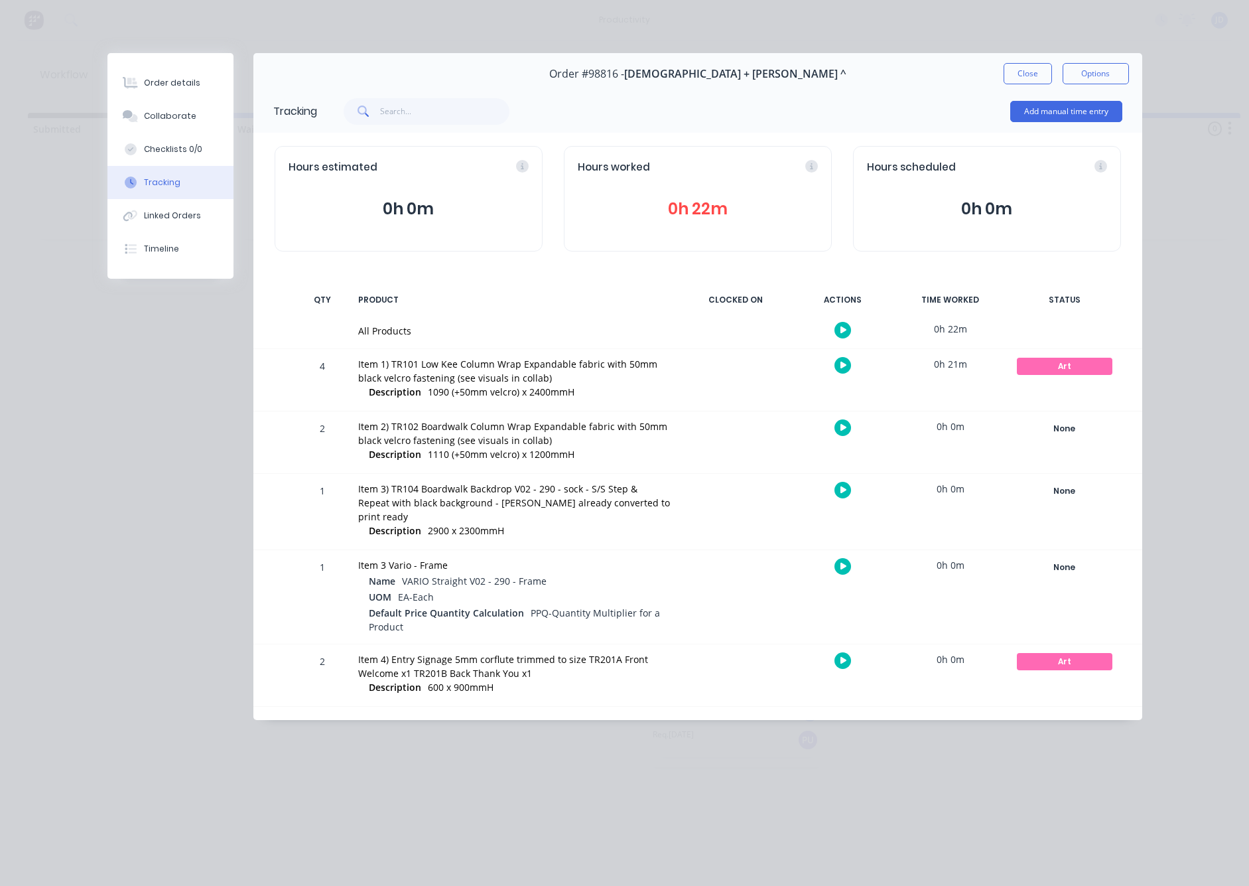
click at [425, 438] on div "Item 2) TR102 Boardwalk Column Wrap Expandable fabric with 50mm black velcro fa…" at bounding box center [514, 433] width 312 height 28
click at [161, 127] on button "Collaborate" at bounding box center [170, 116] width 126 height 33
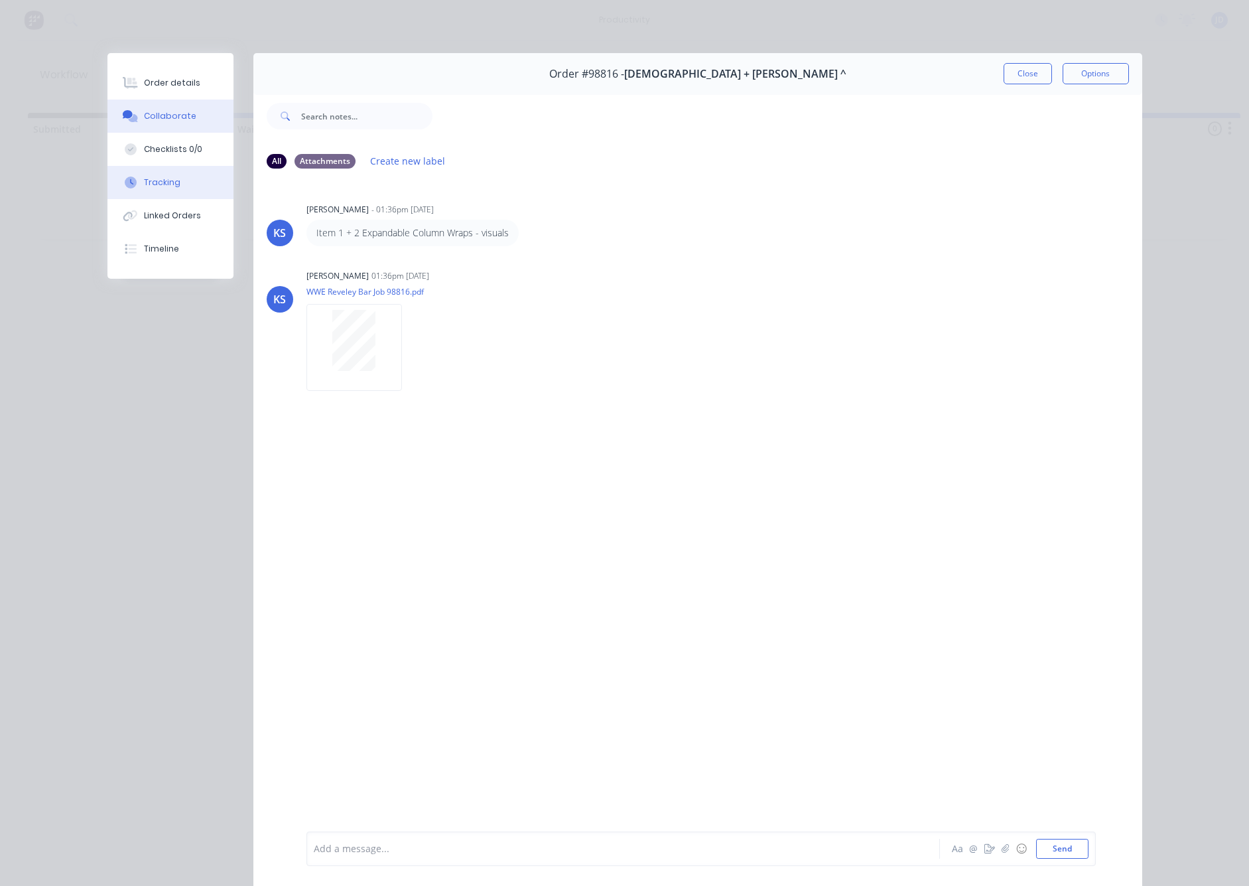
click at [212, 180] on button "Tracking" at bounding box center [170, 182] width 126 height 33
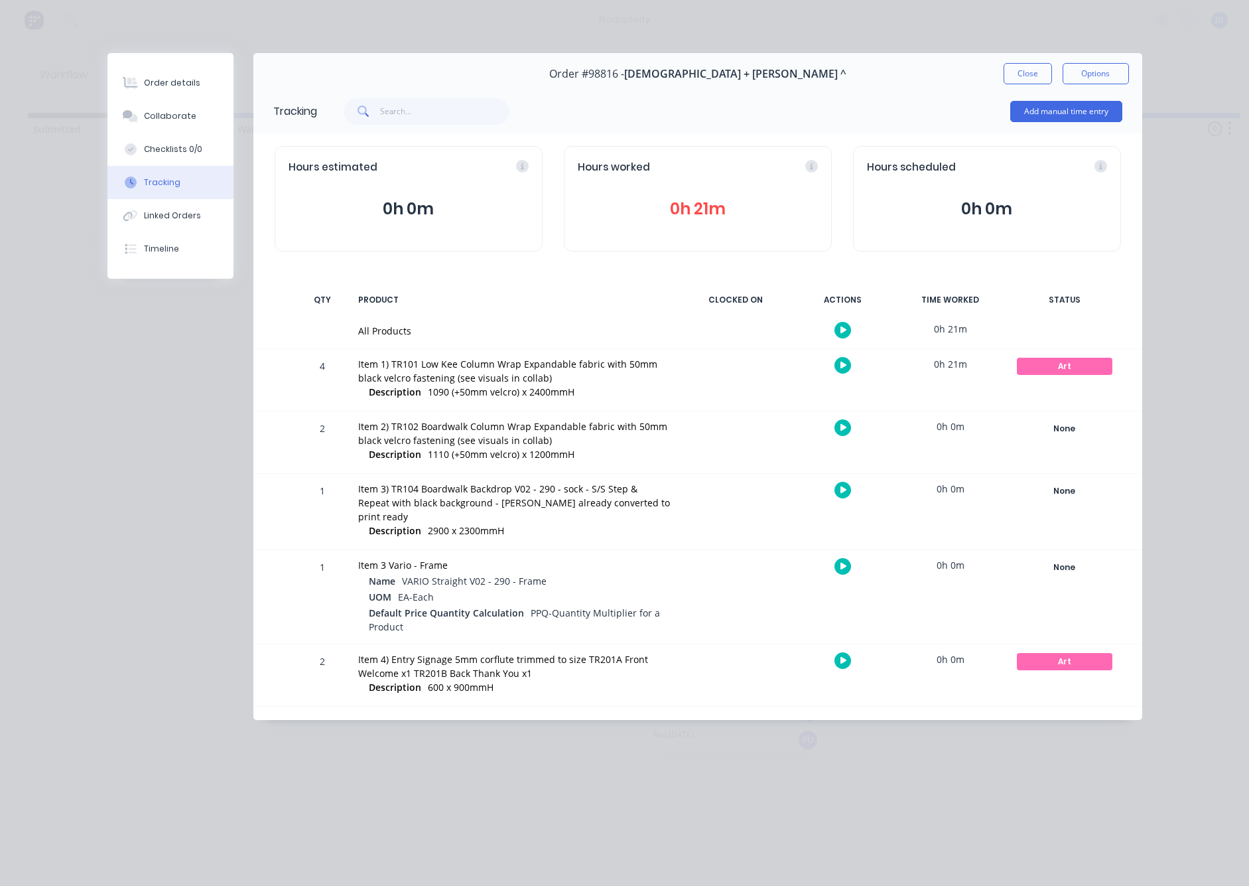
click at [1032, 66] on button "Close" at bounding box center [1028, 73] width 48 height 21
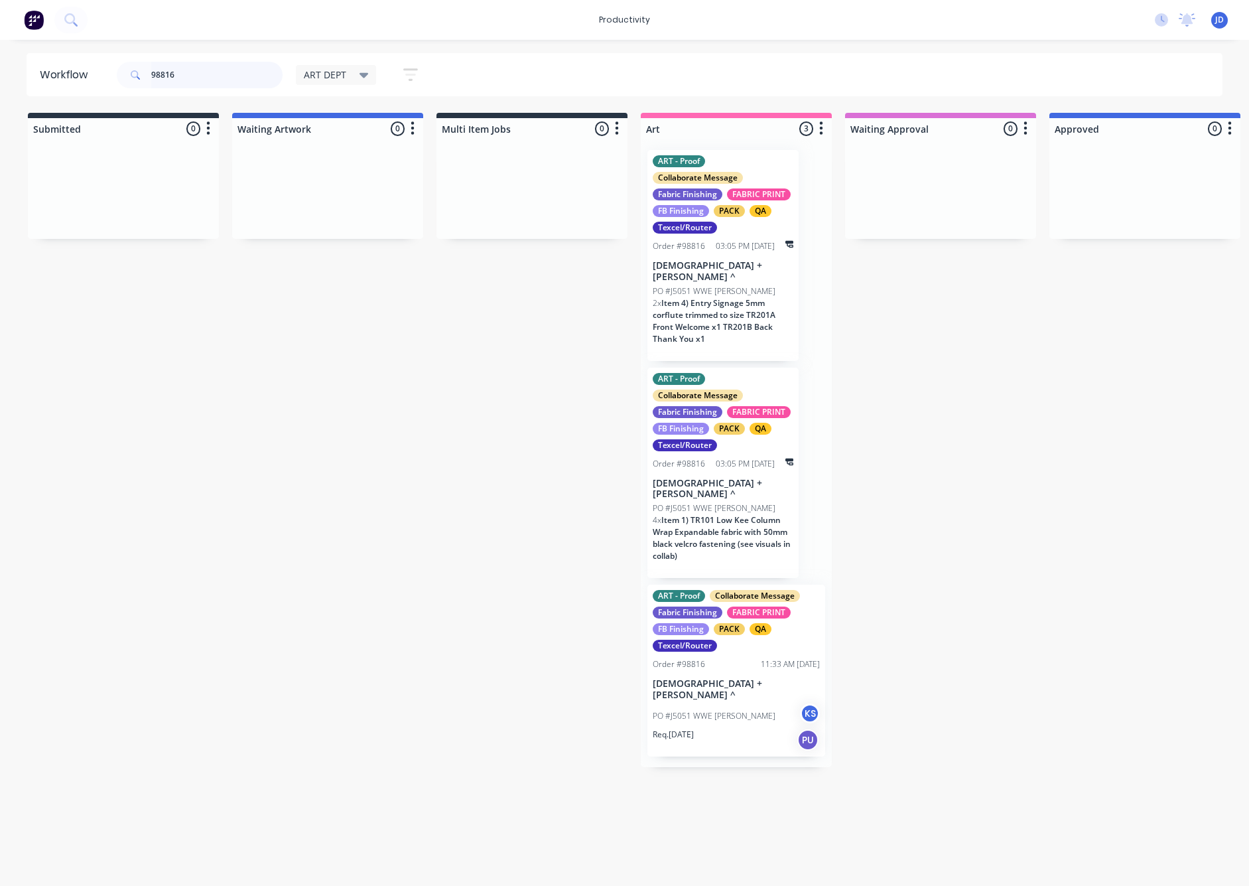
drag, startPoint x: 221, startPoint y: 68, endPoint x: 124, endPoint y: 69, distance: 96.9
click at [124, 69] on div "98816" at bounding box center [200, 75] width 166 height 27
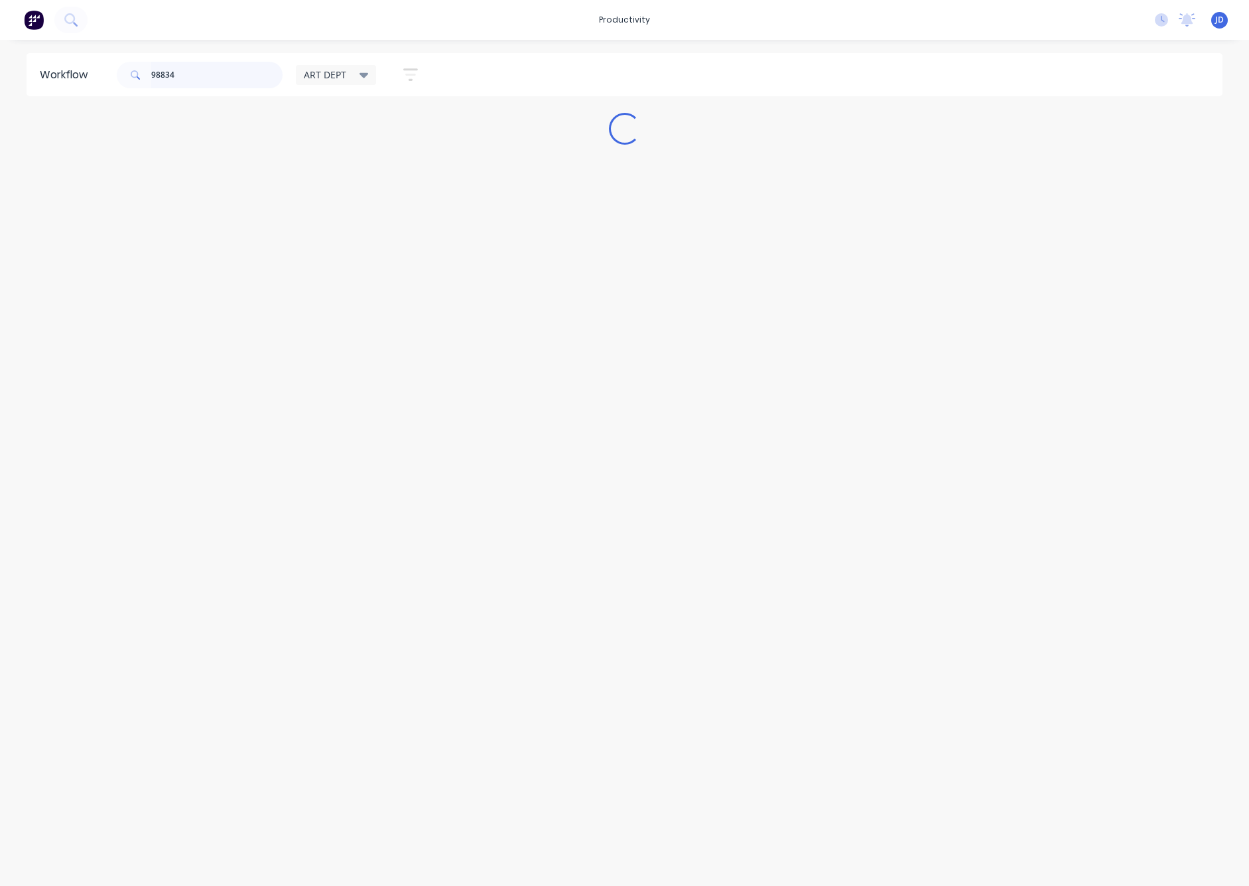
scroll to position [0, 0]
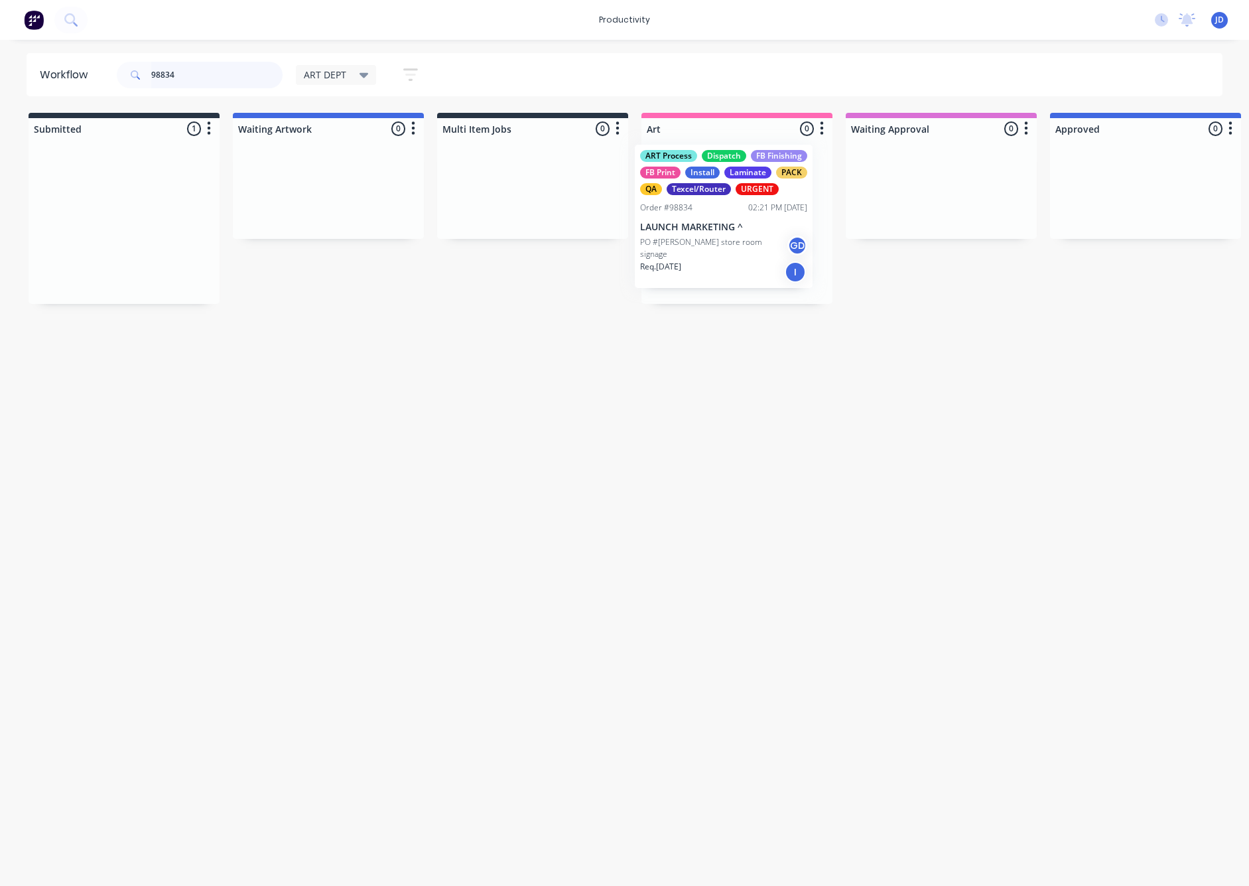
drag, startPoint x: 133, startPoint y: 248, endPoint x: 743, endPoint y: 242, distance: 609.2
click at [743, 242] on div "PO #James Squire store room signage GD" at bounding box center [737, 253] width 167 height 25
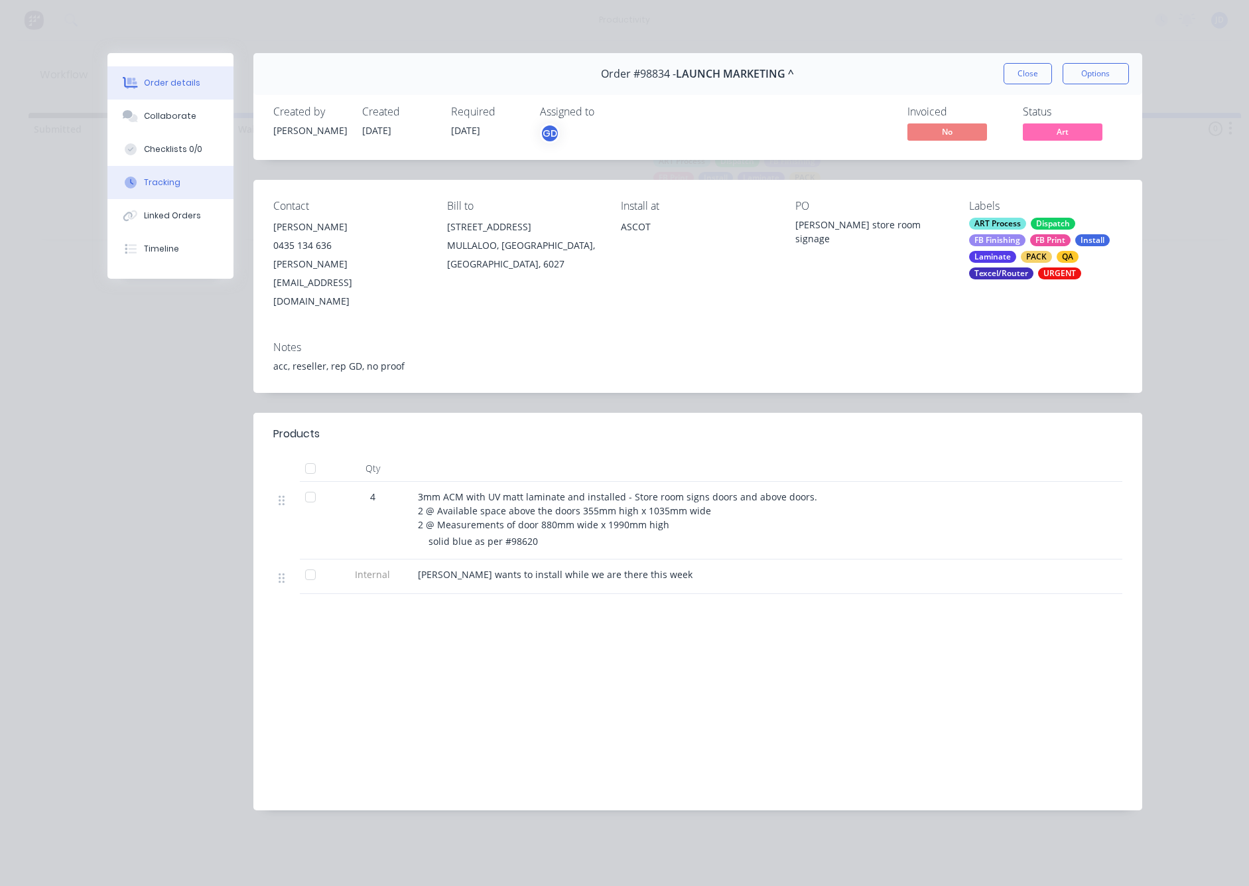
click at [144, 177] on div "Tracking" at bounding box center [162, 183] width 36 height 12
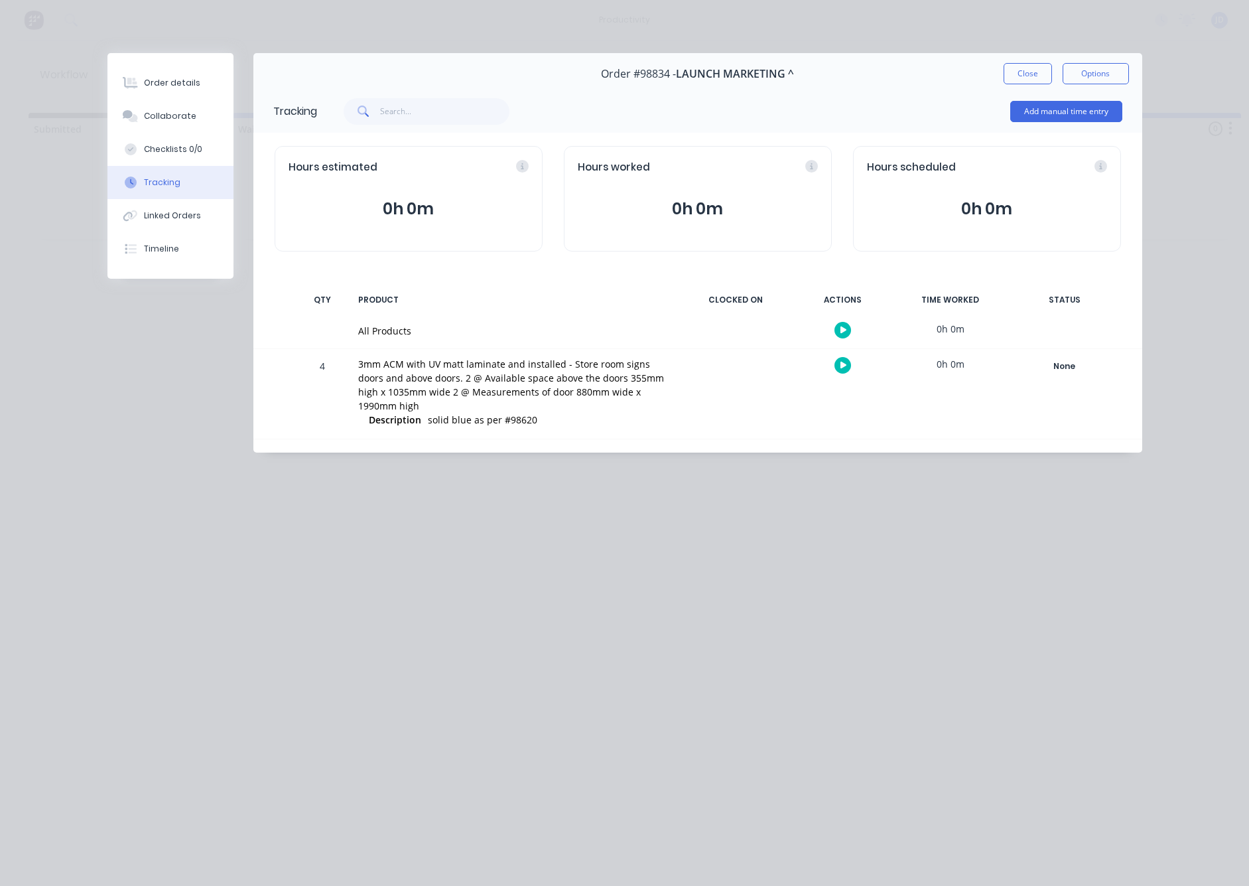
click at [839, 366] on button "button" at bounding box center [843, 365] width 17 height 17
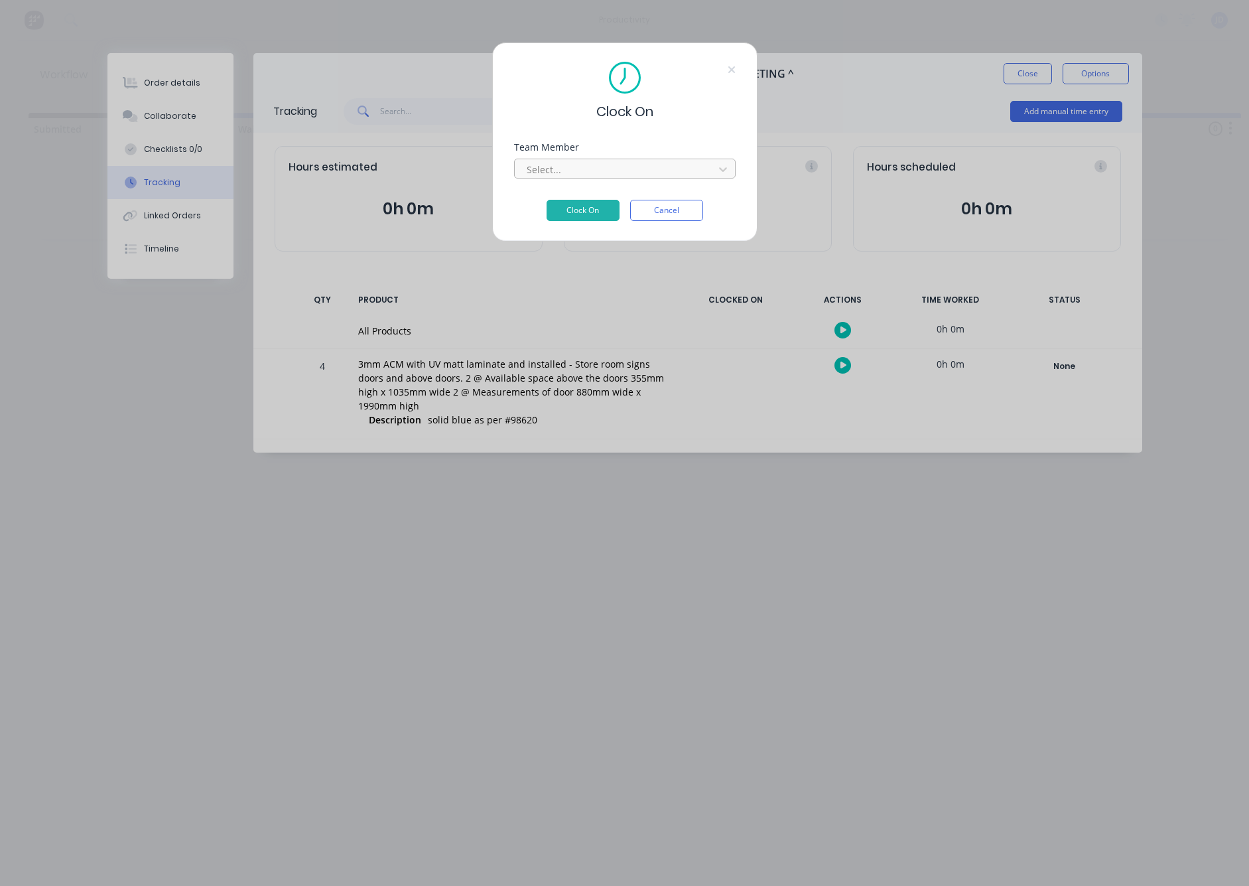
click at [567, 175] on div at bounding box center [617, 169] width 182 height 17
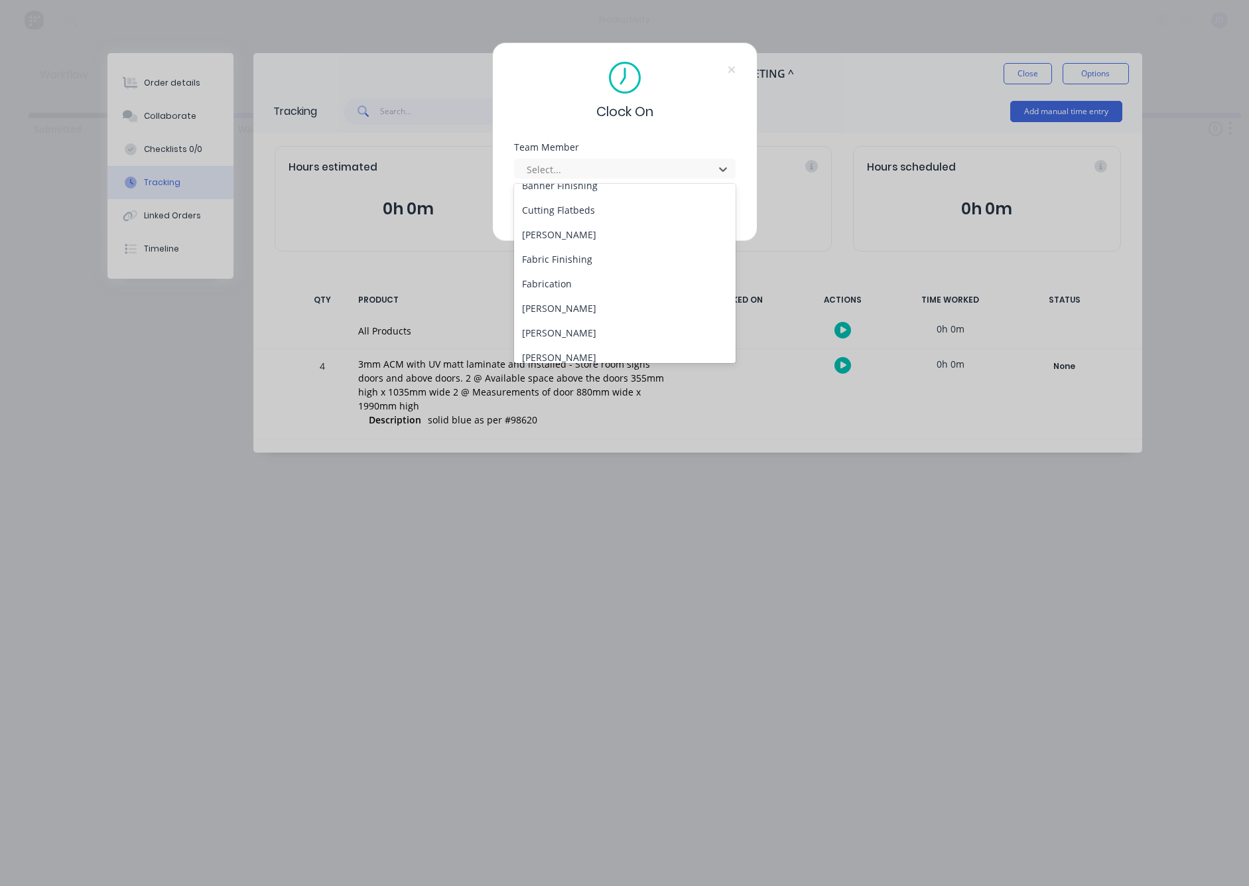
scroll to position [91, 0]
drag, startPoint x: 556, startPoint y: 328, endPoint x: 579, endPoint y: 279, distance: 54.0
click at [556, 328] on div "[PERSON_NAME]" at bounding box center [625, 329] width 222 height 25
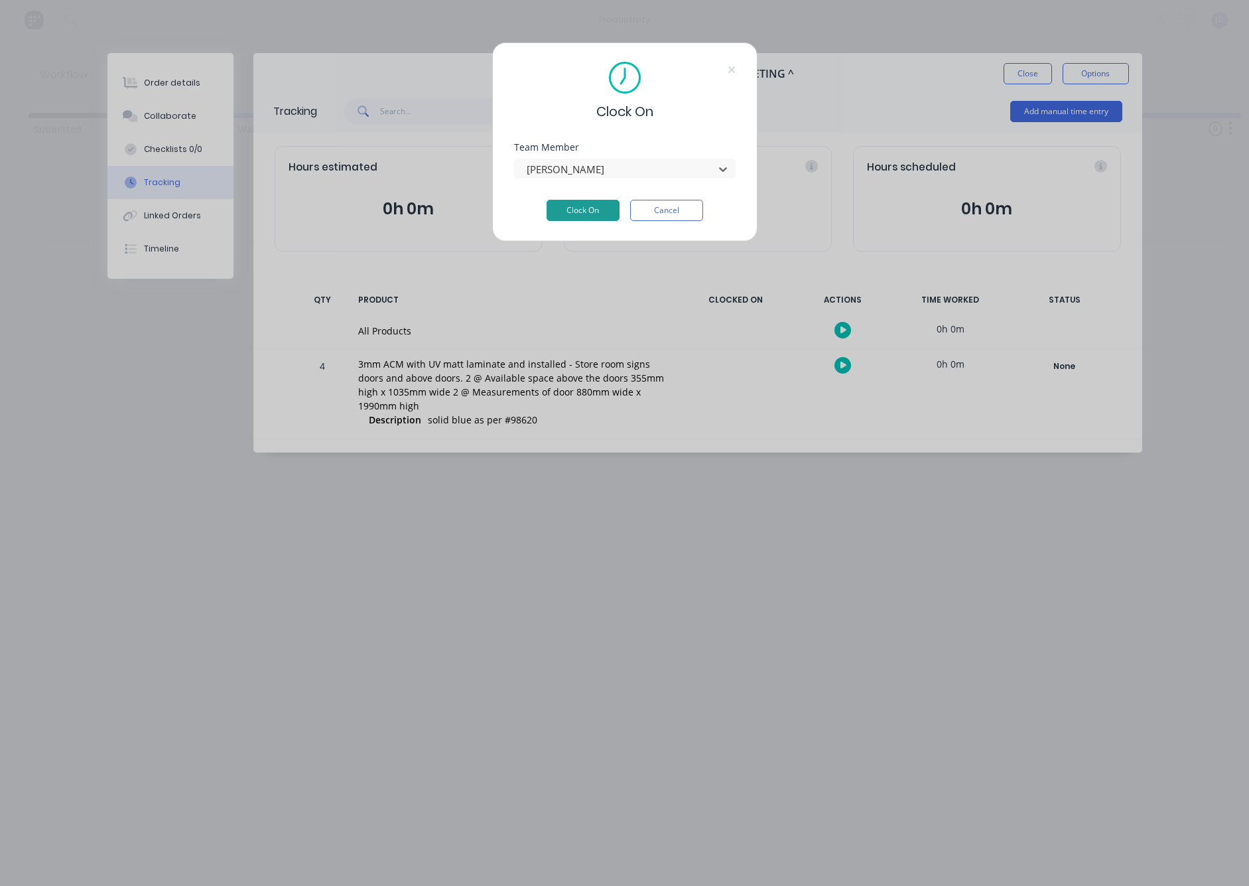
click at [592, 214] on button "Clock On" at bounding box center [583, 210] width 73 height 21
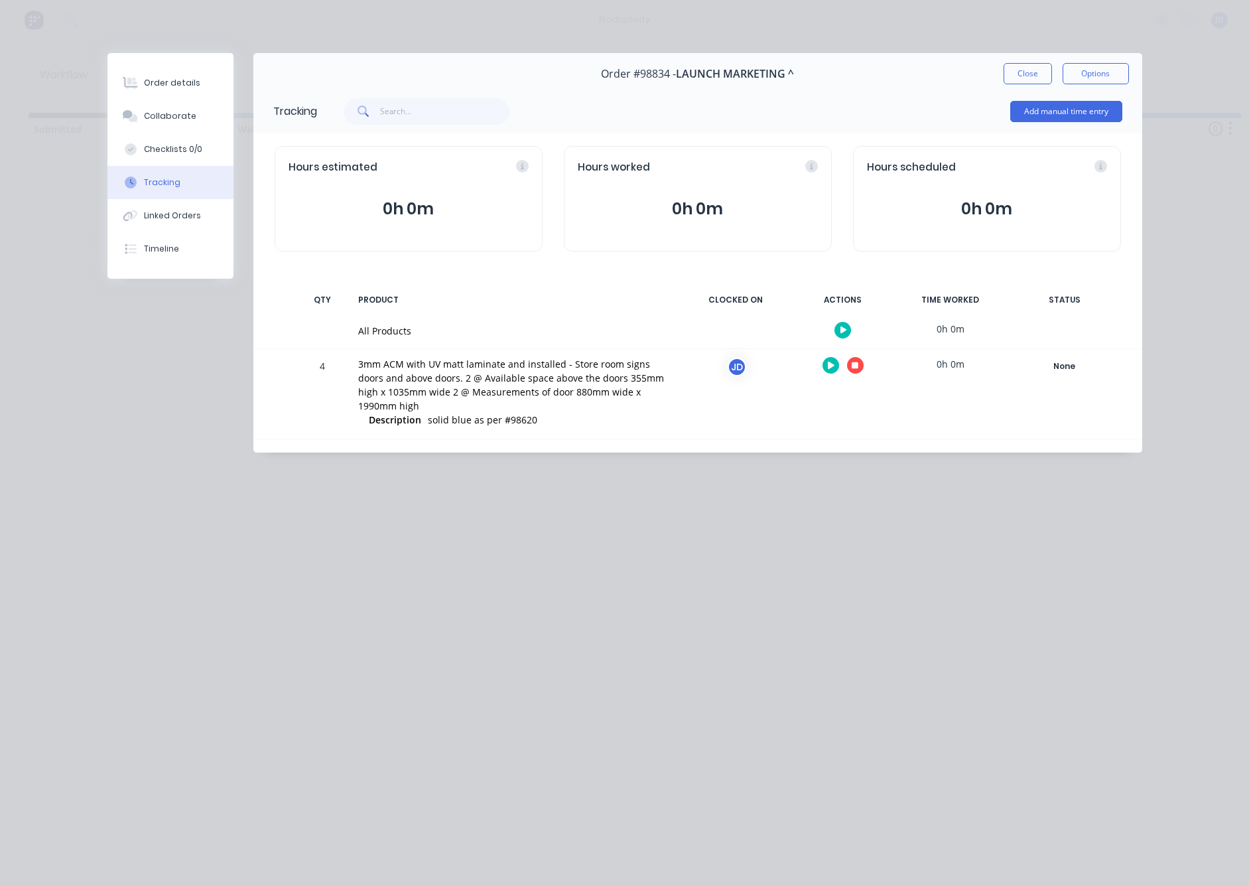
click at [857, 368] on icon "button" at bounding box center [855, 365] width 7 height 7
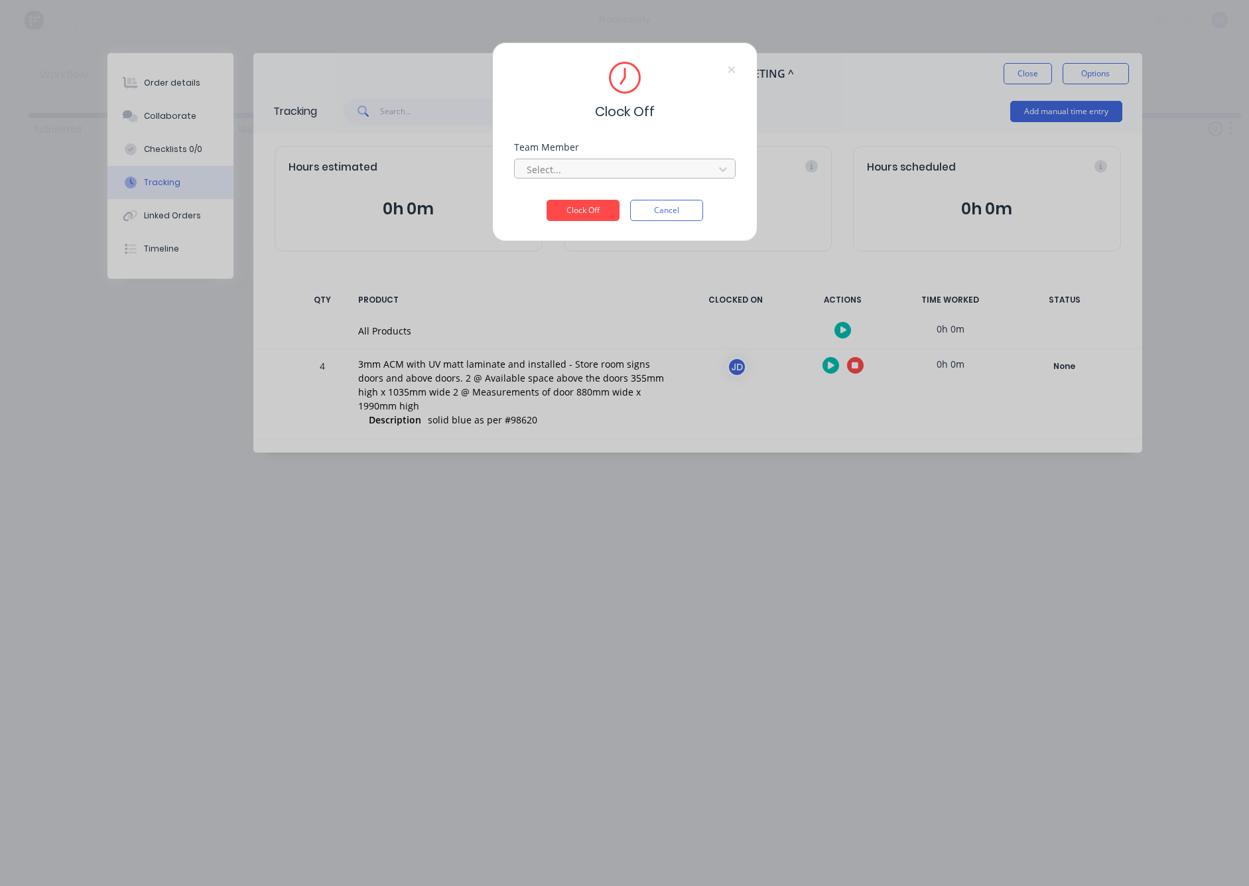
drag, startPoint x: 569, startPoint y: 172, endPoint x: 561, endPoint y: 178, distance: 9.9
click at [568, 172] on div at bounding box center [617, 169] width 182 height 17
click at [551, 199] on div "[PERSON_NAME]" at bounding box center [625, 198] width 222 height 25
click at [573, 214] on button "Clock Off" at bounding box center [583, 210] width 73 height 21
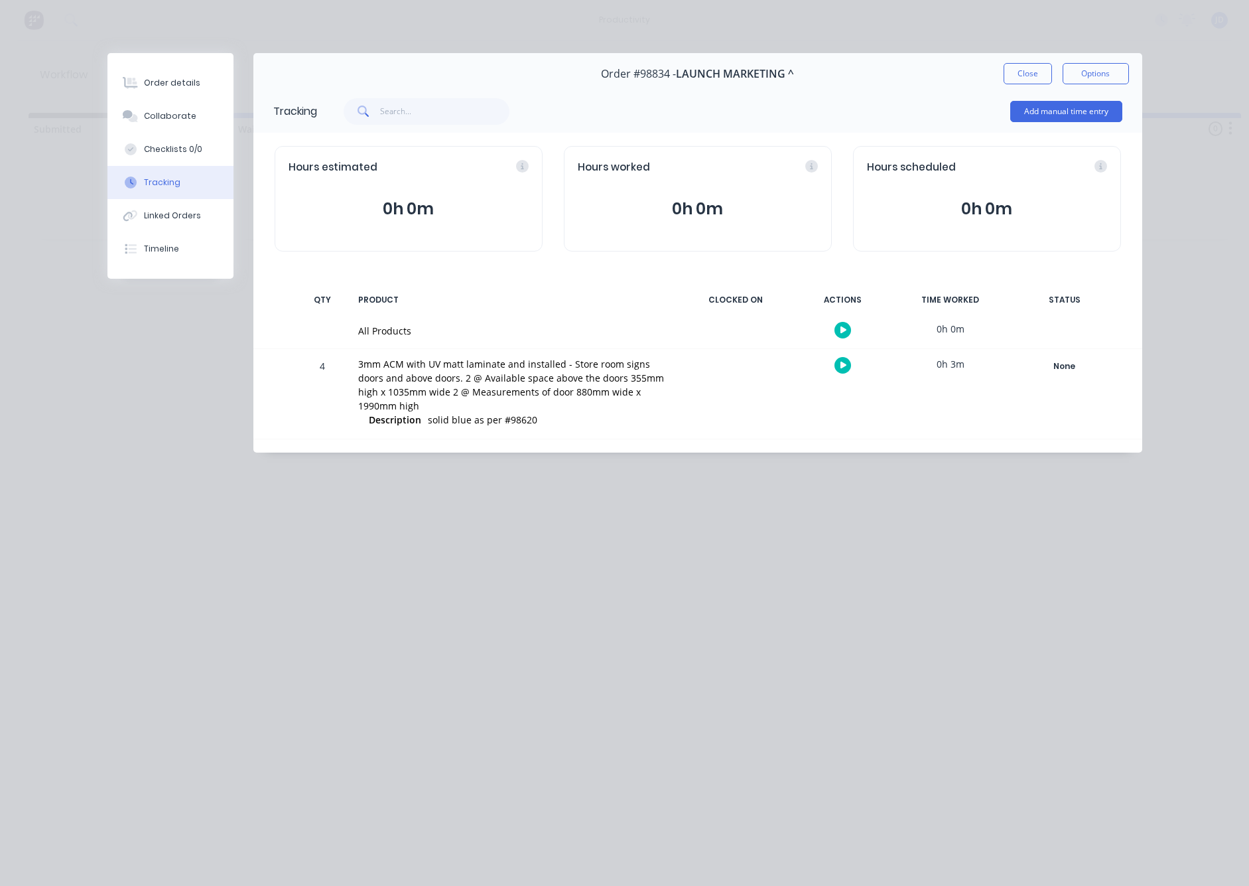
drag, startPoint x: 159, startPoint y: 113, endPoint x: 26, endPoint y: 157, distance: 140.4
click at [159, 113] on div "Collaborate" at bounding box center [170, 116] width 52 height 12
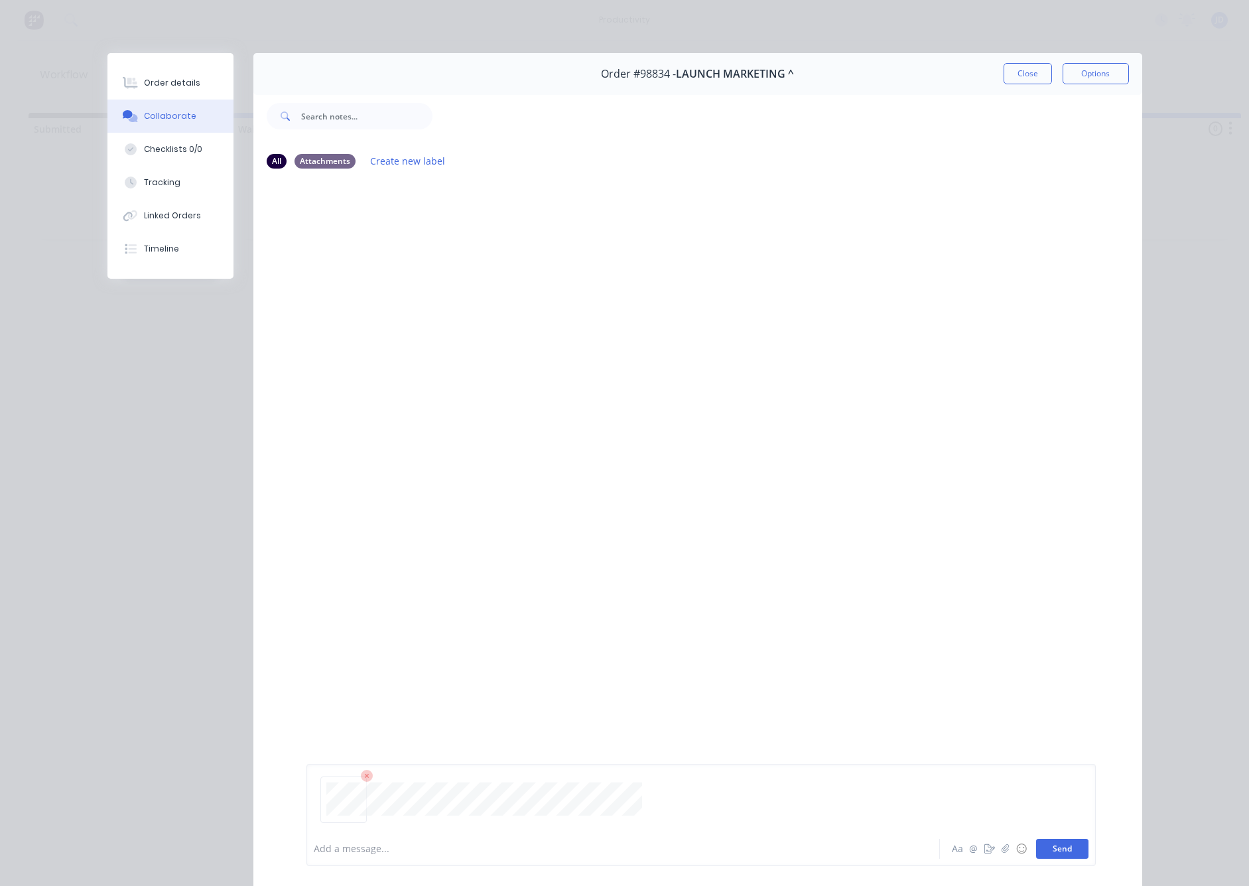
click at [1058, 842] on button "Send" at bounding box center [1062, 849] width 52 height 20
click at [1026, 79] on button "Close" at bounding box center [1028, 73] width 48 height 21
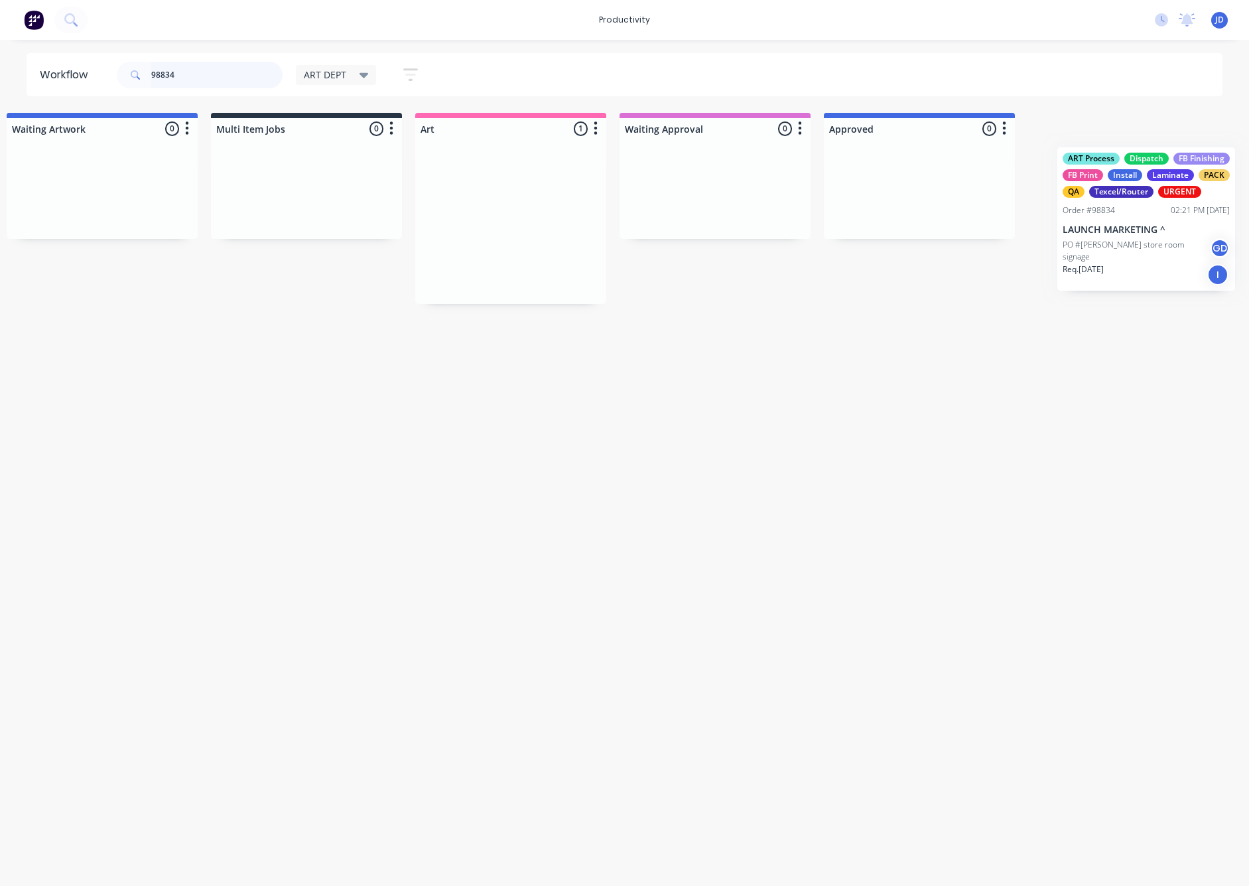
scroll to position [0, 241]
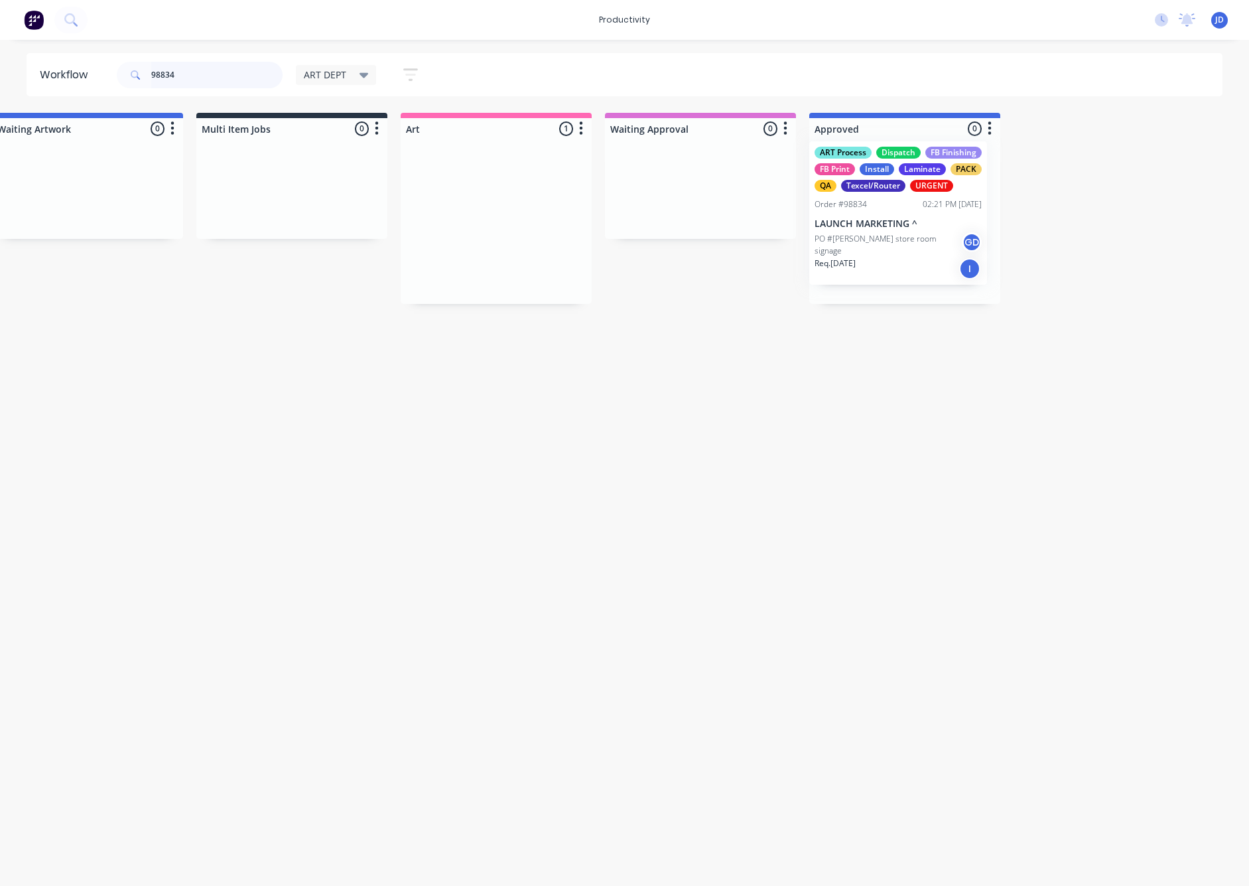
drag, startPoint x: 940, startPoint y: 216, endPoint x: 904, endPoint y: 206, distance: 37.8
click at [888, 266] on div "Req. 07/10/25 I" at bounding box center [904, 277] width 167 height 23
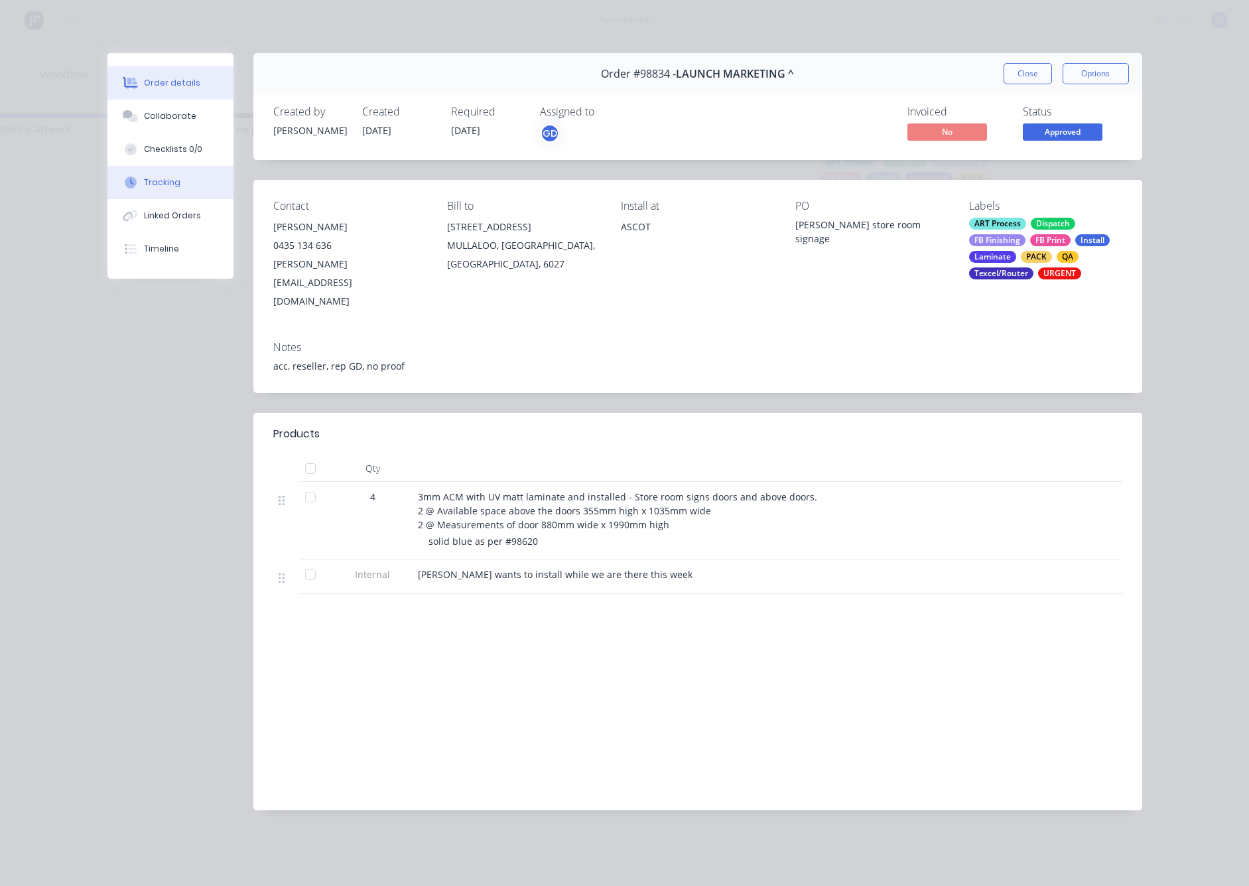
click at [209, 182] on button "Tracking" at bounding box center [170, 182] width 126 height 33
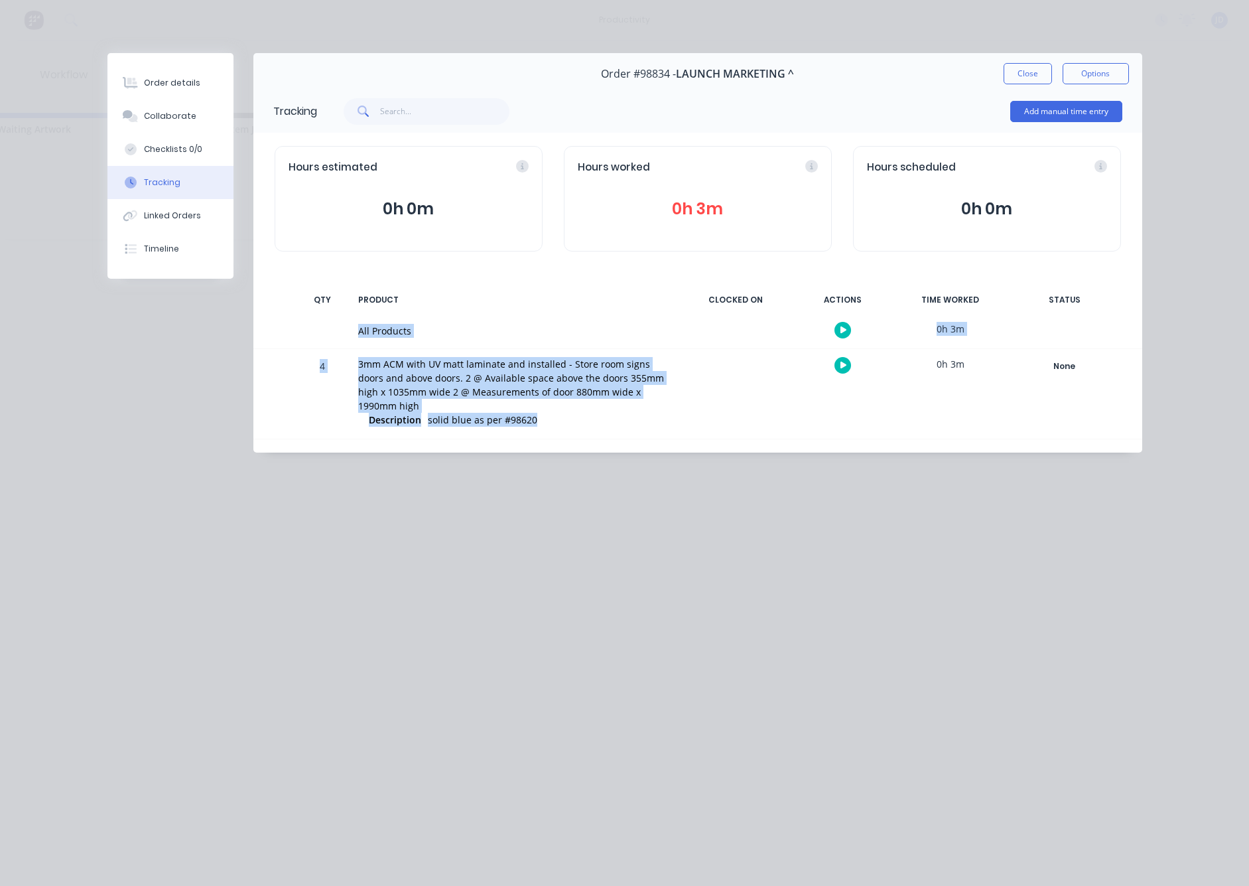
drag, startPoint x: 521, startPoint y: 404, endPoint x: 342, endPoint y: 348, distance: 187.0
click at [342, 348] on div "Tracking Add manual time entry Hours estimated 0h 0m Hours worked 0h 3m Hours s…" at bounding box center [697, 271] width 889 height 363
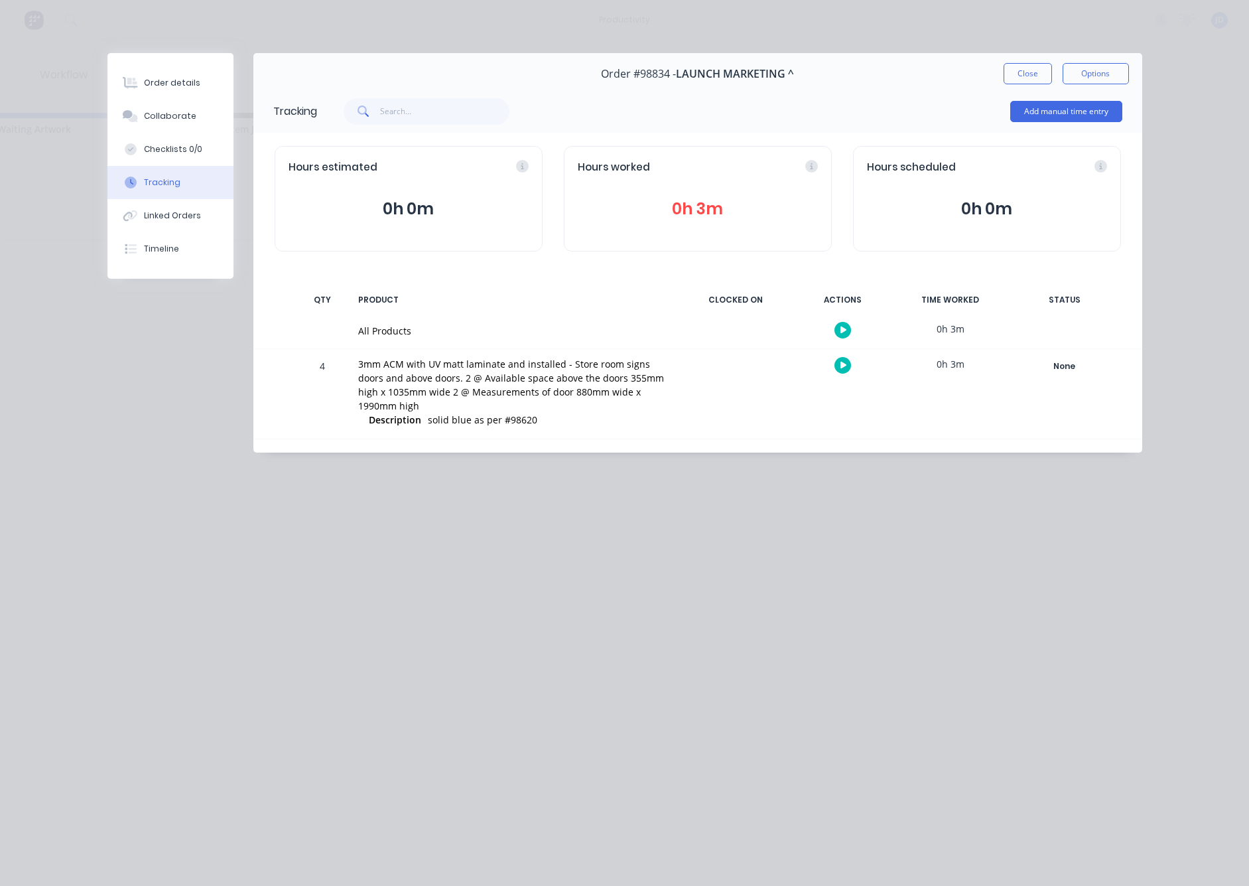
click at [355, 357] on div "3mm ACM with UV matt laminate and installed - Store room signs doors and above …" at bounding box center [514, 394] width 328 height 90
click at [1018, 79] on button "Close" at bounding box center [1028, 73] width 48 height 21
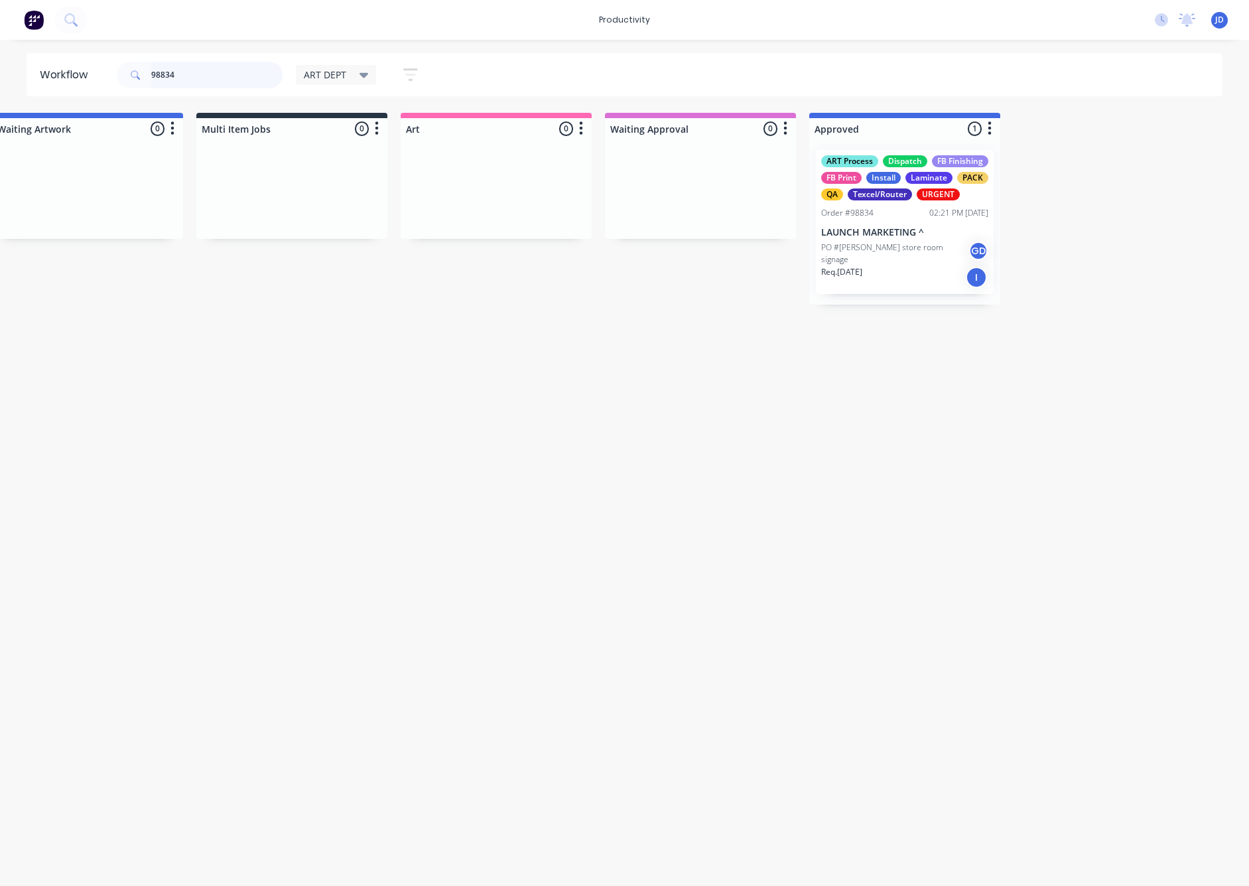
drag, startPoint x: 107, startPoint y: 68, endPoint x: 69, endPoint y: 66, distance: 37.9
click at [69, 66] on header "Workflow 98834 ART DEPT Save new view None edit ART DEPT (Default) edit Banner …" at bounding box center [625, 74] width 1197 height 43
type input "98791"
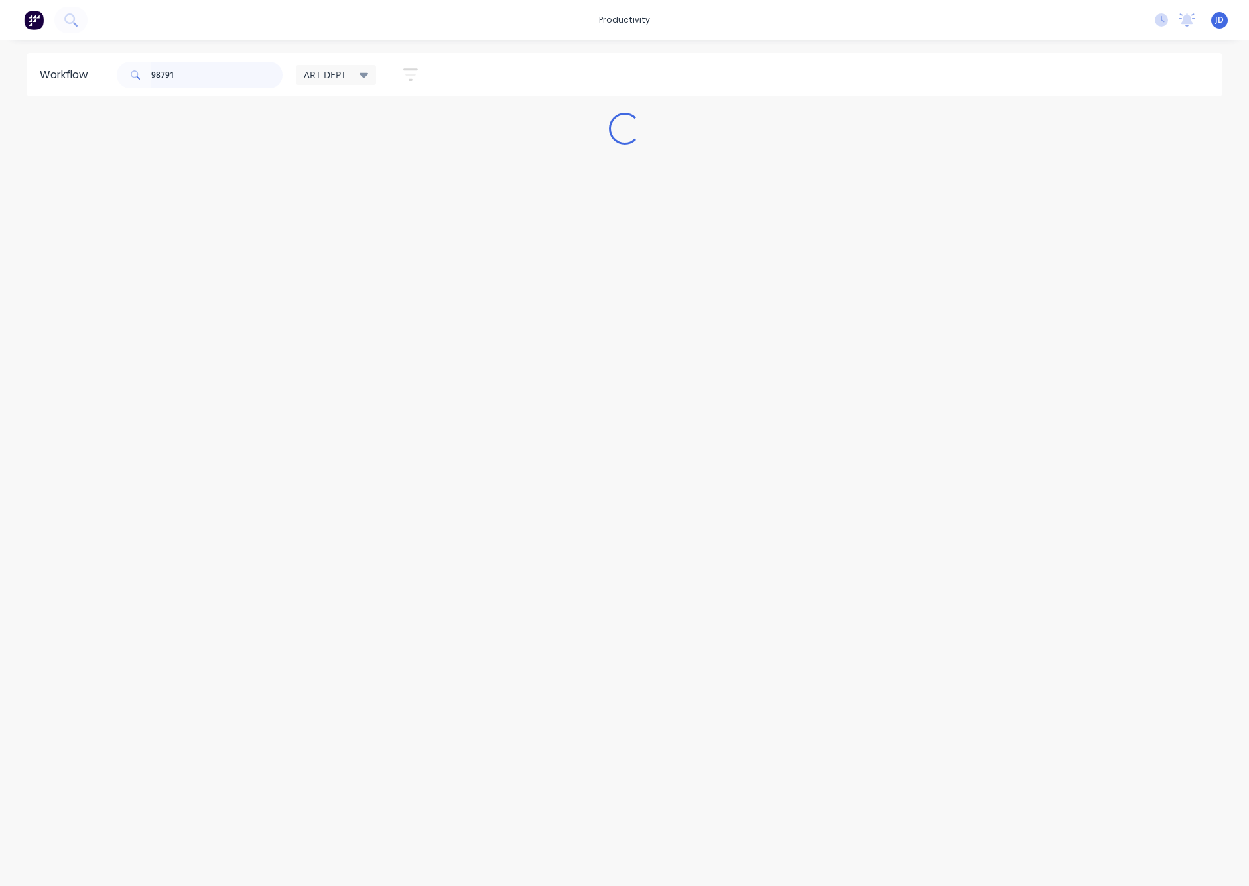
scroll to position [0, 0]
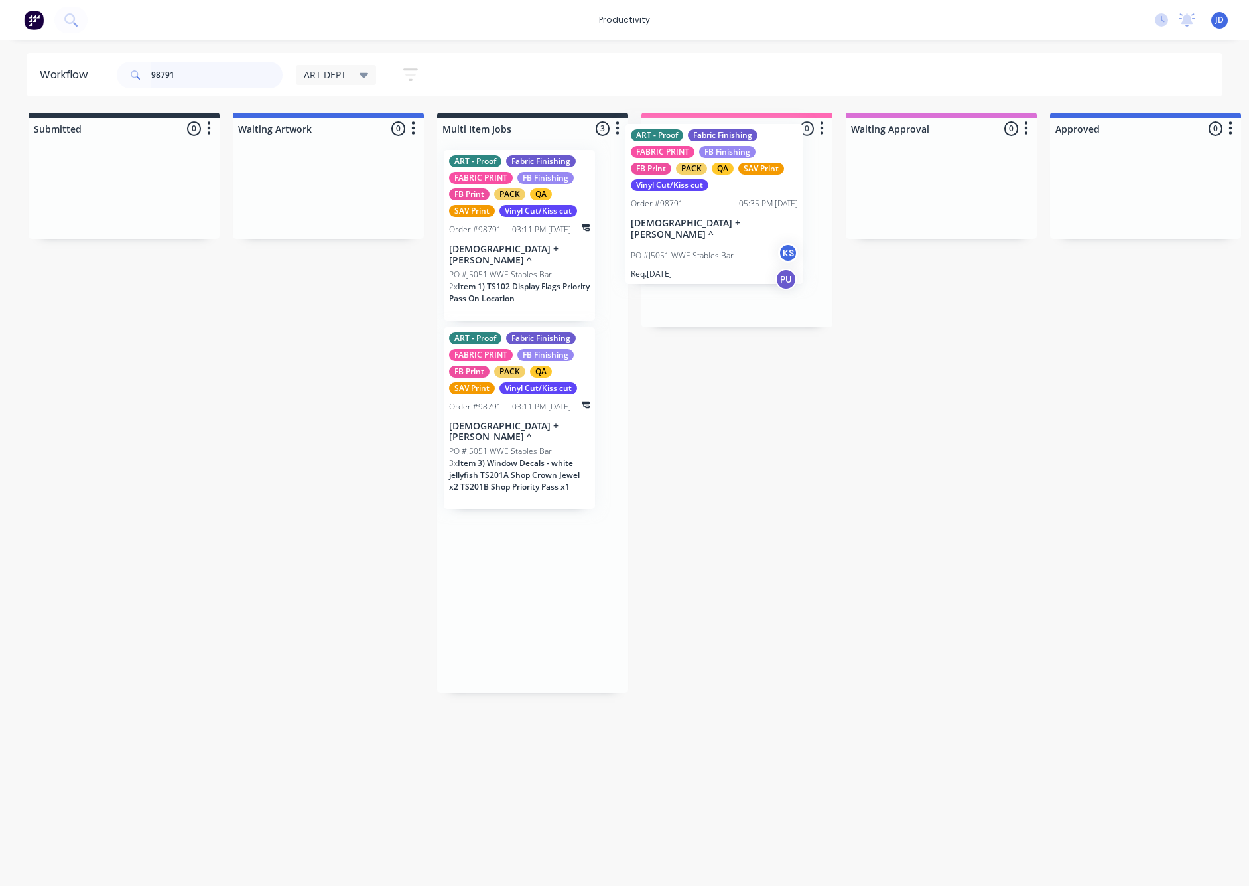
drag, startPoint x: 707, startPoint y: 264, endPoint x: 695, endPoint y: 243, distance: 24.4
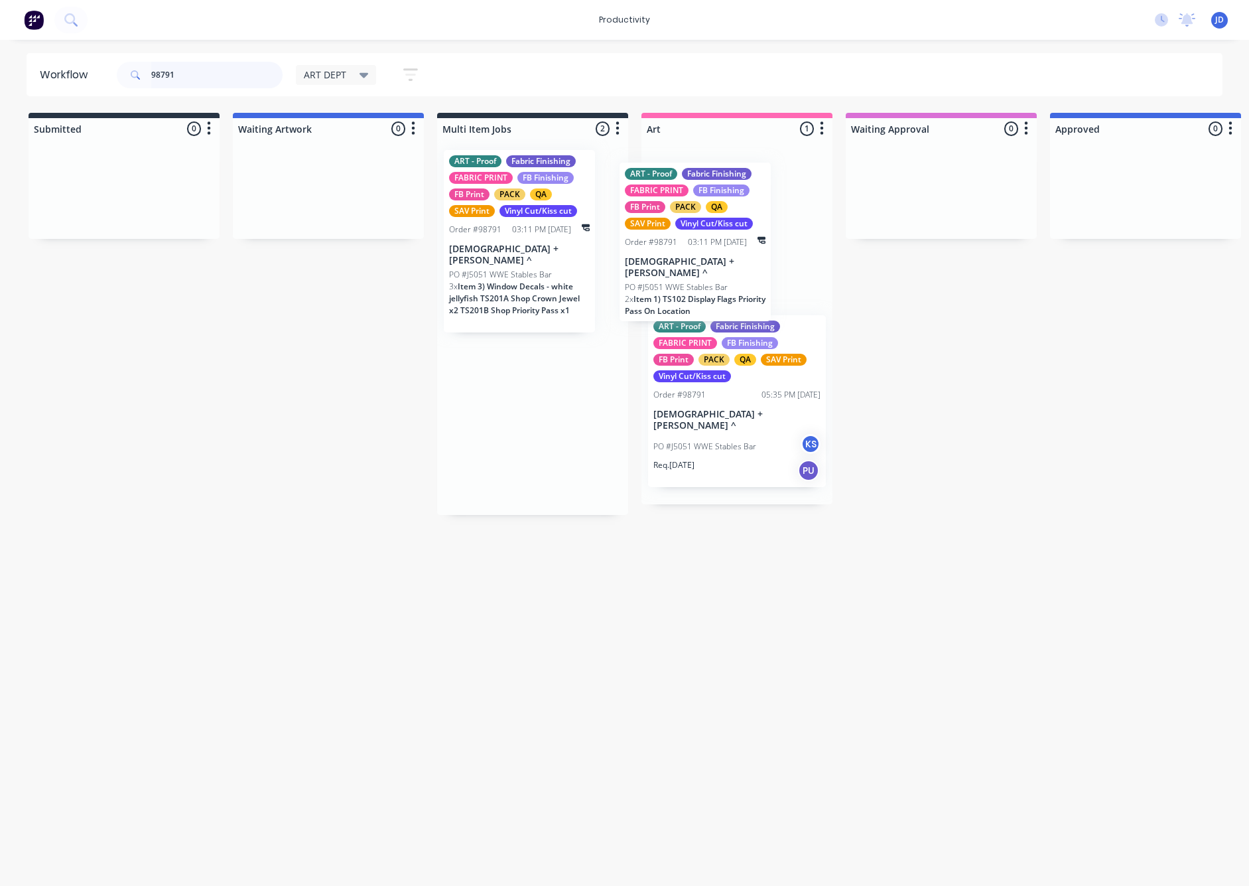
drag, startPoint x: 533, startPoint y: 263, endPoint x: 695, endPoint y: 276, distance: 163.1
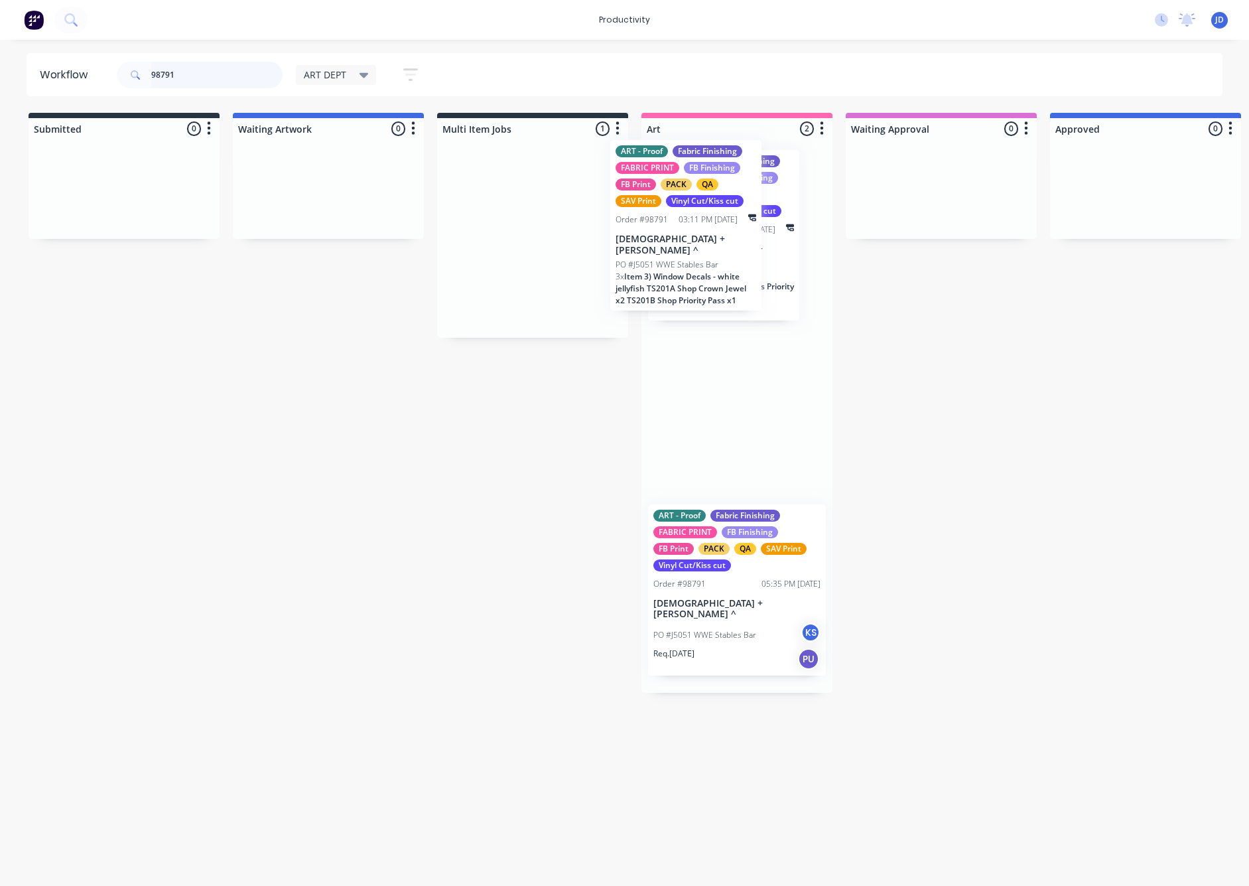
drag, startPoint x: 534, startPoint y: 271, endPoint x: 697, endPoint y: 271, distance: 163.2
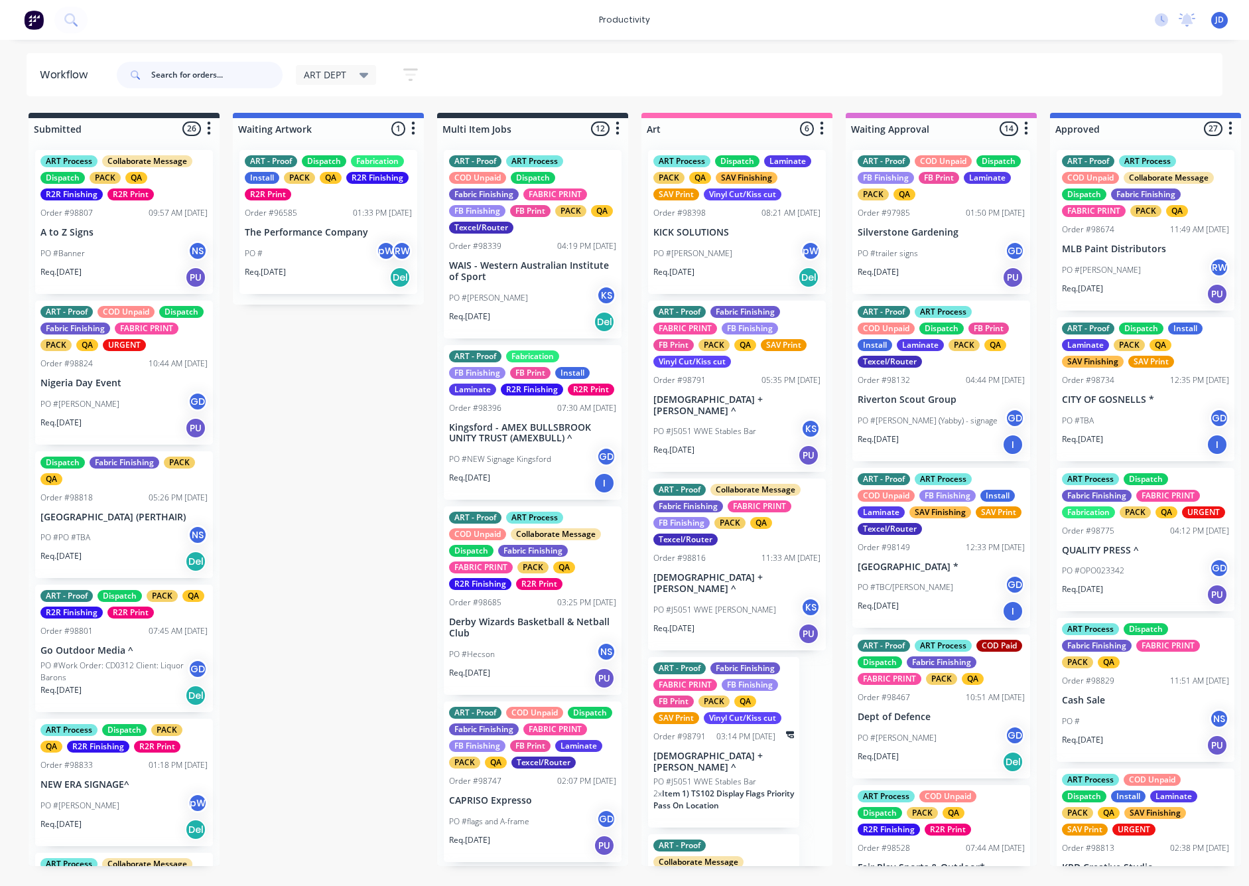
click at [230, 74] on input "text" at bounding box center [216, 75] width 131 height 27
type input "98791"
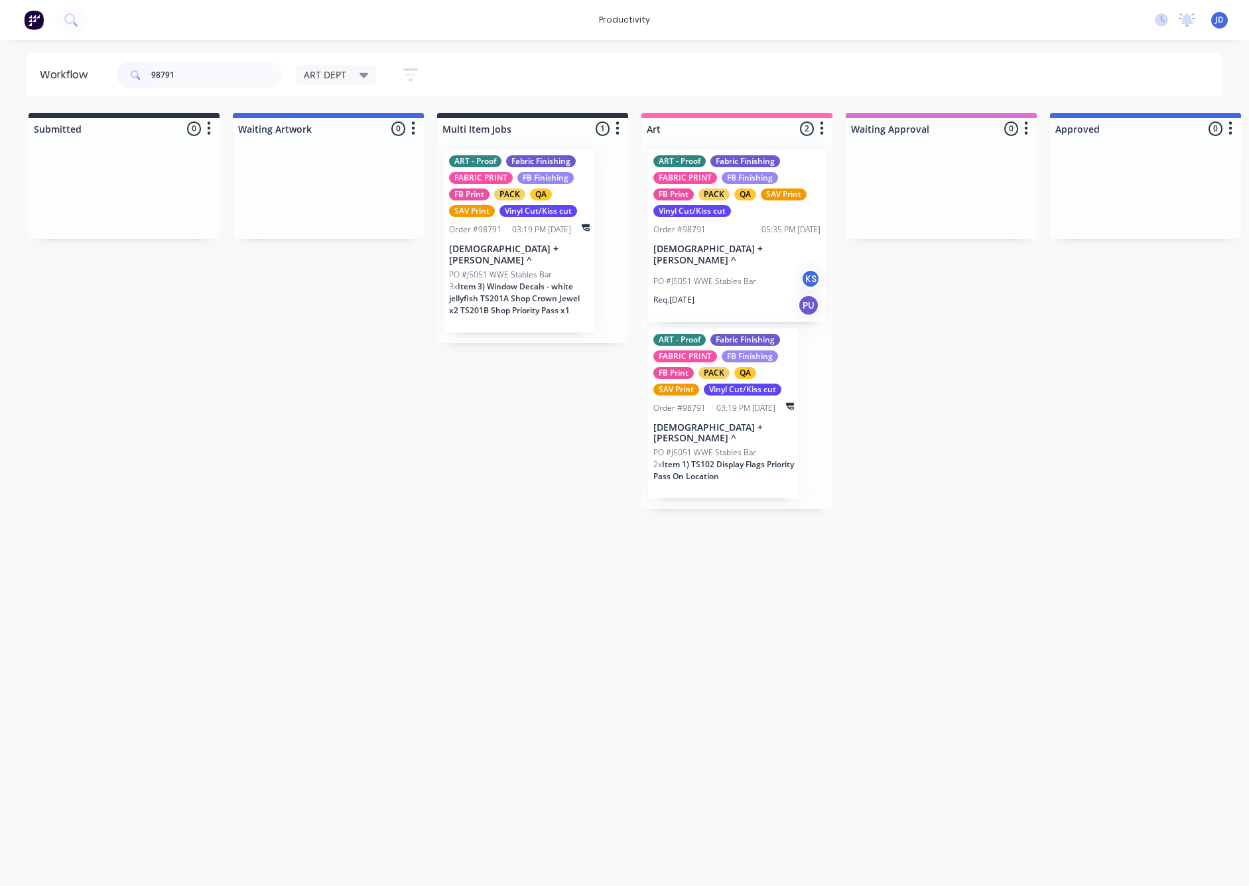
click at [729, 255] on div "ART - Proof Fabric Finishing FABRIC PRINT FB Finishing FB Print PACK QA SAV Pri…" at bounding box center [737, 236] width 178 height 172
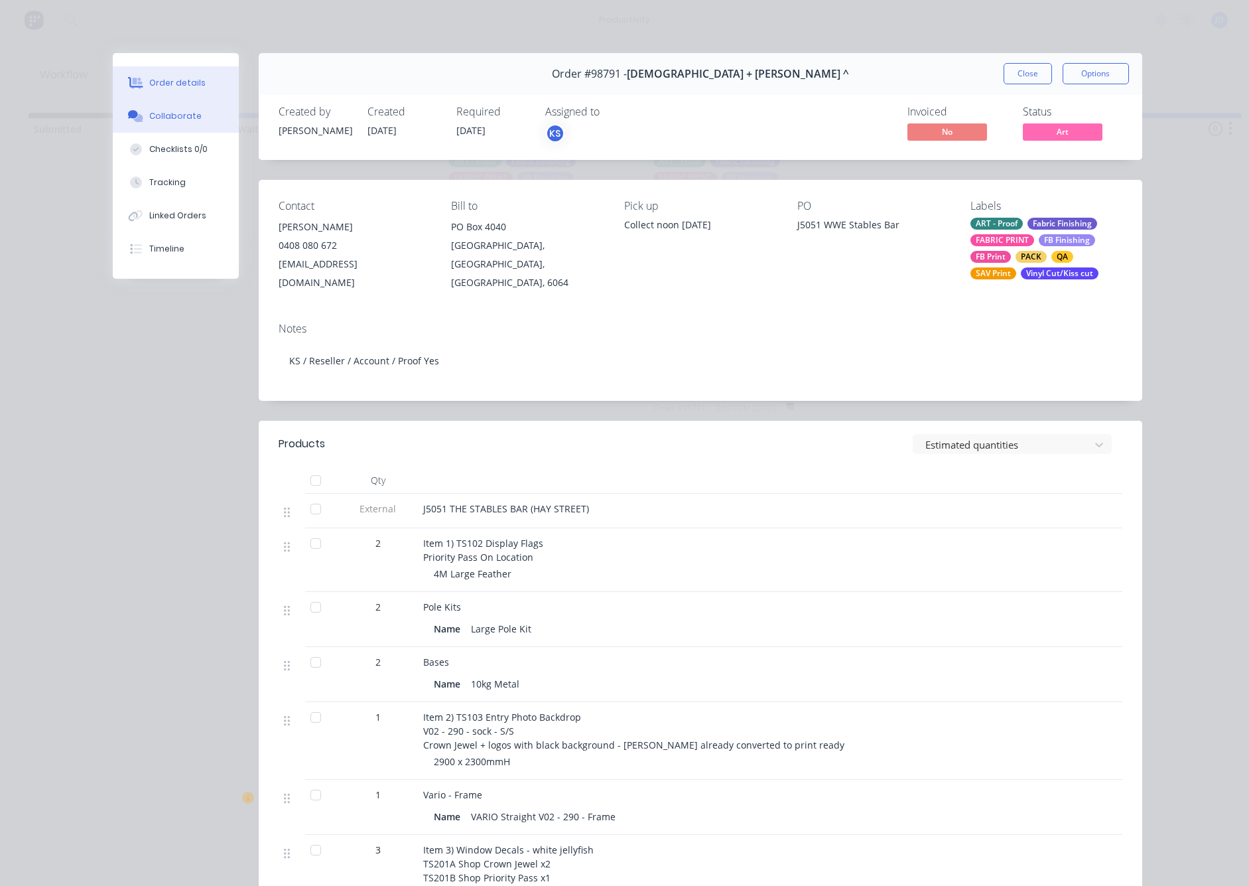
click at [193, 123] on button "Collaborate" at bounding box center [176, 116] width 126 height 33
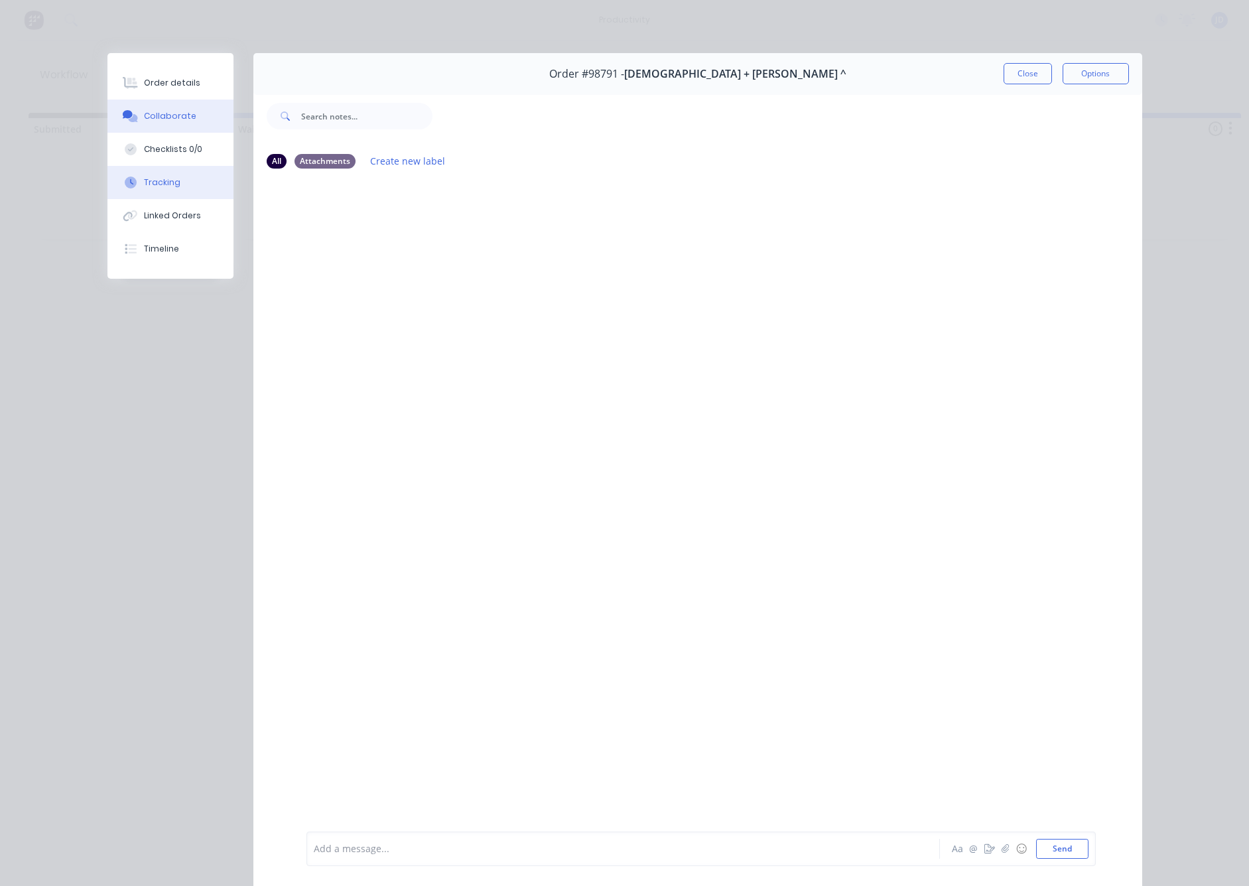
click at [187, 180] on button "Tracking" at bounding box center [170, 182] width 126 height 33
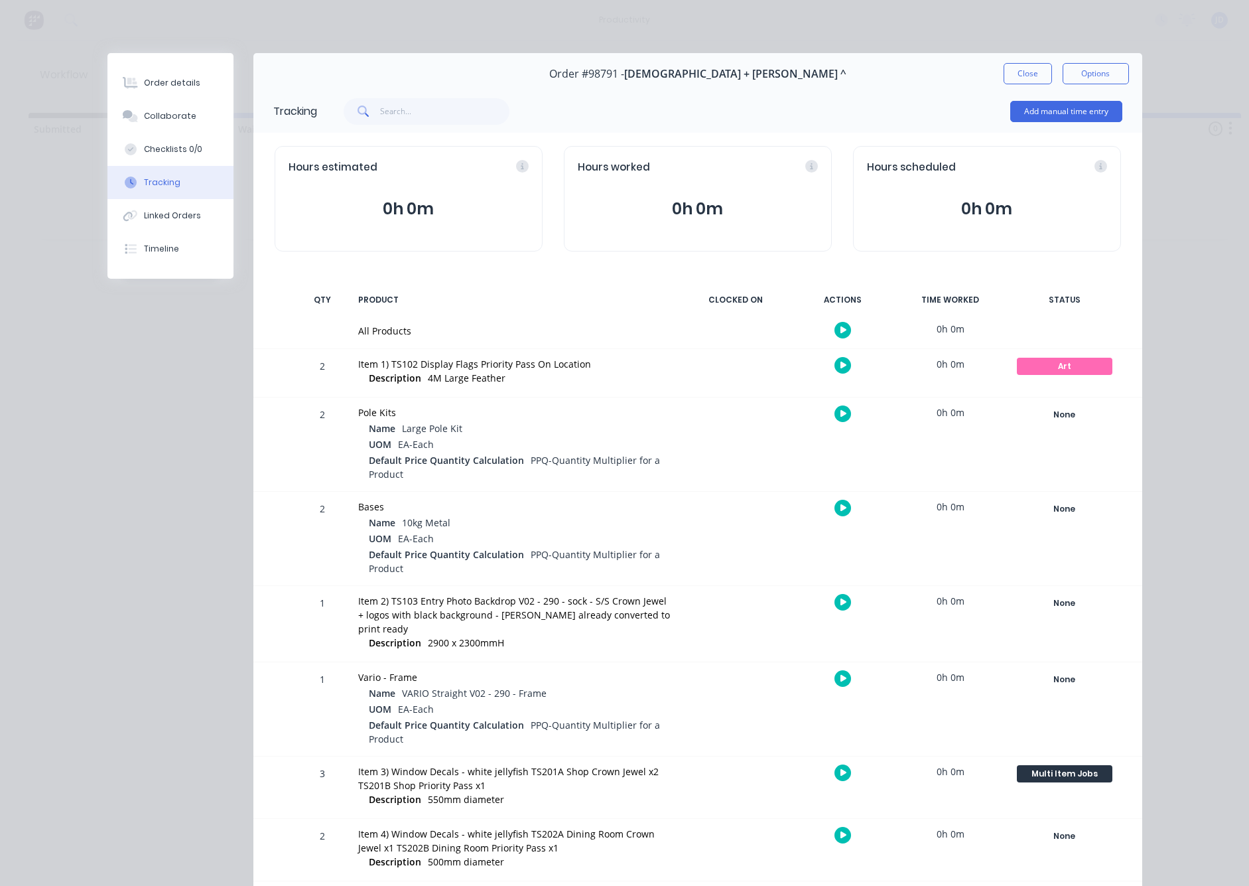
click at [838, 363] on button "button" at bounding box center [843, 365] width 17 height 17
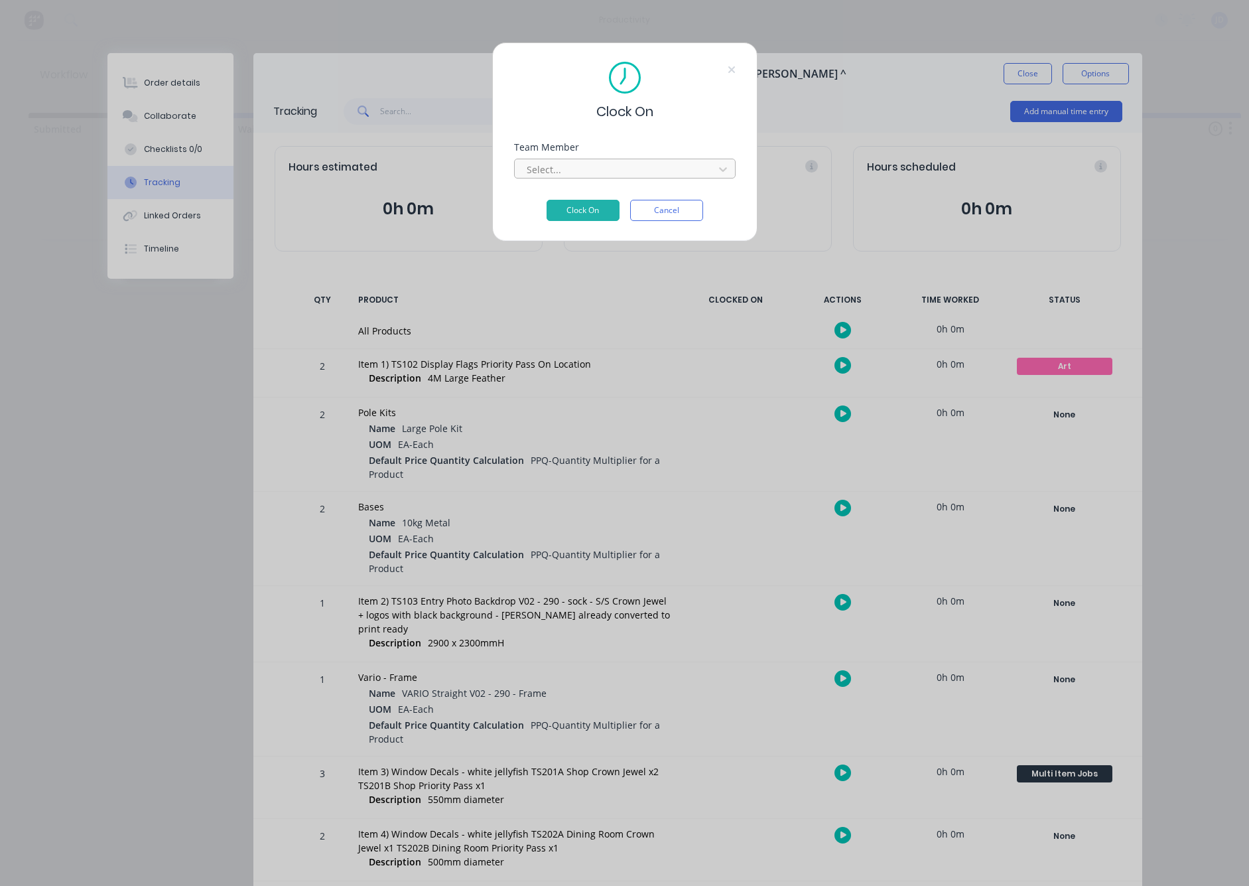
click at [539, 163] on div "Select..." at bounding box center [616, 170] width 179 height 14
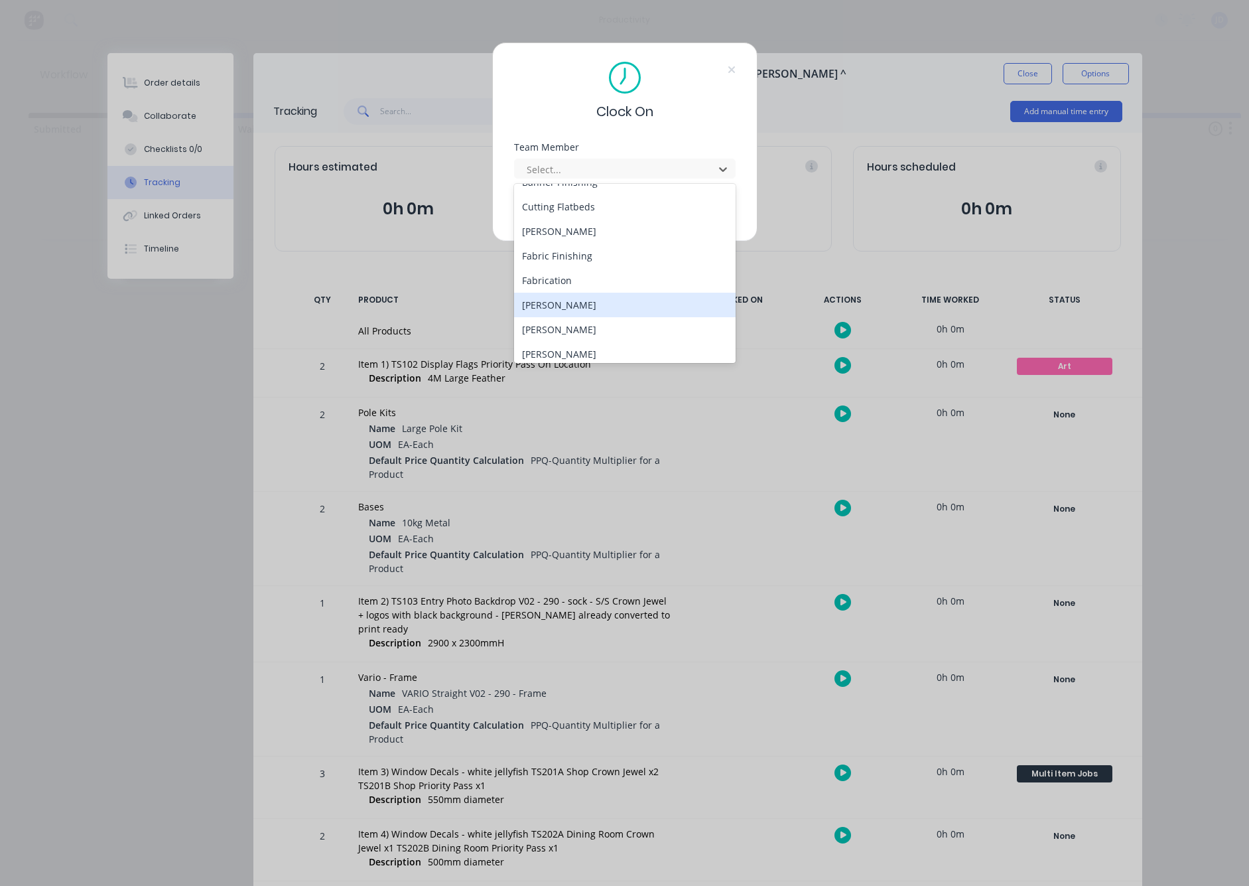
scroll to position [94, 0]
click at [557, 326] on div "[PERSON_NAME]" at bounding box center [625, 325] width 222 height 25
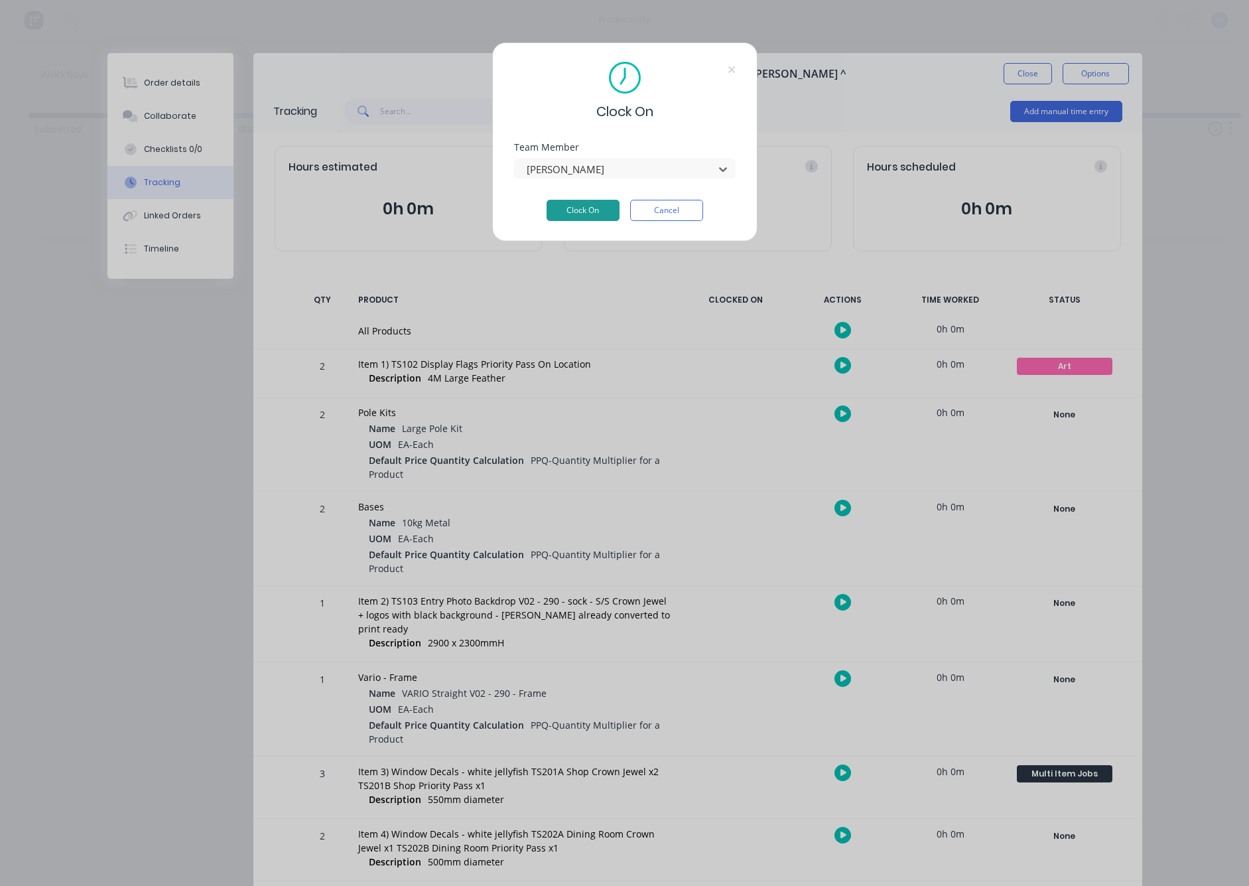
click at [598, 212] on button "Clock On" at bounding box center [583, 210] width 73 height 21
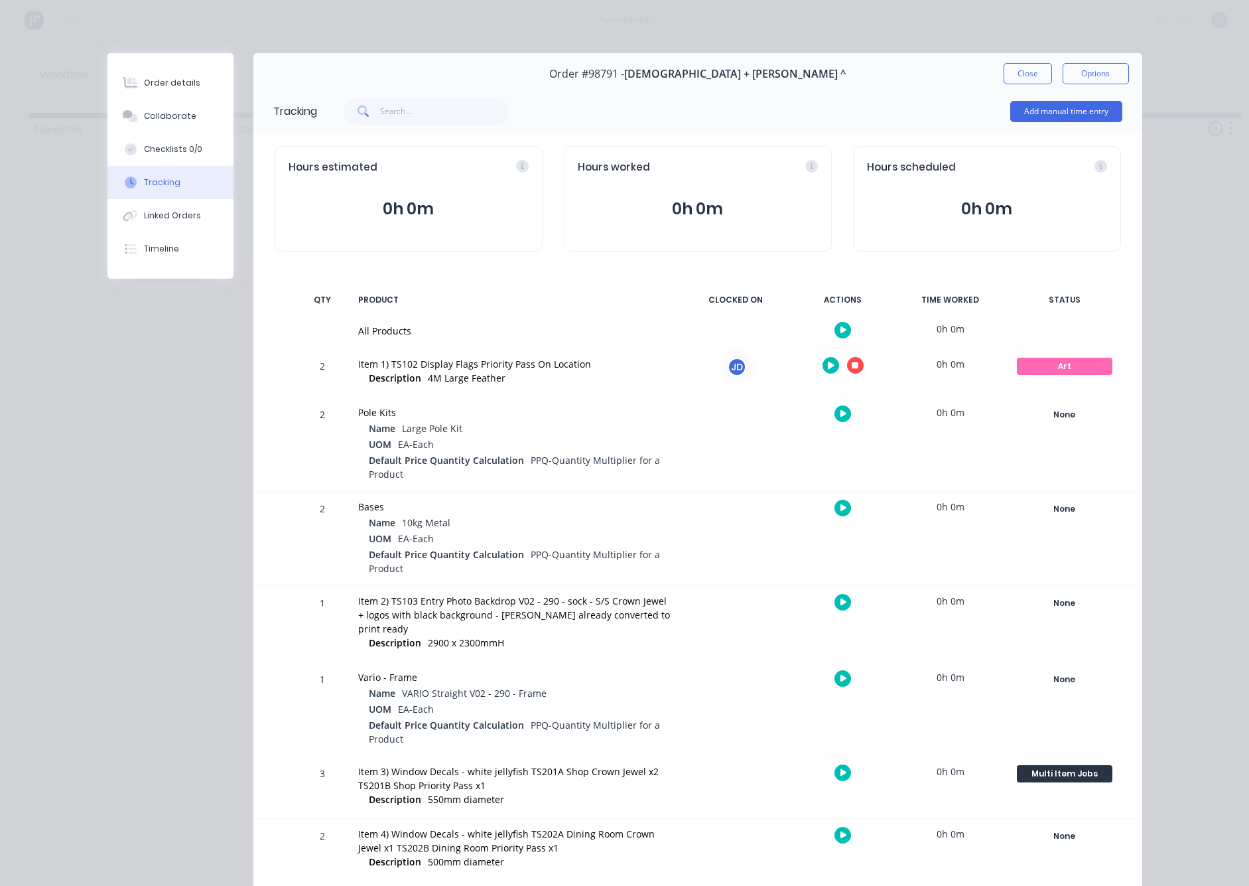
click at [849, 366] on button "button" at bounding box center [855, 365] width 17 height 17
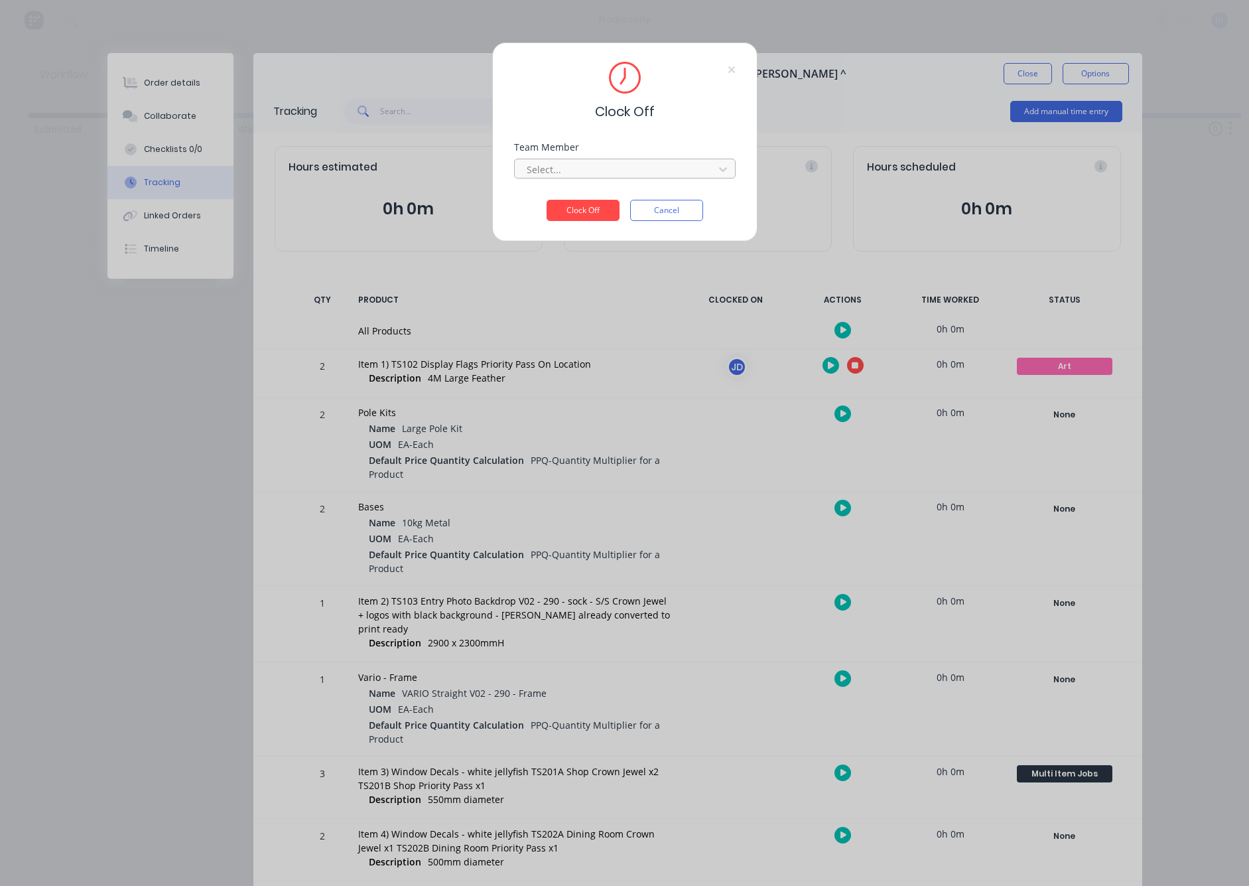
drag, startPoint x: 692, startPoint y: 149, endPoint x: 692, endPoint y: 159, distance: 9.3
click at [692, 157] on div "Team Member Select..." at bounding box center [625, 161] width 222 height 36
drag, startPoint x: 693, startPoint y: 160, endPoint x: 690, endPoint y: 167, distance: 7.1
click at [692, 160] on div "Select..." at bounding box center [617, 169] width 190 height 20
click at [563, 192] on div "[PERSON_NAME]" at bounding box center [625, 198] width 222 height 25
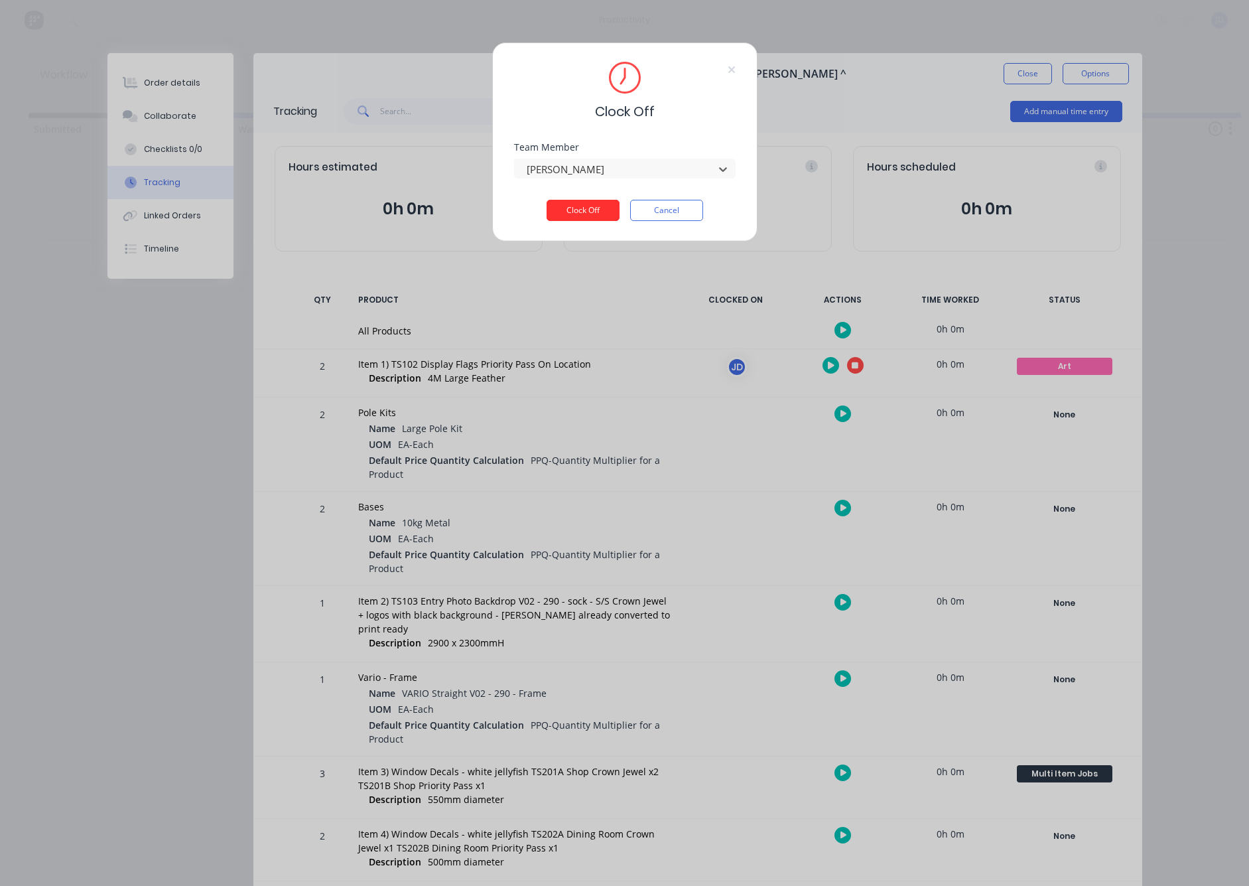
click at [579, 219] on button "Clock Off" at bounding box center [583, 210] width 73 height 21
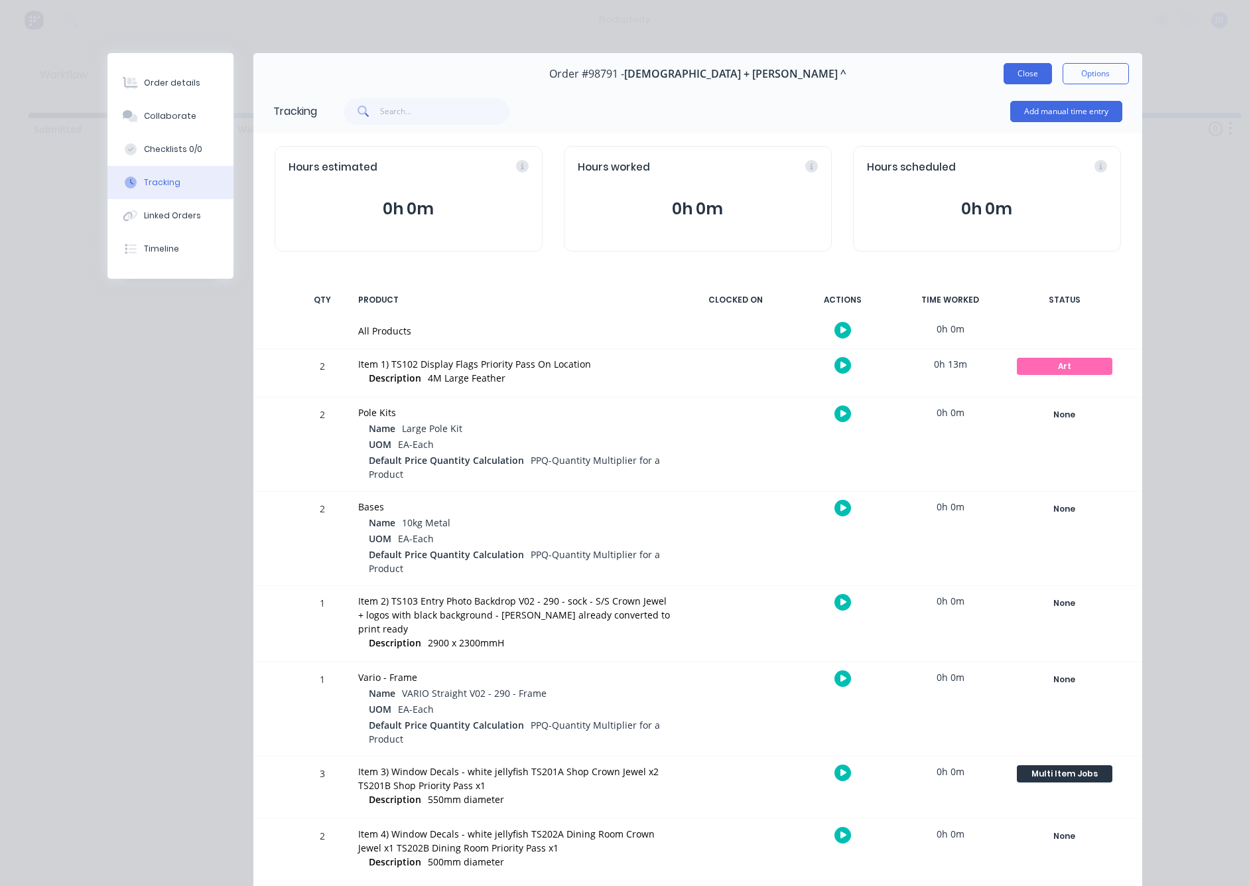
click at [1028, 80] on button "Close" at bounding box center [1028, 73] width 48 height 21
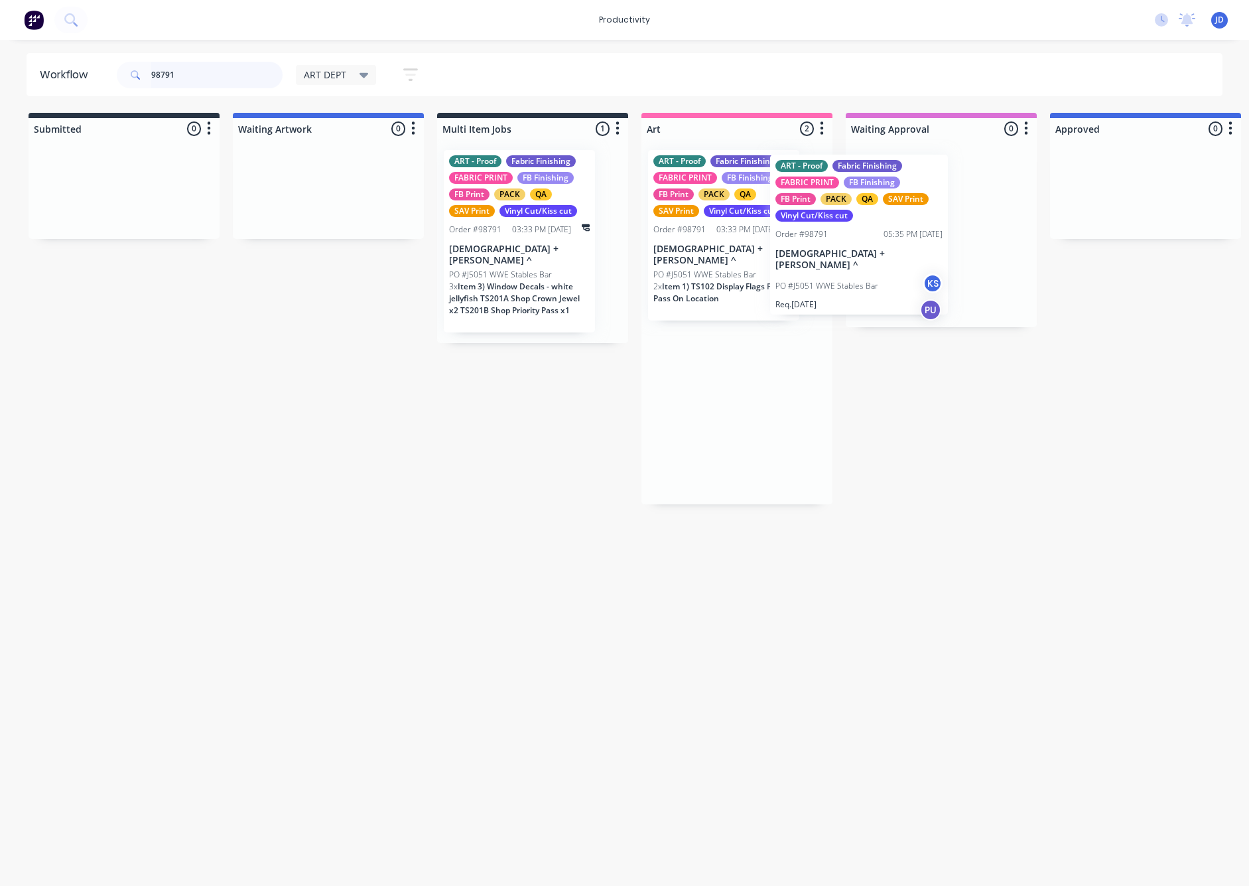
drag, startPoint x: 889, startPoint y: 266, endPoint x: 904, endPoint y: 264, distance: 16.0
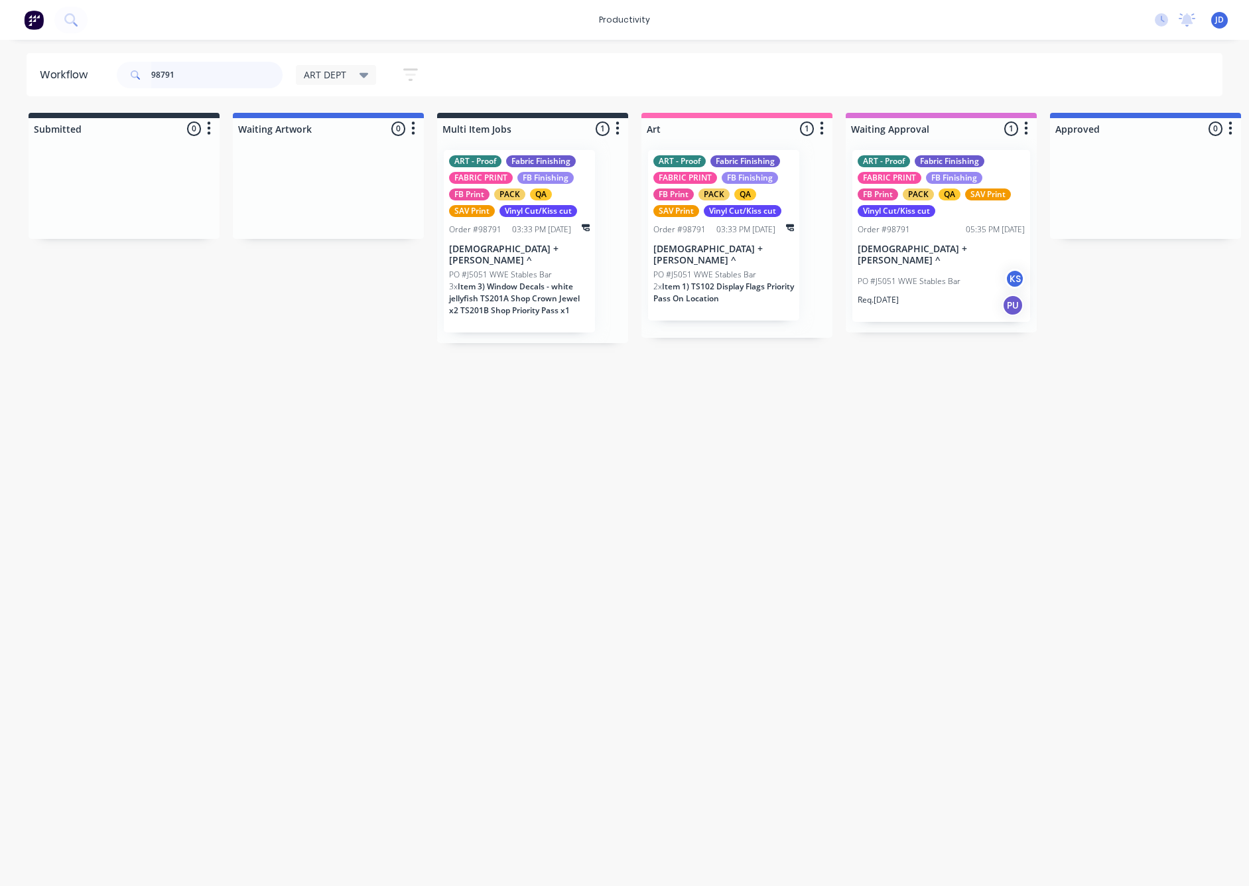
click at [766, 275] on div "ART - Proof Fabric Finishing FABRIC PRINT FB Finishing FB Print PACK QA SAV Pri…" at bounding box center [737, 238] width 191 height 198
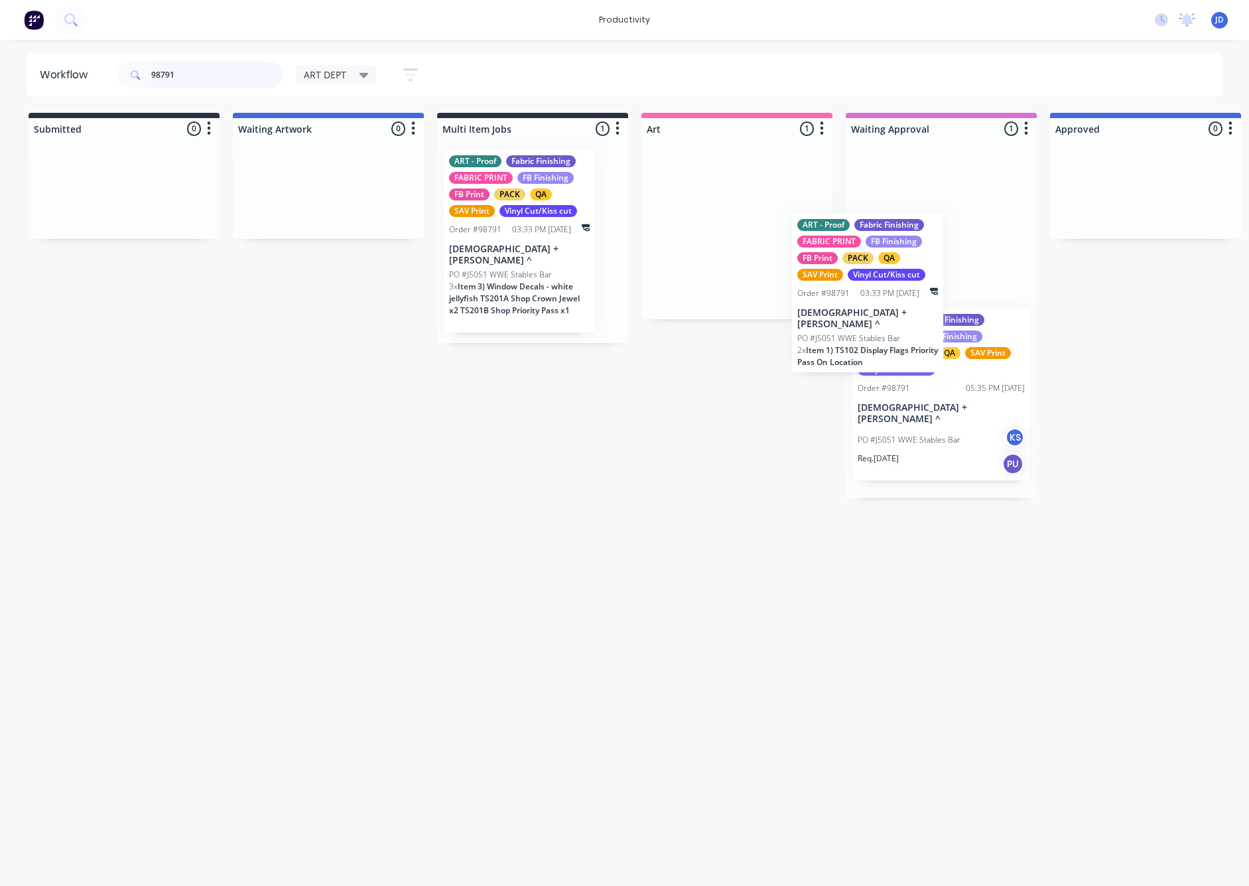
drag, startPoint x: 893, startPoint y: 298, endPoint x: 993, endPoint y: 346, distance: 110.7
